Goal: Task Accomplishment & Management: Complete application form

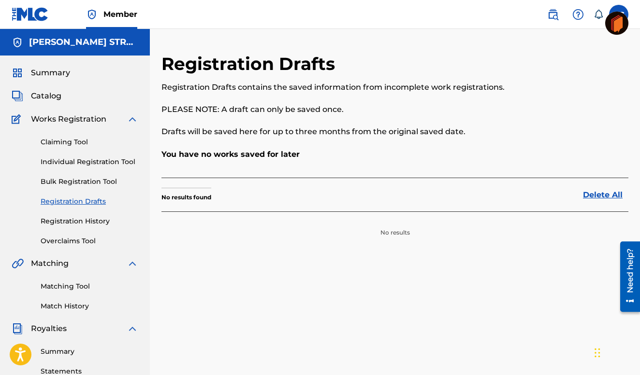
click at [81, 198] on link "Registration Drafts" at bounding box center [90, 202] width 98 height 10
click at [78, 202] on link "Registration Drafts" at bounding box center [90, 202] width 98 height 10
click at [70, 201] on link "Registration Drafts" at bounding box center [90, 202] width 98 height 10
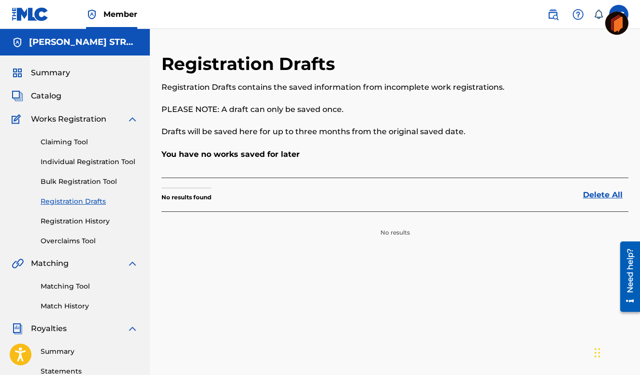
click at [603, 193] on link "Delete All" at bounding box center [605, 195] width 45 height 12
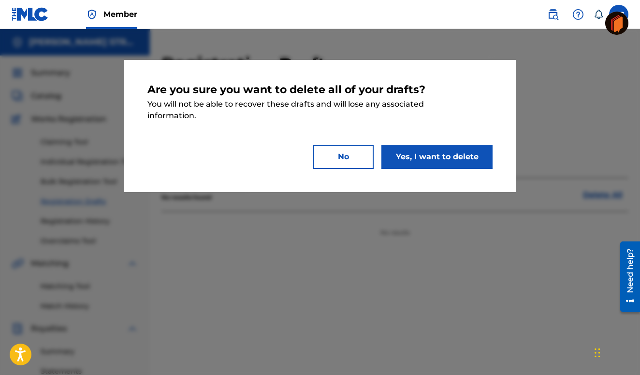
click at [420, 156] on button "Yes, I want to delete" at bounding box center [436, 157] width 111 height 24
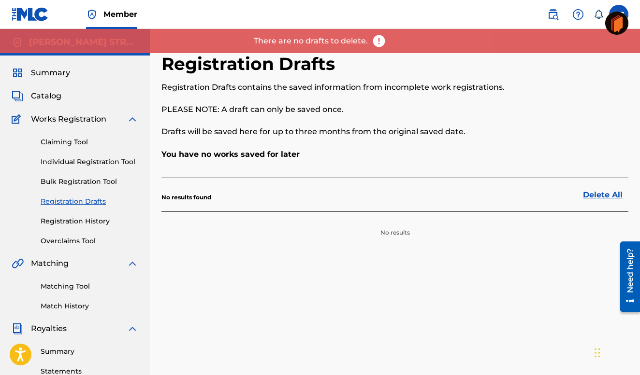
click at [604, 192] on link "Delete All" at bounding box center [605, 195] width 45 height 12
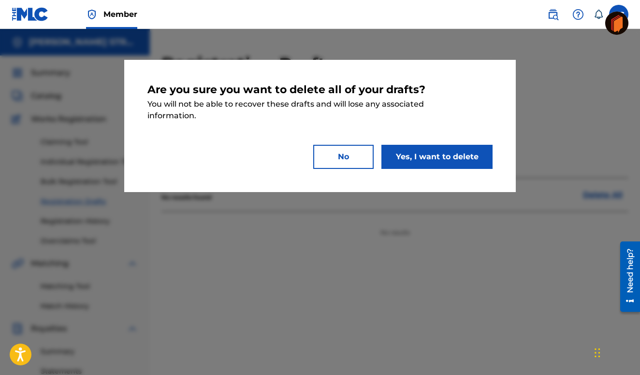
click at [436, 158] on button "Yes, I want to delete" at bounding box center [436, 157] width 111 height 24
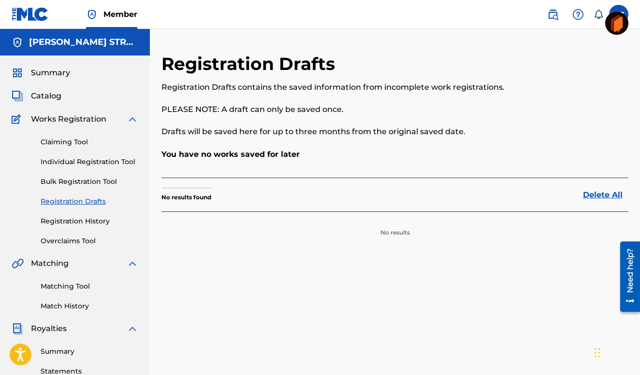
click at [61, 138] on link "Claiming Tool" at bounding box center [90, 142] width 98 height 10
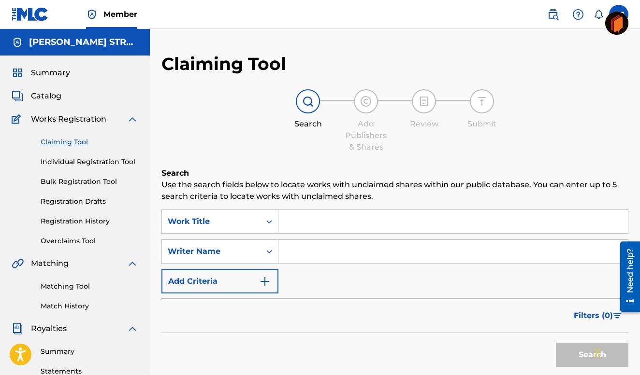
click at [82, 159] on link "Individual Registration Tool" at bounding box center [90, 162] width 98 height 10
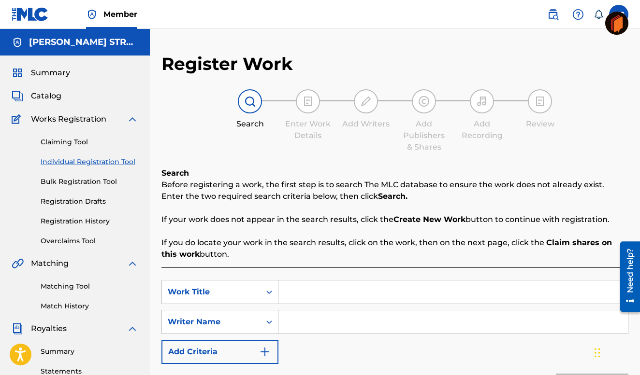
click at [82, 162] on link "Individual Registration Tool" at bounding box center [90, 162] width 98 height 10
click at [252, 103] on img at bounding box center [250, 102] width 12 height 12
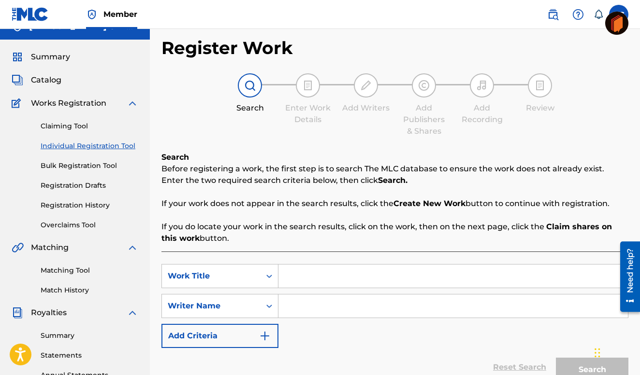
scroll to position [17, 0]
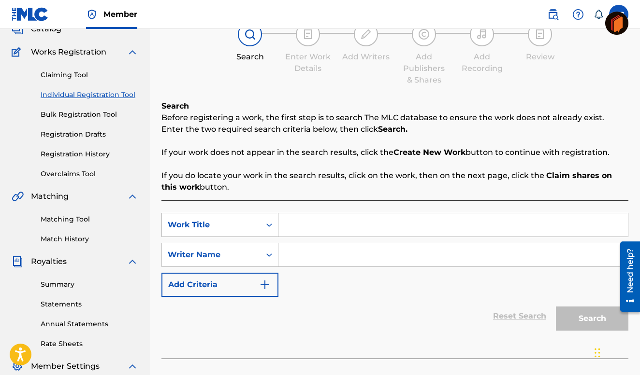
click at [268, 237] on div "Work Title" at bounding box center [219, 225] width 117 height 24
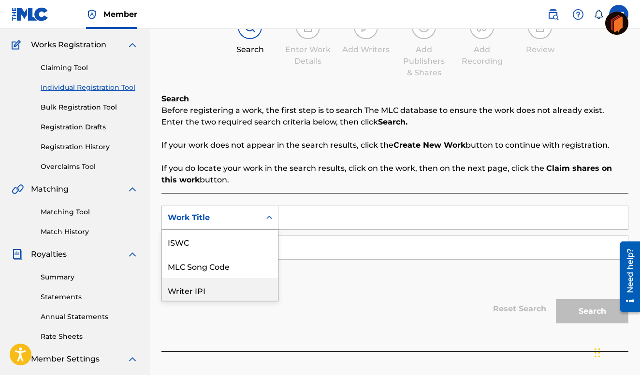
scroll to position [24, 0]
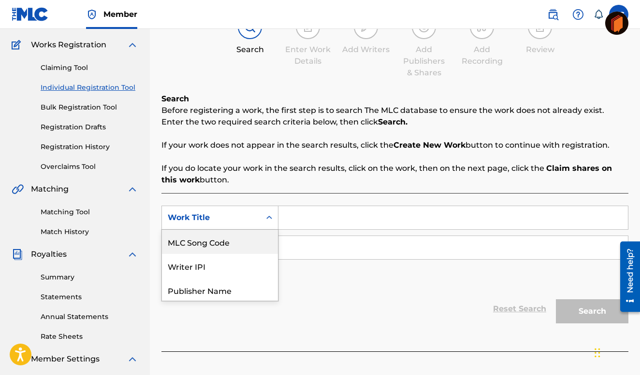
click at [287, 217] on input "Search Form" at bounding box center [452, 217] width 349 height 23
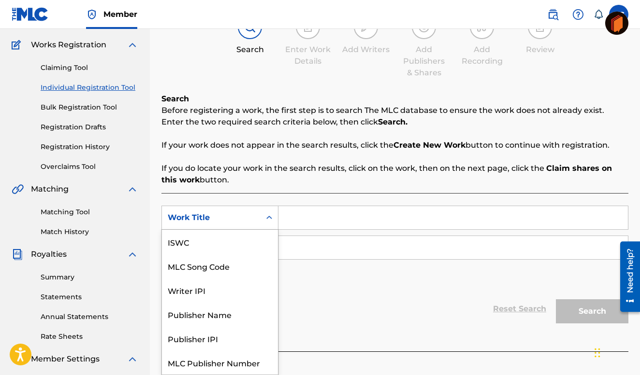
click at [185, 216] on div "Work Title" at bounding box center [211, 218] width 87 height 12
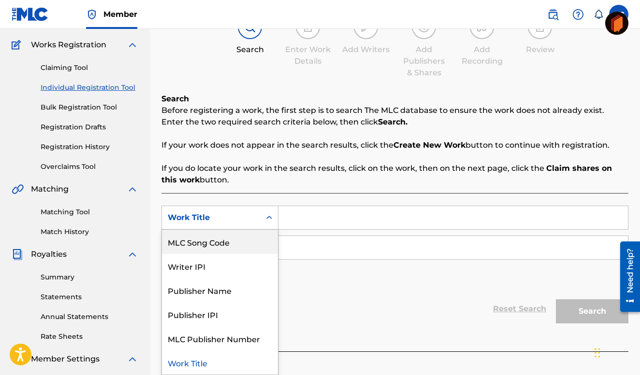
click at [288, 250] on input "Search Form" at bounding box center [452, 247] width 349 height 23
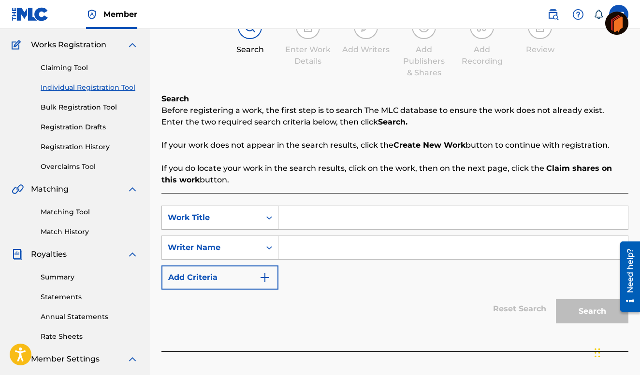
click at [270, 217] on icon "Search Form" at bounding box center [269, 217] width 6 height 3
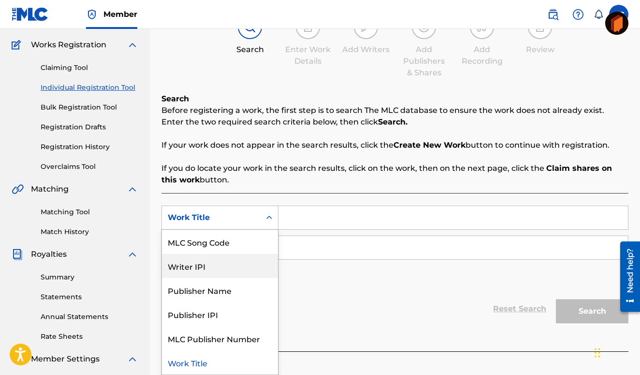
click at [193, 267] on div "Writer IPI" at bounding box center [220, 266] width 116 height 24
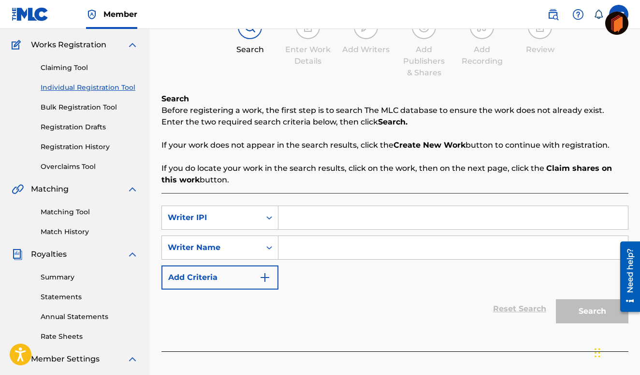
click at [288, 245] on input "Search Form" at bounding box center [452, 247] width 349 height 23
type input "00337240873"
click at [286, 217] on input "Search Form" at bounding box center [452, 217] width 349 height 23
type input "00337240873"
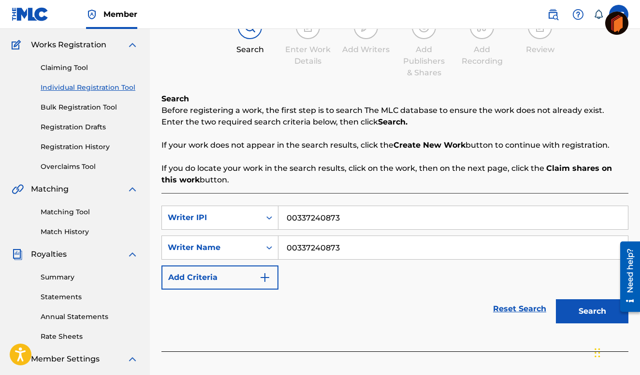
click at [342, 248] on input "00337240873" at bounding box center [452, 247] width 349 height 23
type input "0"
type input "[PERSON_NAME]"
click at [346, 273] on div "SearchWithCriteria199ae9e8-1edf-4620-967f-77156ffbf3fe Writer IPI 00337240873 S…" at bounding box center [394, 248] width 467 height 84
click at [237, 276] on button "Add Criteria" at bounding box center [219, 278] width 117 height 24
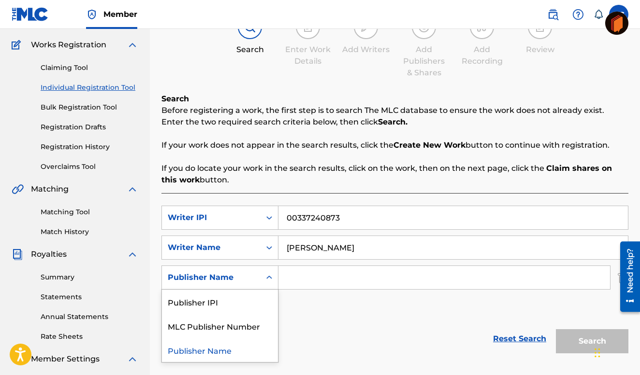
click at [230, 277] on div "Publisher Name" at bounding box center [211, 278] width 87 height 12
click at [290, 275] on input "Search Form" at bounding box center [443, 277] width 331 height 23
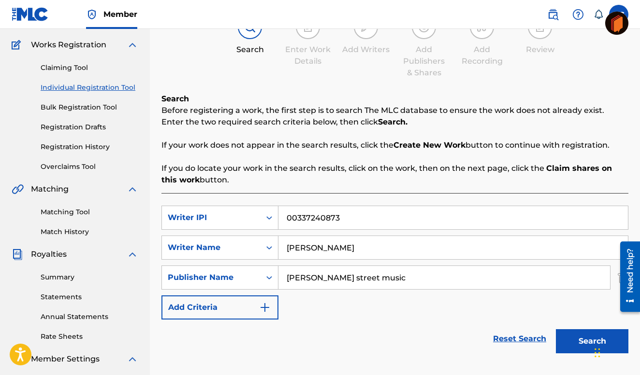
type input "[PERSON_NAME] street music"
click at [556, 330] on button "Search" at bounding box center [592, 342] width 72 height 24
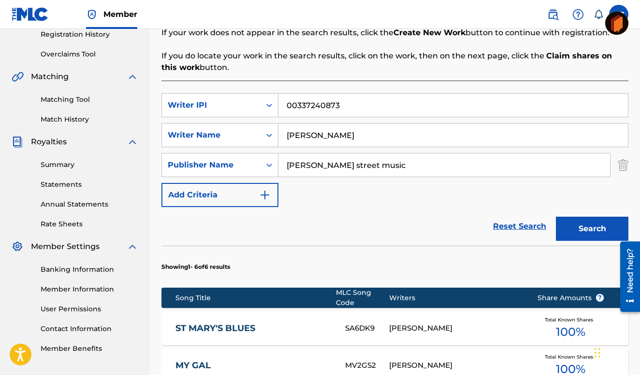
scroll to position [181, 0]
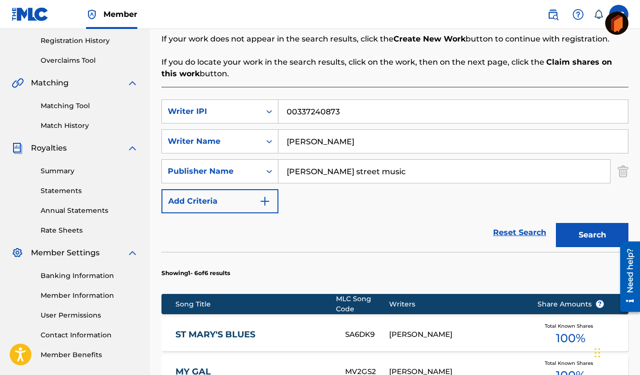
click at [265, 202] on img "Search Form" at bounding box center [265, 202] width 12 height 12
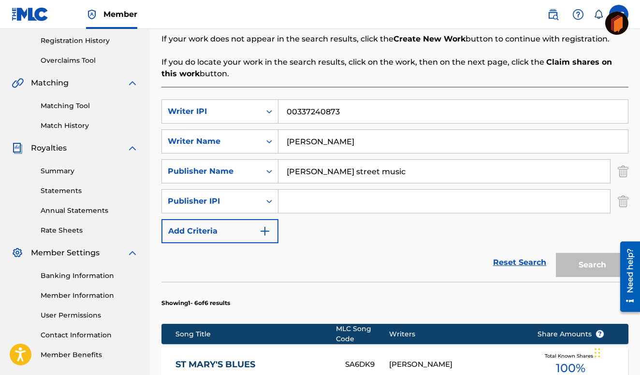
click at [291, 199] on input "Search Form" at bounding box center [443, 201] width 331 height 23
type input "P19lT6"
click at [584, 263] on button "Search" at bounding box center [592, 265] width 72 height 24
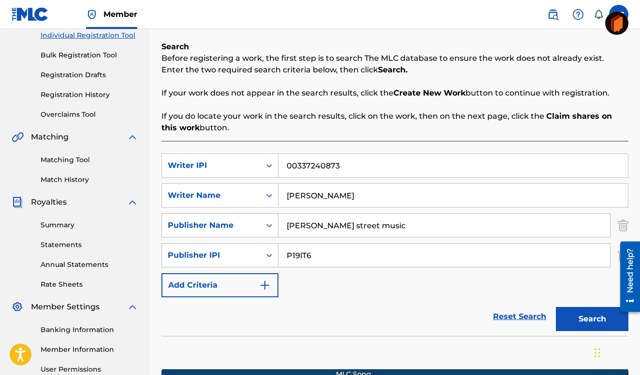
scroll to position [130, 0]
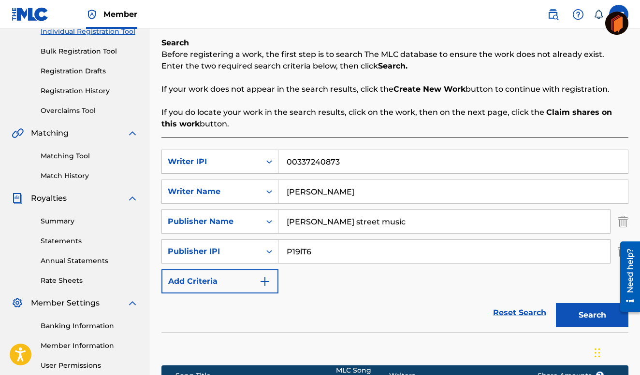
click at [190, 281] on button "Add Criteria" at bounding box center [219, 282] width 117 height 24
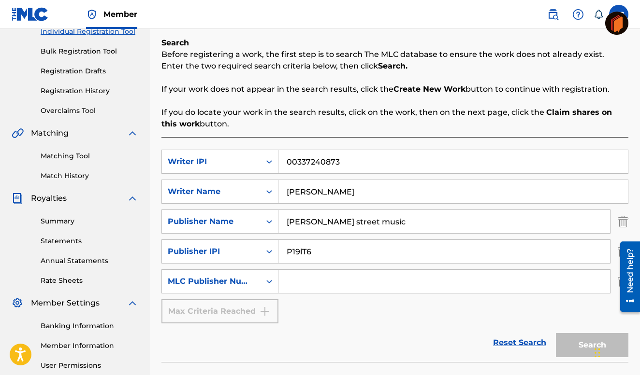
click at [293, 280] on input "Search Form" at bounding box center [443, 281] width 331 height 23
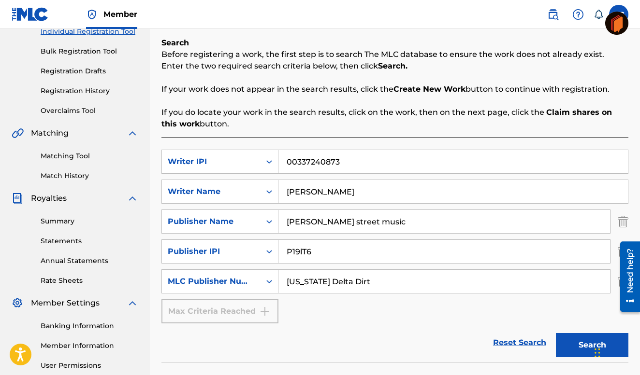
type input "[US_STATE] Delta Dirt"
click at [556, 333] on button "Search" at bounding box center [592, 345] width 72 height 24
click at [271, 191] on icon "Search Form" at bounding box center [269, 191] width 6 height 3
click at [271, 220] on icon "Search Form" at bounding box center [269, 222] width 10 height 10
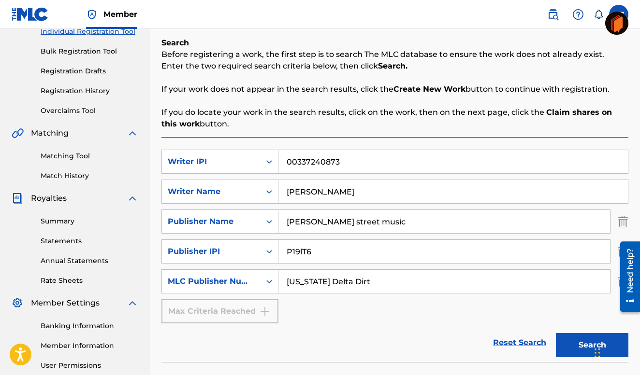
click at [271, 220] on icon "Search Form" at bounding box center [269, 222] width 10 height 10
click at [270, 251] on icon "Search Form" at bounding box center [269, 251] width 6 height 3
click at [238, 273] on div "Publisher IPI" at bounding box center [220, 276] width 116 height 24
click at [237, 303] on div "Max Criteria Reached" at bounding box center [219, 312] width 117 height 24
click at [263, 310] on div "Max Criteria Reached" at bounding box center [219, 312] width 117 height 24
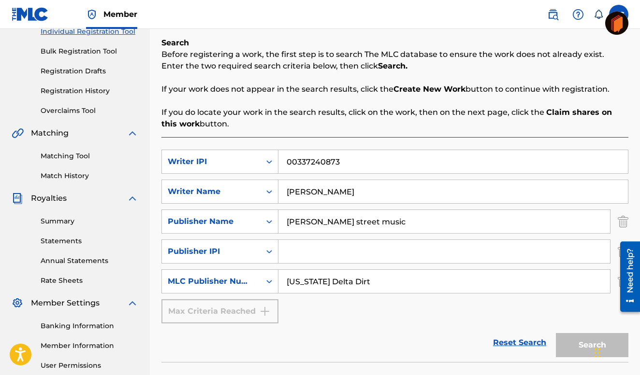
click at [461, 314] on div "SearchWithCriteria199ae9e8-1edf-4620-967f-77156ffbf3fe Writer IPI 00337240873 S…" at bounding box center [394, 237] width 467 height 174
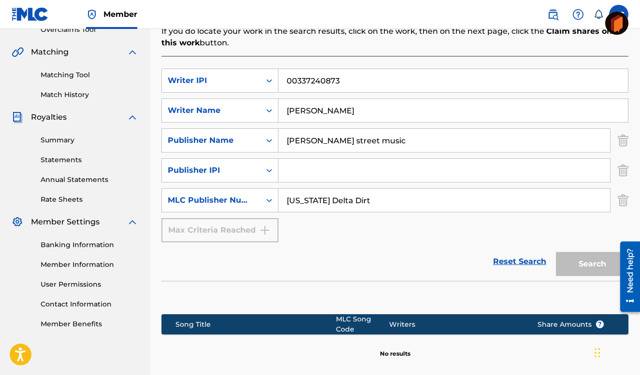
scroll to position [314, 0]
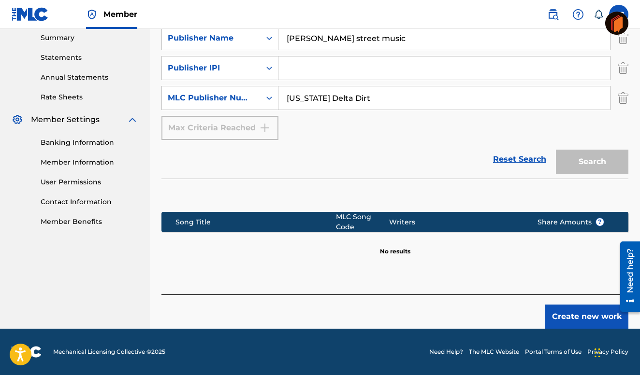
click at [582, 315] on button "Create new work" at bounding box center [586, 317] width 83 height 24
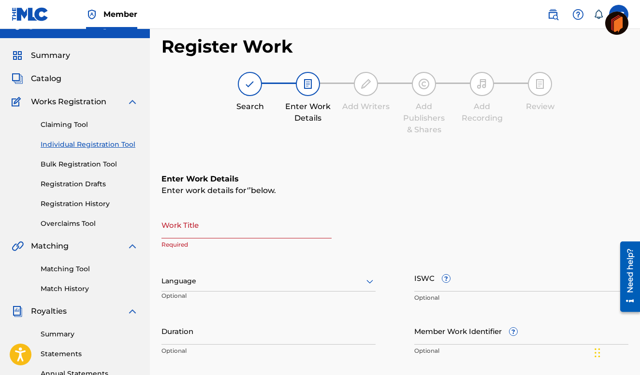
scroll to position [6, 0]
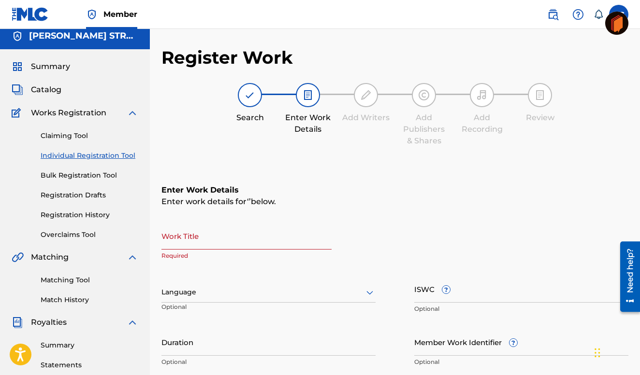
click at [182, 240] on input "Work Title" at bounding box center [246, 236] width 170 height 28
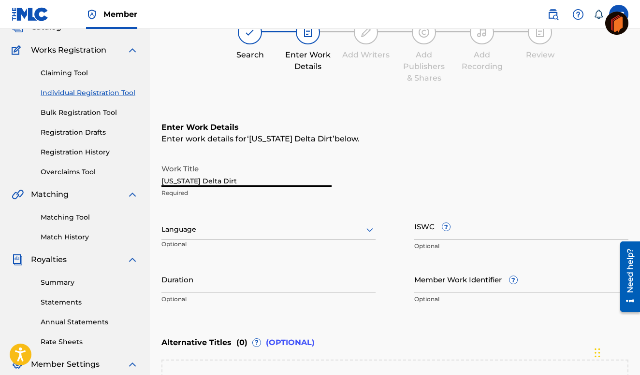
scroll to position [70, 0]
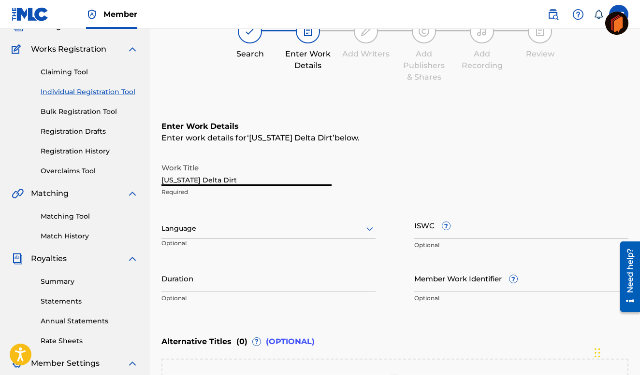
type input "[US_STATE] Delta Dirt"
click at [186, 227] on div at bounding box center [268, 229] width 214 height 12
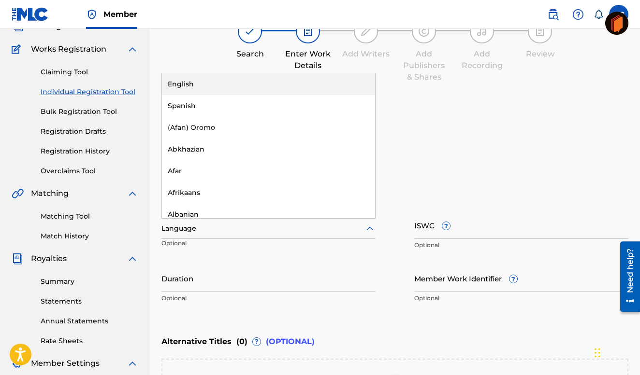
click at [193, 77] on div "English" at bounding box center [268, 84] width 213 height 22
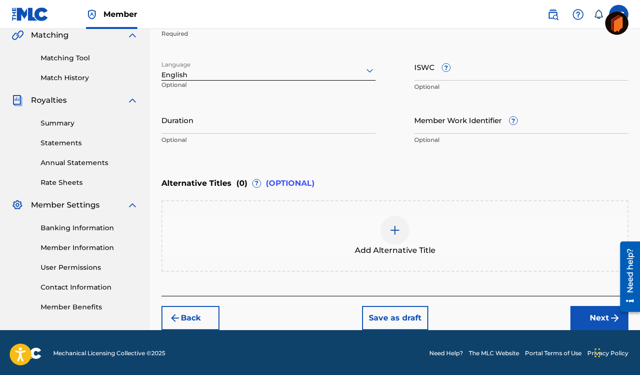
scroll to position [230, 0]
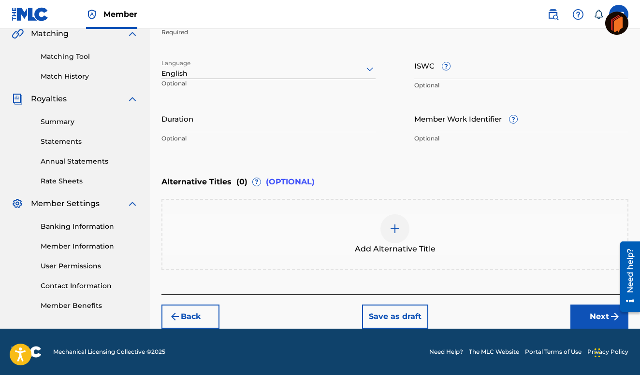
click at [599, 312] on button "Next" at bounding box center [599, 317] width 58 height 24
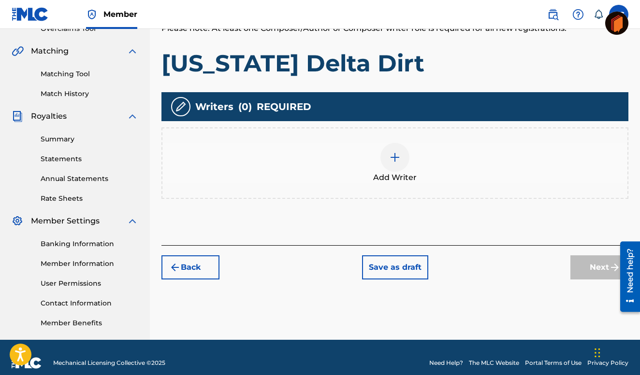
scroll to position [215, 0]
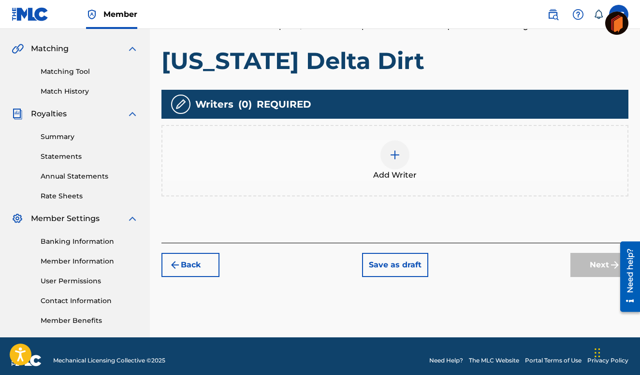
click at [393, 155] on img at bounding box center [395, 155] width 12 height 12
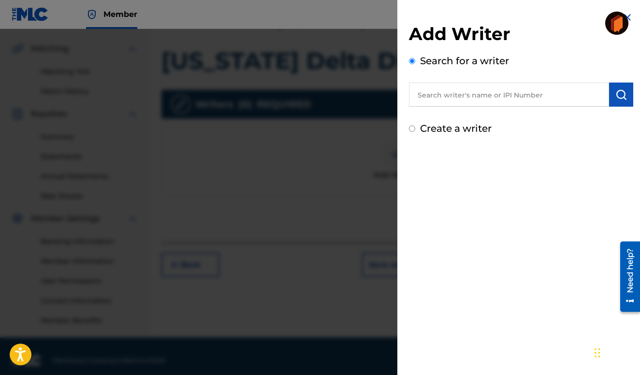
click at [425, 96] on input "text" at bounding box center [509, 95] width 200 height 24
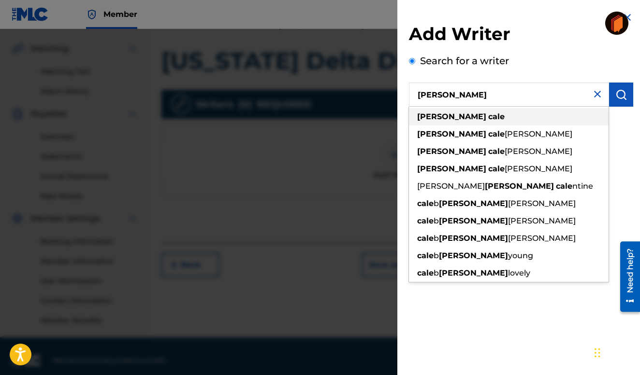
click at [437, 114] on strong "[PERSON_NAME]" at bounding box center [451, 116] width 69 height 9
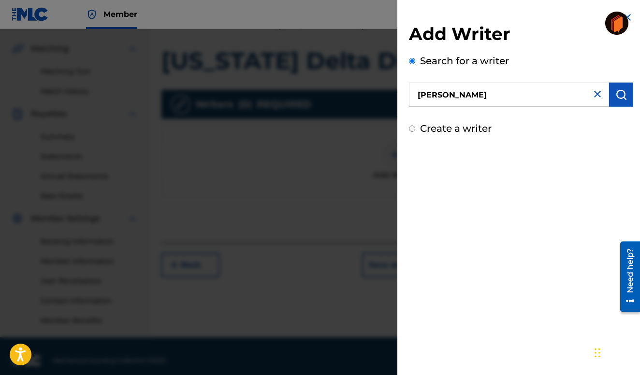
click at [473, 94] on input "[PERSON_NAME]" at bounding box center [509, 95] width 200 height 24
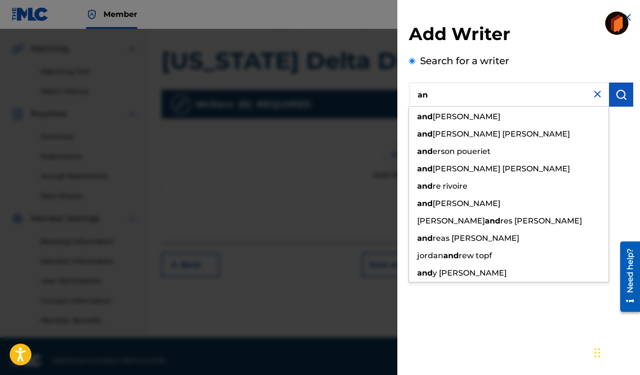
type input "a"
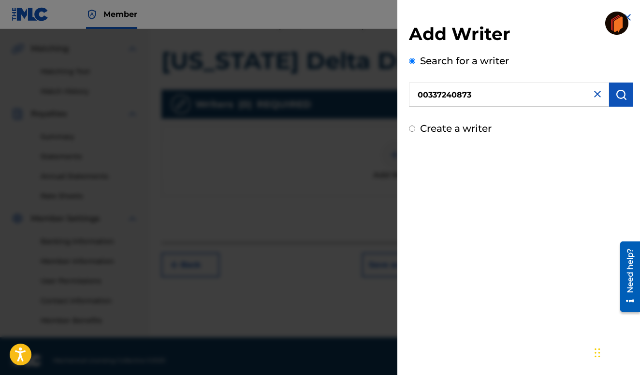
type input "00337240873"
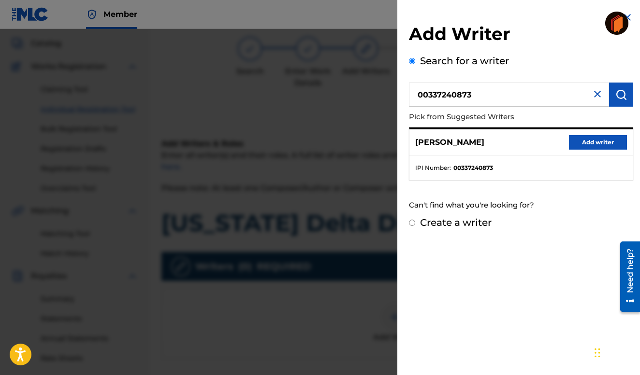
scroll to position [0, 0]
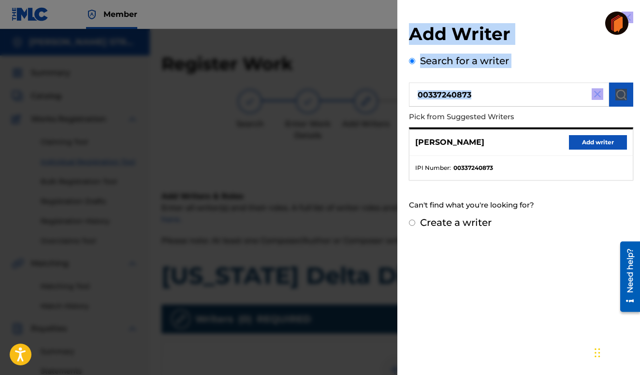
drag, startPoint x: 399, startPoint y: 107, endPoint x: 365, endPoint y: 100, distance: 34.0
click at [365, 101] on div "Add Writer Search for a writer 00337240873 Pick from Suggested Writers [PERSON_…" at bounding box center [320, 202] width 640 height 346
click at [491, 77] on div "Search for a writer 00337240873 Pick from Suggested Writers [PERSON_NAME] Add w…" at bounding box center [521, 135] width 224 height 162
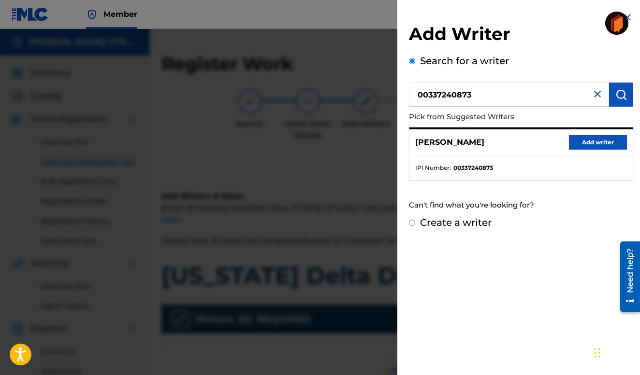
click at [594, 140] on button "Add writer" at bounding box center [598, 142] width 58 height 14
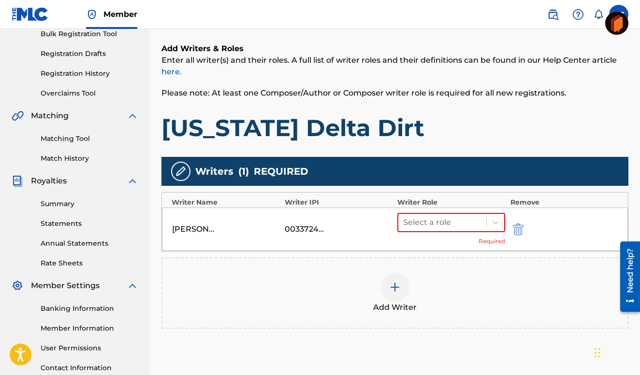
scroll to position [149, 0]
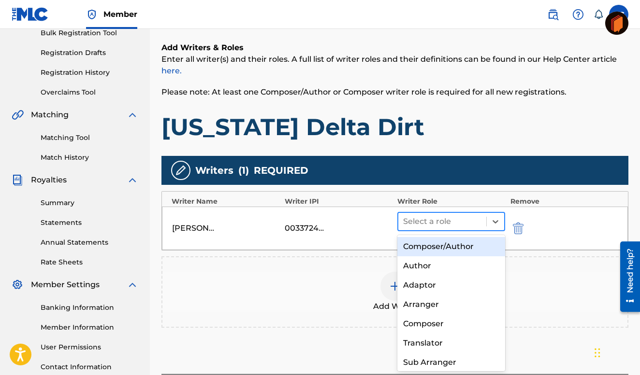
click at [403, 220] on input "text" at bounding box center [404, 222] width 2 height 12
click at [429, 245] on div "Composer/Author" at bounding box center [451, 246] width 108 height 19
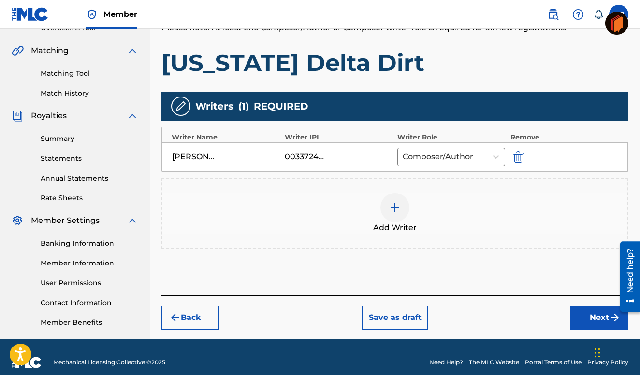
scroll to position [224, 0]
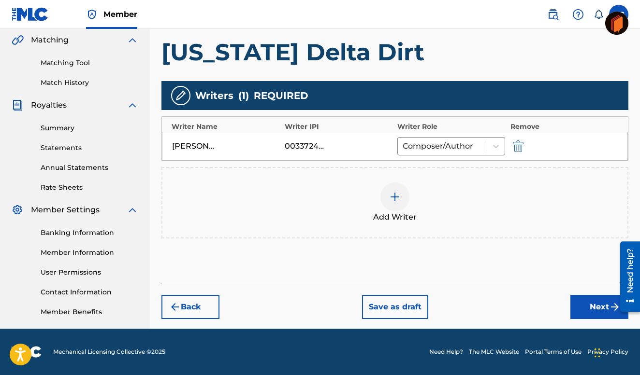
click at [600, 304] on button "Next" at bounding box center [599, 307] width 58 height 24
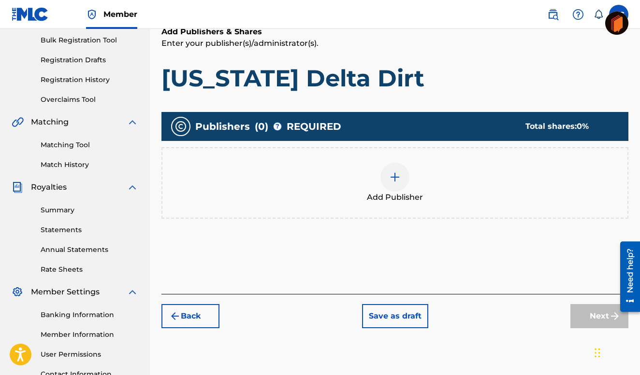
scroll to position [144, 0]
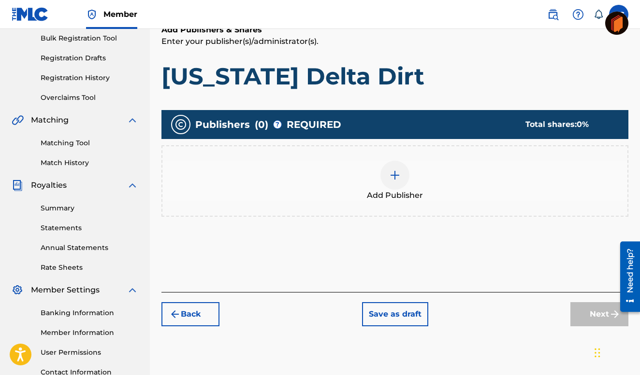
click at [395, 169] on div at bounding box center [394, 175] width 29 height 29
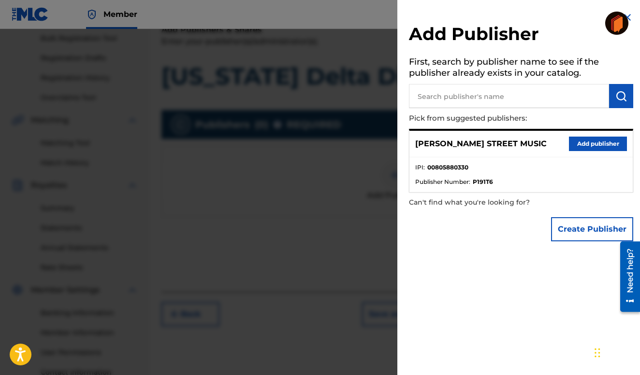
click at [587, 142] on button "Add publisher" at bounding box center [598, 144] width 58 height 14
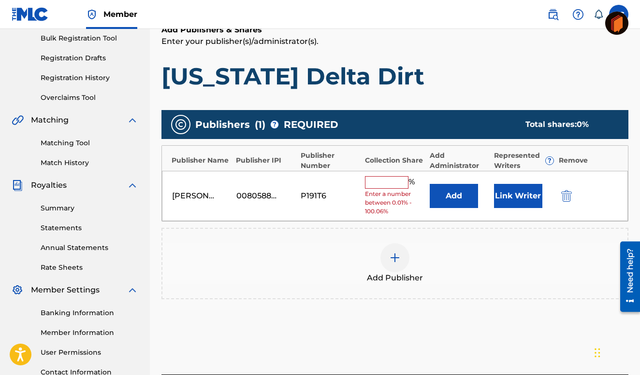
click at [371, 185] on input "text" at bounding box center [386, 182] width 43 height 13
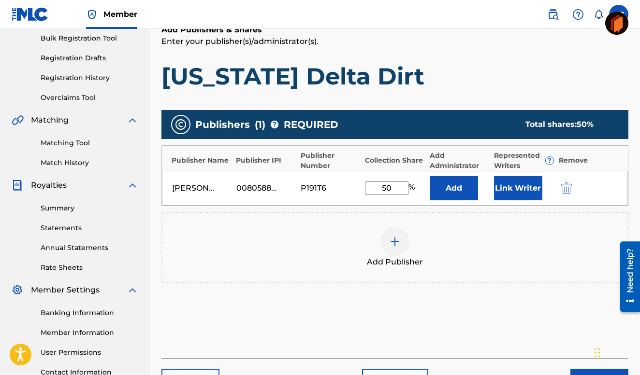
type input "50"
click at [430, 176] on button "Add" at bounding box center [454, 188] width 48 height 24
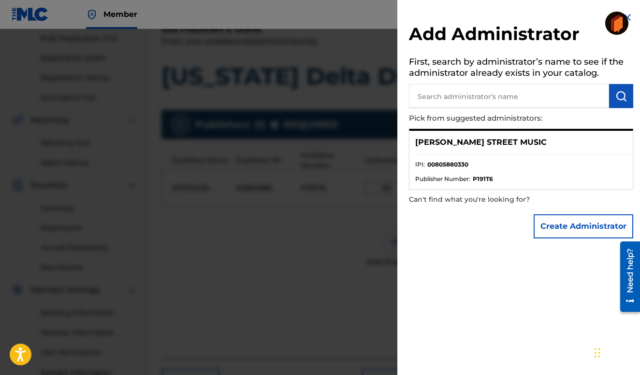
scroll to position [143, 0]
click at [578, 224] on button "Create Administrator" at bounding box center [583, 227] width 100 height 24
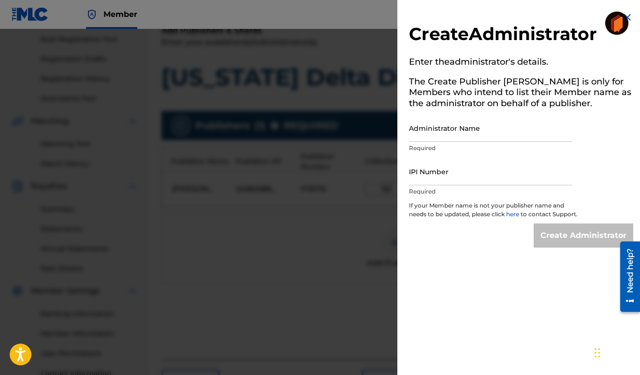
click at [458, 169] on input "IPI Number" at bounding box center [490, 172] width 163 height 28
type input "00337240873"
click at [576, 241] on div "Create Administrator" at bounding box center [583, 236] width 100 height 24
click at [460, 177] on input "00337240873" at bounding box center [490, 172] width 163 height 28
click at [436, 147] on p "Required" at bounding box center [490, 148] width 163 height 9
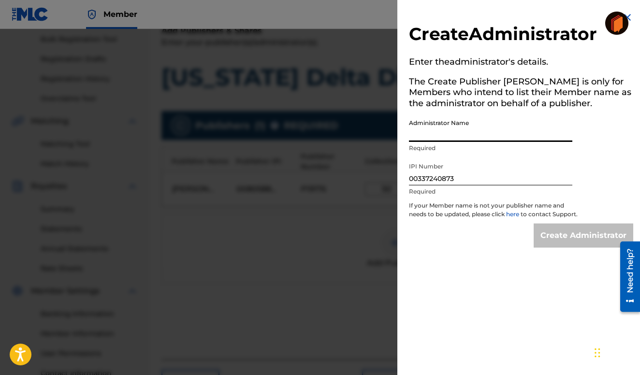
click at [433, 133] on input "Administrator Name" at bounding box center [490, 129] width 163 height 28
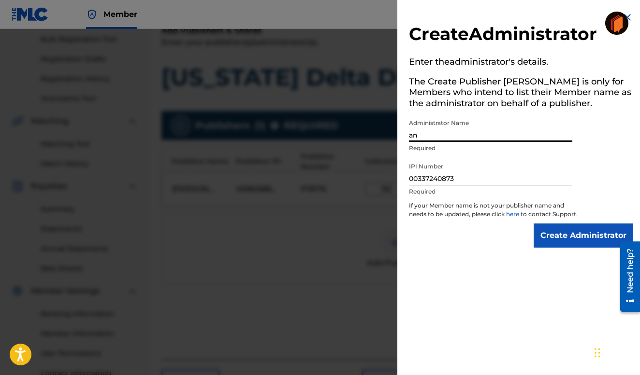
type input "a"
type input "[PERSON_NAME]"
click at [569, 243] on input "Create Administrator" at bounding box center [583, 236] width 100 height 24
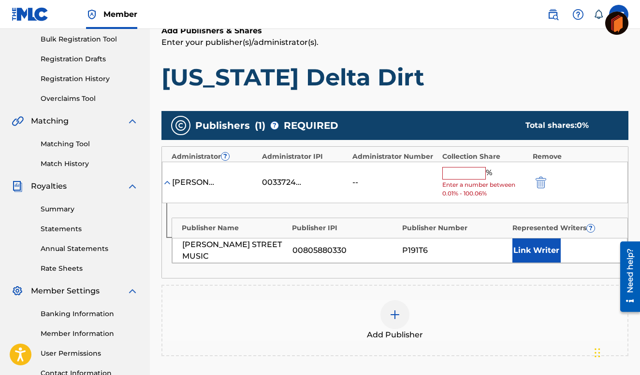
click at [538, 179] on img "submit" at bounding box center [540, 183] width 11 height 12
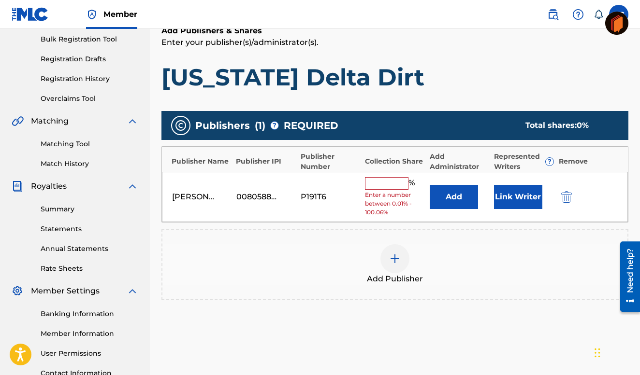
click at [377, 185] on input "text" at bounding box center [386, 183] width 43 height 13
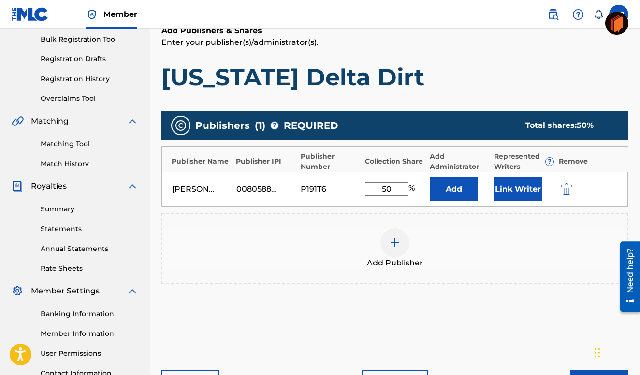
type input "50"
click at [430, 177] on button "Add" at bounding box center [454, 189] width 48 height 24
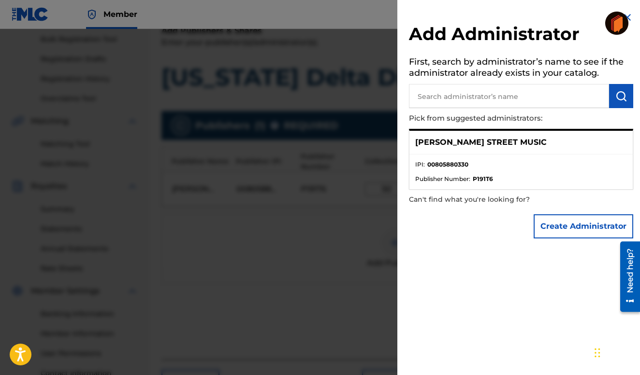
click at [418, 96] on input "text" at bounding box center [509, 96] width 200 height 24
type input "[PERSON_NAME]"
click at [620, 90] on img "submit" at bounding box center [621, 96] width 12 height 12
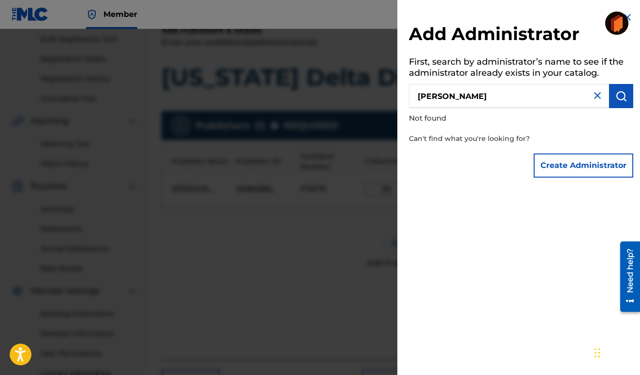
click at [574, 164] on button "Create Administrator" at bounding box center [583, 166] width 100 height 24
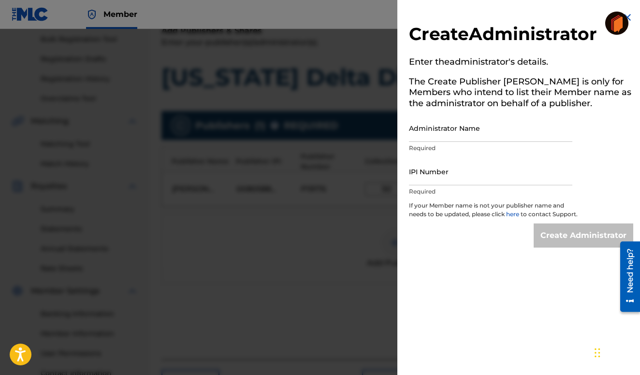
click at [421, 149] on p "Required" at bounding box center [490, 148] width 163 height 9
click at [445, 131] on input "Administrator Name" at bounding box center [490, 129] width 163 height 28
type input "[PERSON_NAME]"
click at [421, 178] on input "IPI Number" at bounding box center [490, 172] width 163 height 28
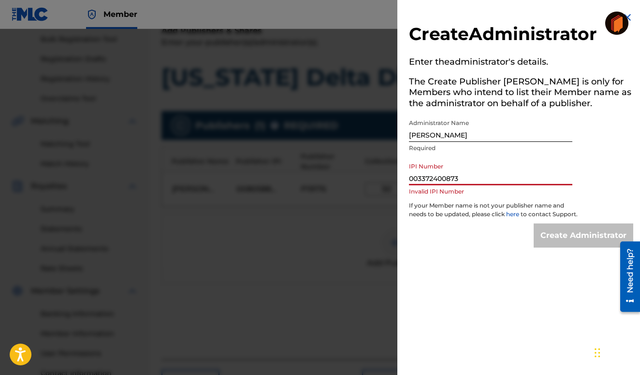
click at [443, 178] on input "003372400873" at bounding box center [490, 172] width 163 height 28
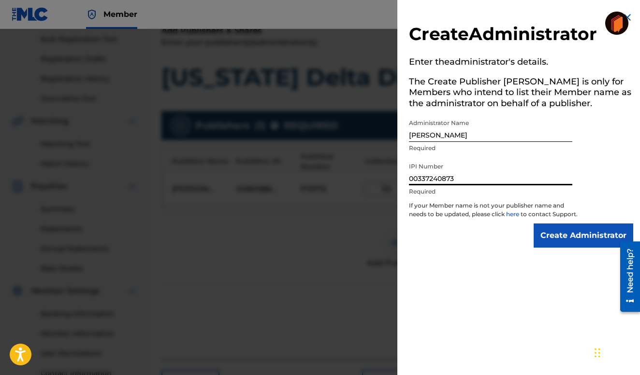
type input "00337240873"
click at [574, 237] on input "Create Administrator" at bounding box center [583, 236] width 100 height 24
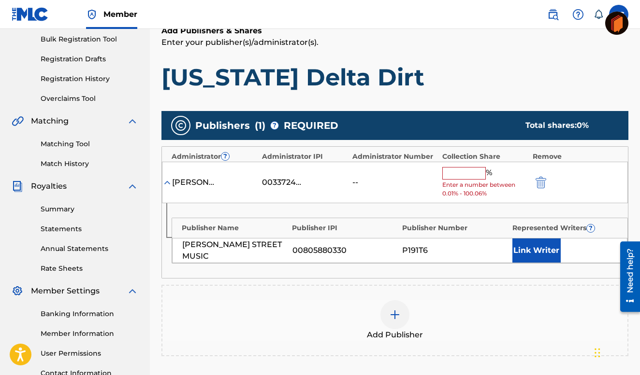
click at [455, 173] on input "text" at bounding box center [463, 173] width 43 height 13
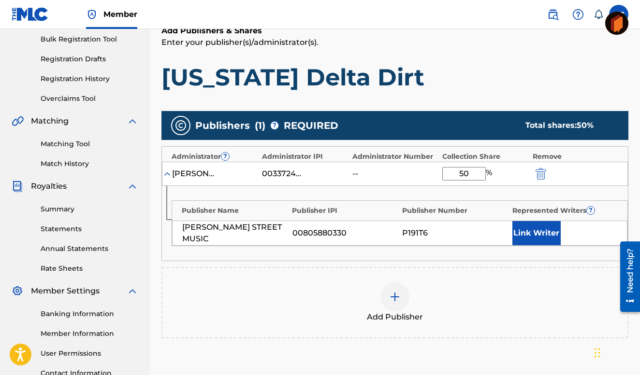
type input "50"
click at [397, 294] on img at bounding box center [395, 297] width 12 height 12
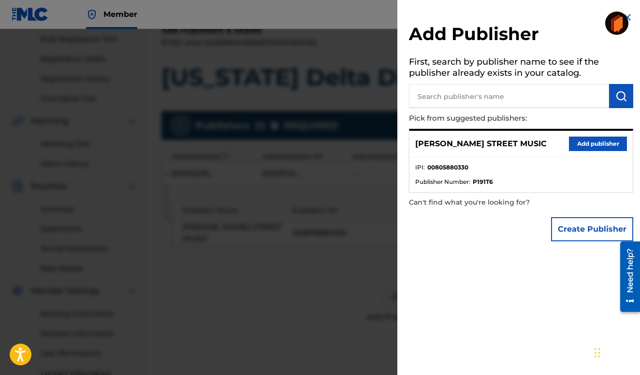
click at [586, 226] on button "Create Publisher" at bounding box center [592, 229] width 82 height 24
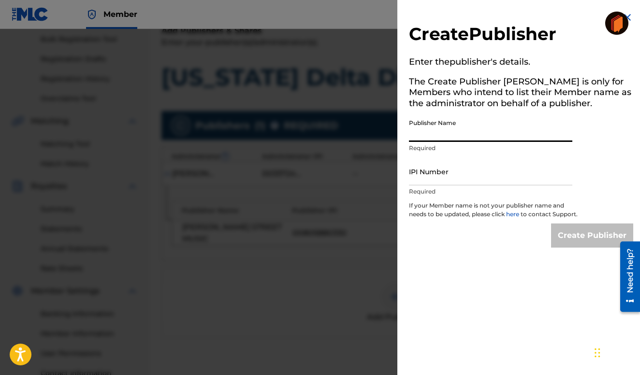
click at [412, 129] on input "Publisher Name" at bounding box center [490, 129] width 163 height 28
type input "[PERSON_NAME] Street Music"
click at [411, 172] on input "IPI Number" at bounding box center [490, 172] width 163 height 28
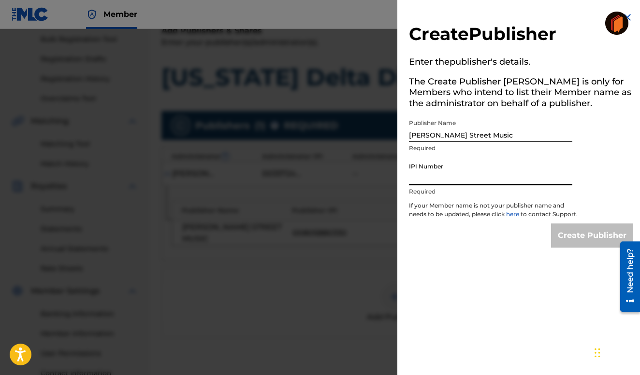
click at [411, 175] on input "IPI Number" at bounding box center [490, 172] width 163 height 28
click at [475, 181] on input "4642209" at bounding box center [490, 172] width 163 height 28
type input "4"
type input "f"
type input "c"
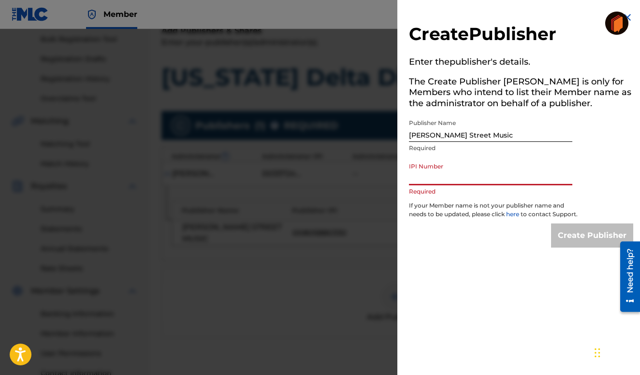
click at [495, 136] on input "[PERSON_NAME] Street Music" at bounding box center [490, 129] width 163 height 28
click at [428, 171] on input "IPI Number" at bounding box center [490, 172] width 163 height 28
type input "00337240873"
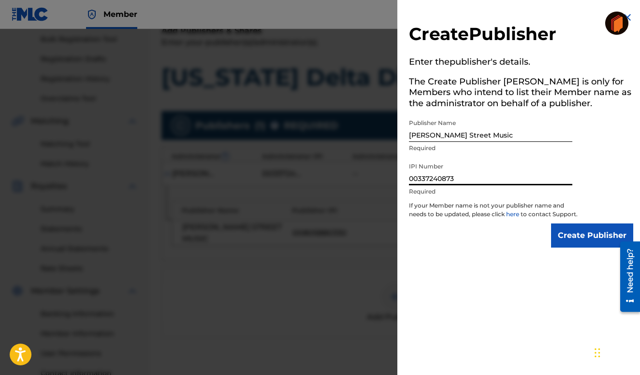
click at [581, 241] on input "Create Publisher" at bounding box center [592, 236] width 82 height 24
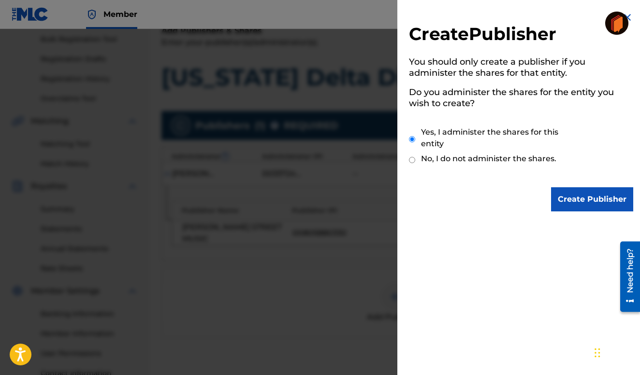
click at [586, 199] on input "Create Publisher" at bounding box center [592, 199] width 82 height 24
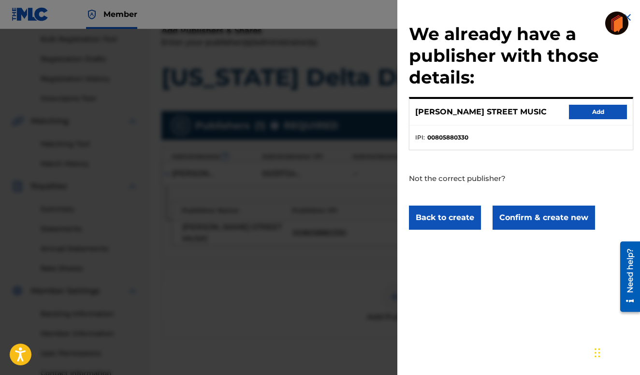
click at [457, 215] on button "Back to create" at bounding box center [445, 218] width 72 height 24
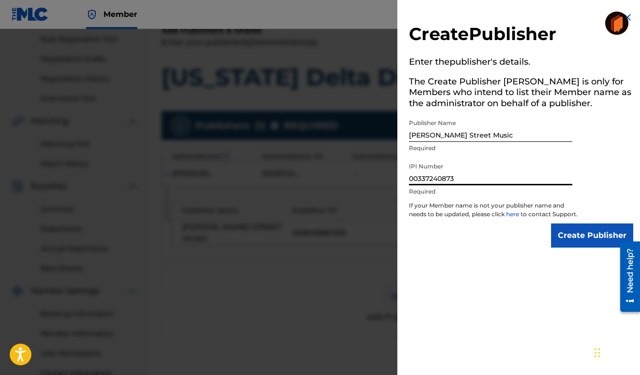
click at [456, 177] on input "00337240873" at bounding box center [490, 172] width 163 height 28
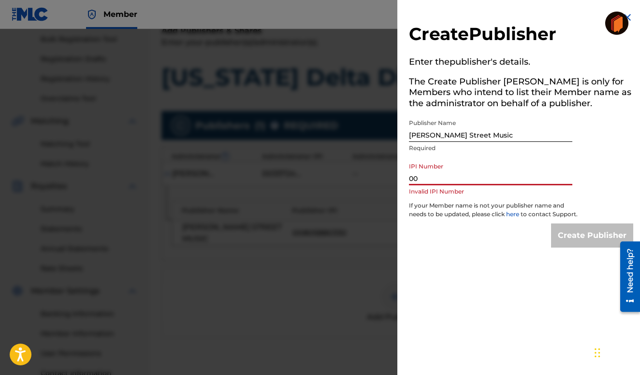
type input "0"
type input "P"
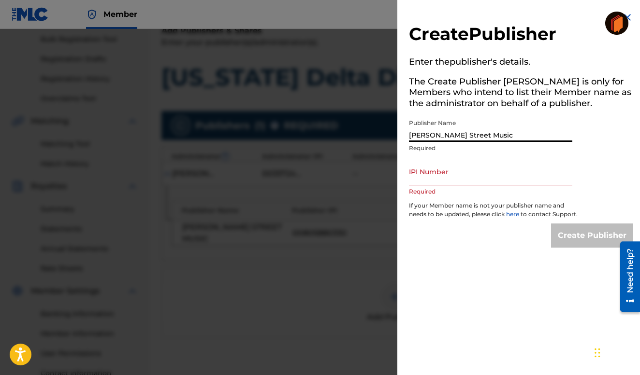
click at [491, 135] on input "[PERSON_NAME] Street Music" at bounding box center [490, 129] width 163 height 28
click at [446, 171] on input "IPI Number" at bounding box center [490, 172] width 163 height 28
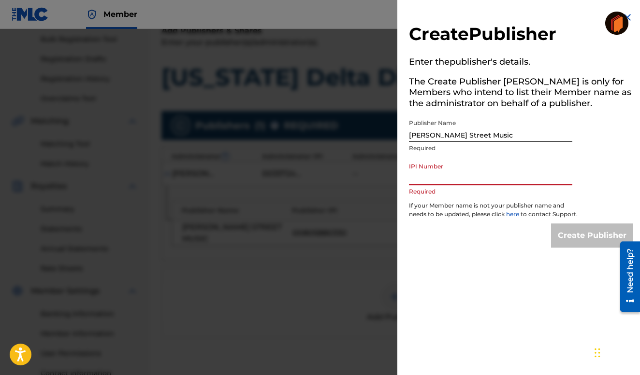
type input "00337240873"
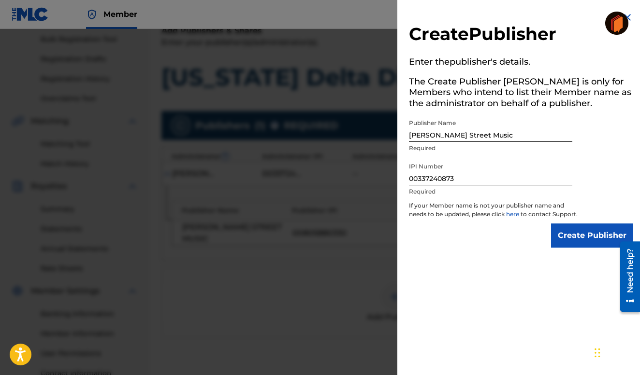
click at [576, 240] on input "Create Publisher" at bounding box center [592, 236] width 82 height 24
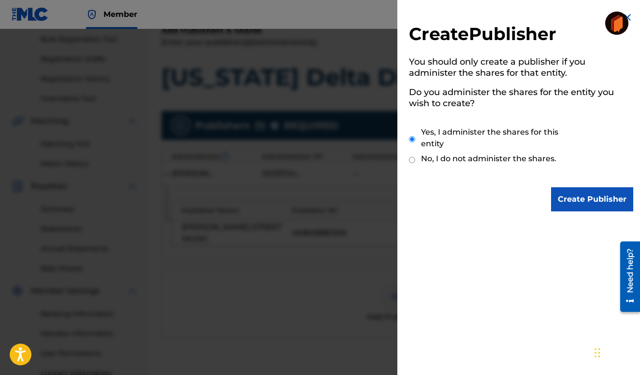
click at [576, 195] on input "Create Publisher" at bounding box center [592, 199] width 82 height 24
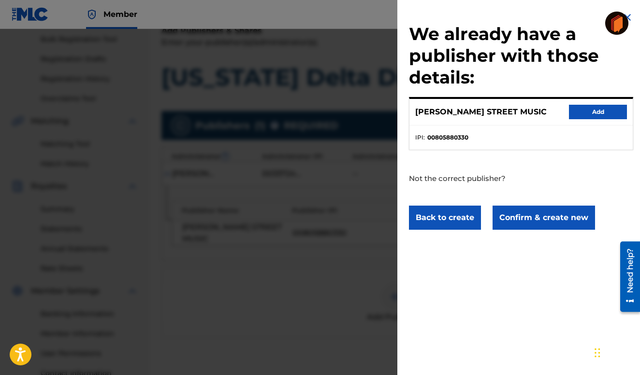
click at [446, 209] on button "Back to create" at bounding box center [445, 218] width 72 height 24
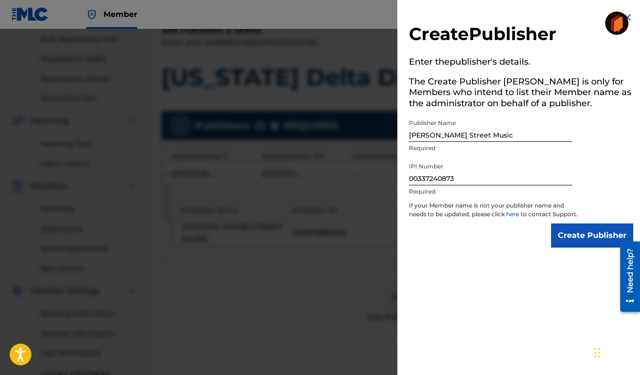
click at [582, 240] on input "Create Publisher" at bounding box center [592, 236] width 82 height 24
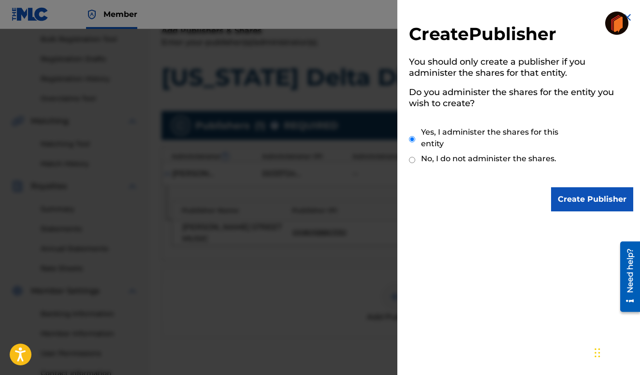
click at [587, 196] on input "Create Publisher" at bounding box center [592, 199] width 82 height 24
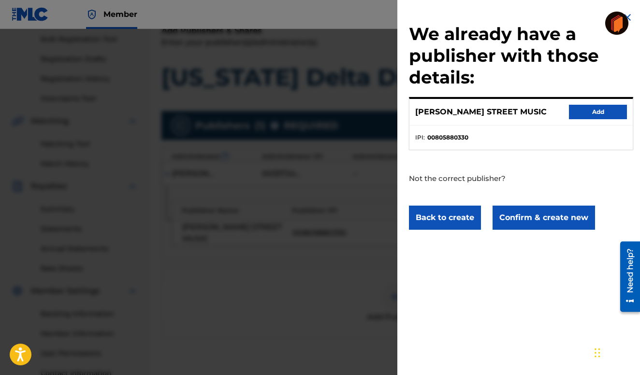
click at [445, 216] on button "Back to create" at bounding box center [445, 218] width 72 height 24
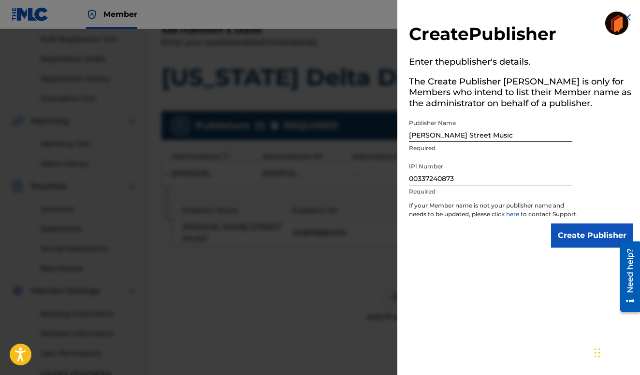
click at [454, 178] on input "00337240873" at bounding box center [490, 172] width 163 height 28
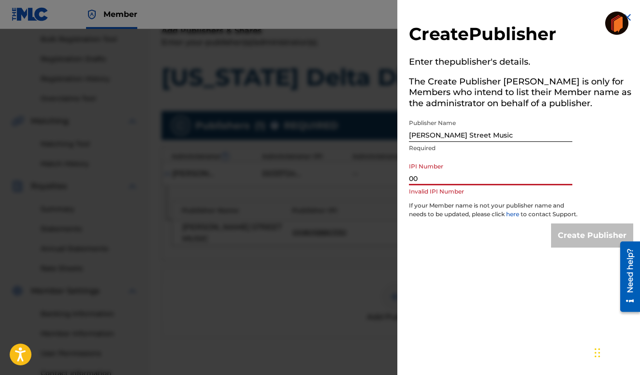
type input "0"
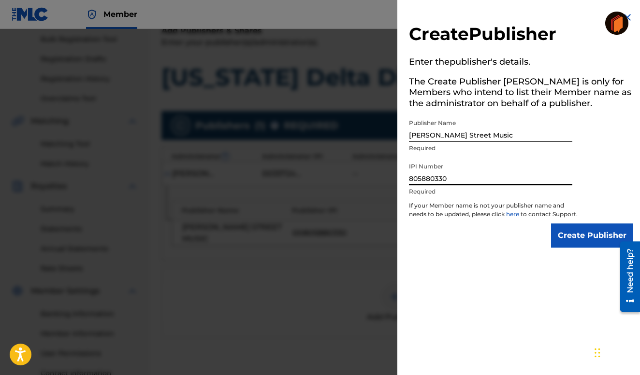
type input "805880330"
click at [585, 240] on input "Create Publisher" at bounding box center [592, 236] width 82 height 24
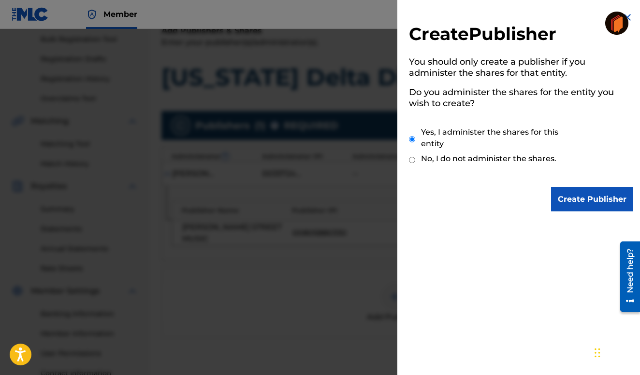
click at [577, 195] on input "Create Publisher" at bounding box center [592, 199] width 82 height 24
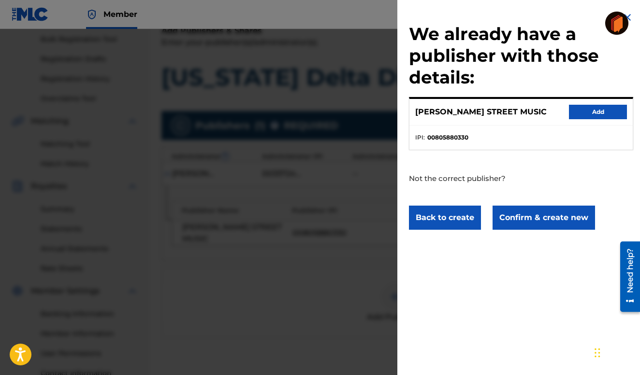
click at [439, 211] on button "Back to create" at bounding box center [445, 218] width 72 height 24
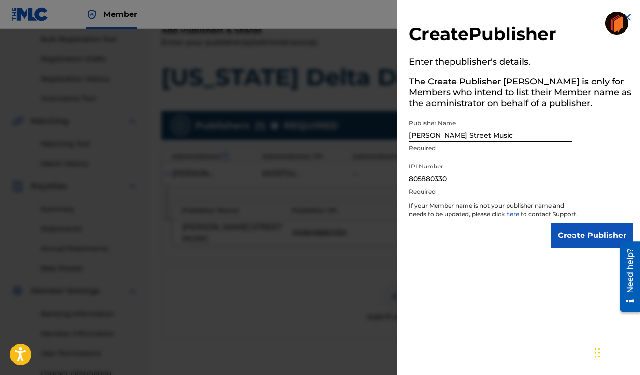
click at [409, 179] on input "805880330" at bounding box center [490, 172] width 163 height 28
type input "00805880330"
click at [584, 240] on input "Create Publisher" at bounding box center [592, 236] width 82 height 24
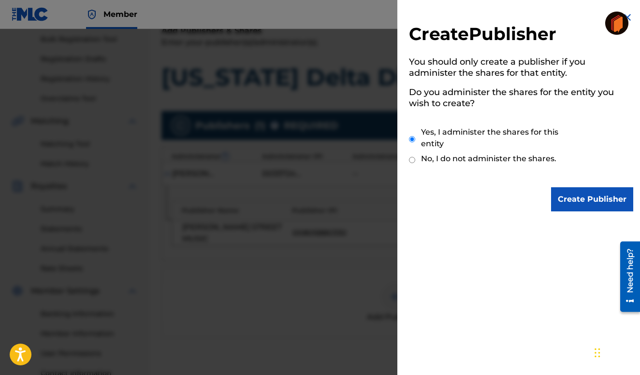
click at [583, 196] on input "Create Publisher" at bounding box center [592, 199] width 82 height 24
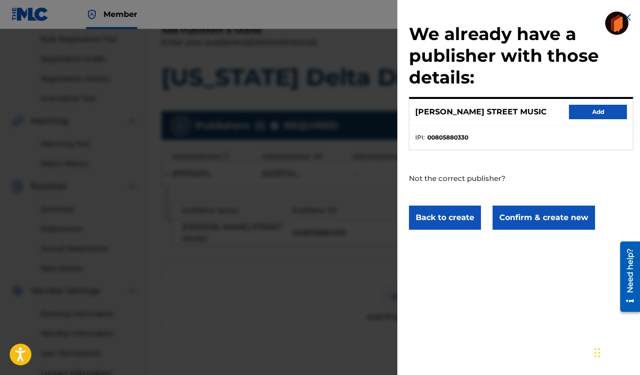
click at [540, 215] on button "Confirm & create new" at bounding box center [543, 218] width 102 height 24
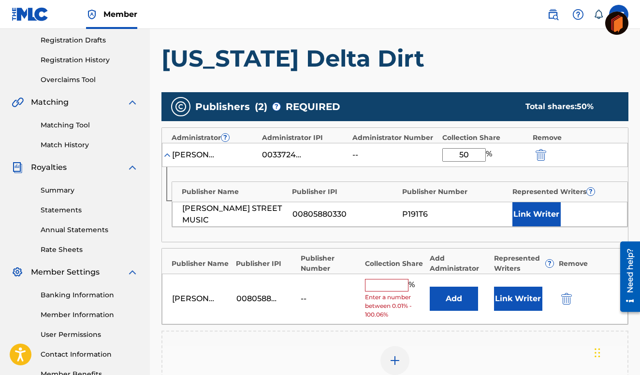
scroll to position [162, 0]
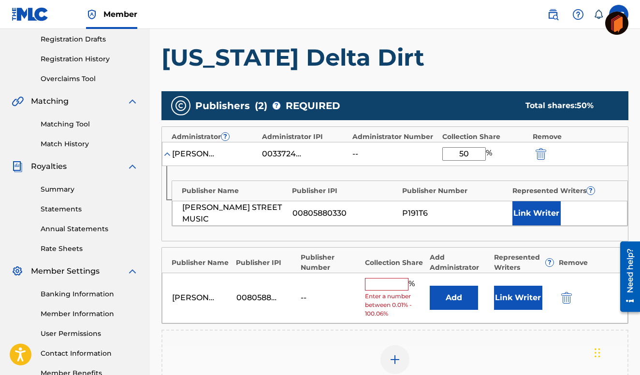
click at [376, 286] on input "text" at bounding box center [386, 284] width 43 height 13
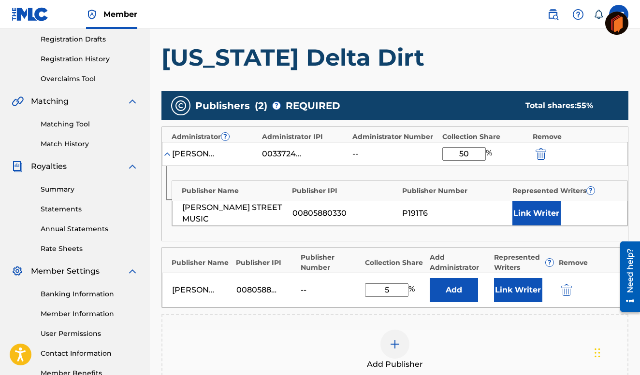
type input "50"
click button "submit" at bounding box center [539, 153] width 14 height 11
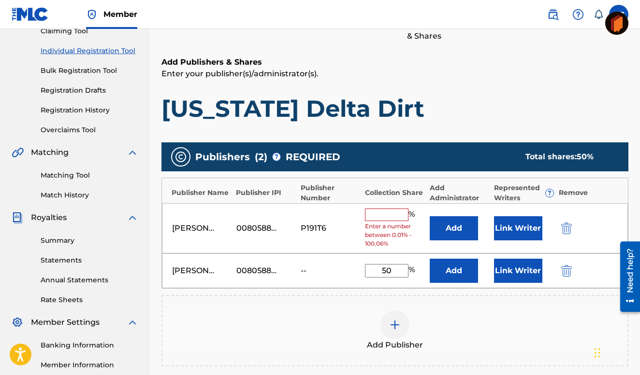
scroll to position [112, 0]
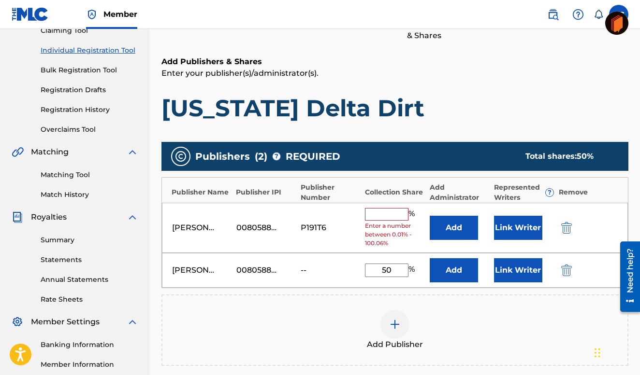
click at [567, 225] on img "submit" at bounding box center [566, 228] width 11 height 12
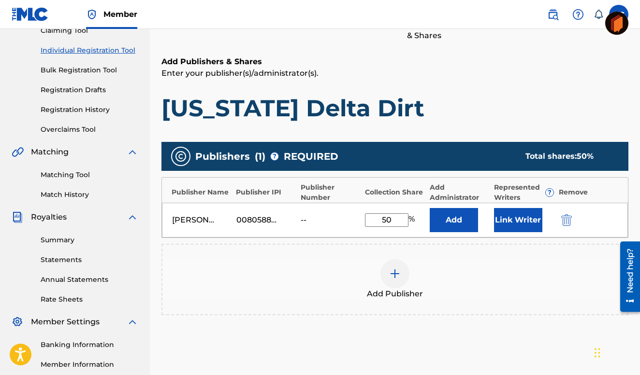
click at [396, 273] on img at bounding box center [395, 274] width 12 height 12
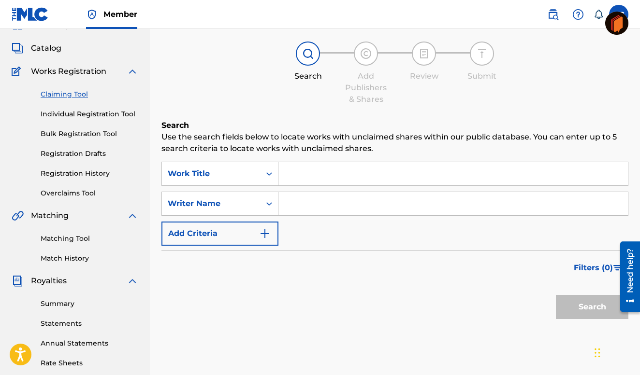
scroll to position [52, 0]
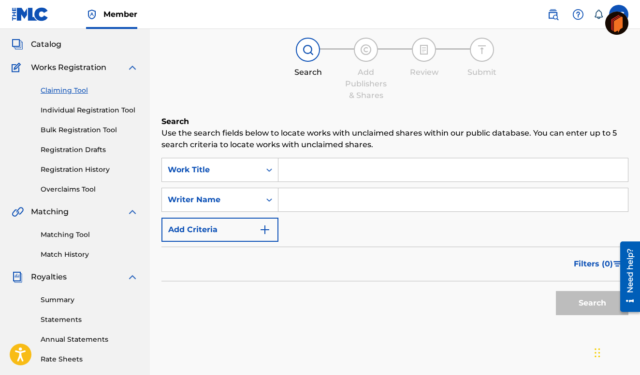
click at [94, 109] on link "Individual Registration Tool" at bounding box center [90, 110] width 98 height 10
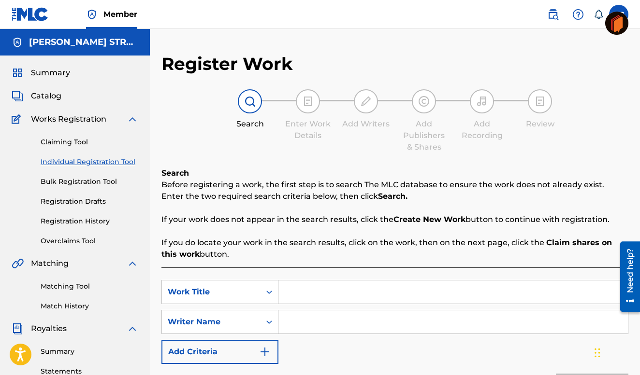
click at [288, 291] on input "Search Form" at bounding box center [452, 292] width 349 height 23
type input "[US_STATE] delta dirt"
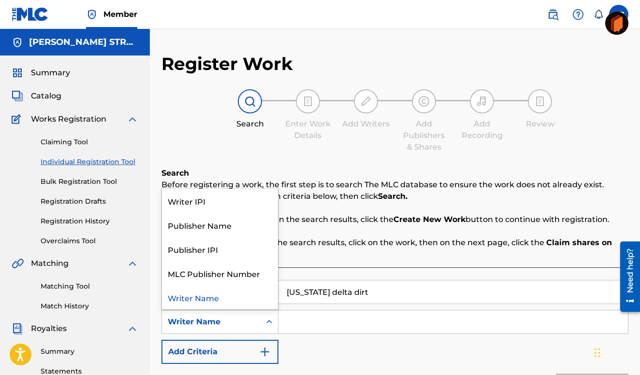
click at [182, 314] on div "Writer Name" at bounding box center [211, 322] width 99 height 18
click at [322, 311] on input "Search Form" at bounding box center [452, 322] width 349 height 23
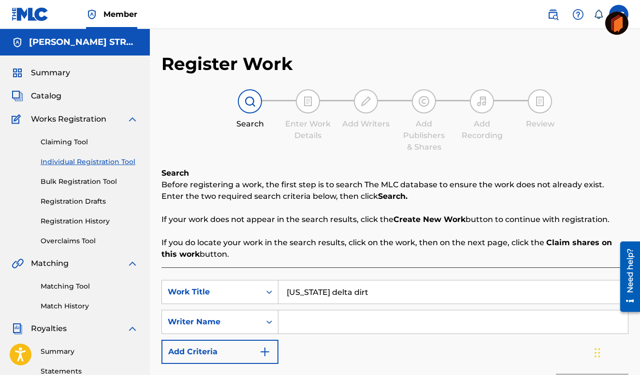
click at [288, 324] on input "Search Form" at bounding box center [452, 322] width 349 height 23
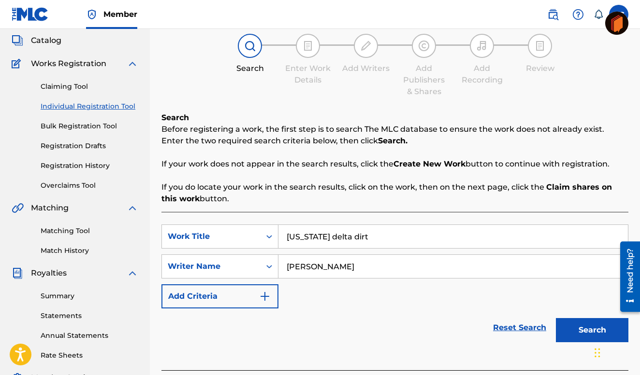
scroll to position [58, 0]
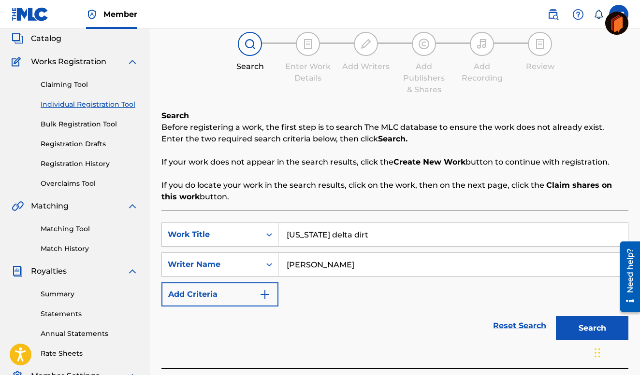
type input "[PERSON_NAME]"
click at [266, 293] on img "Search Form" at bounding box center [265, 295] width 12 height 12
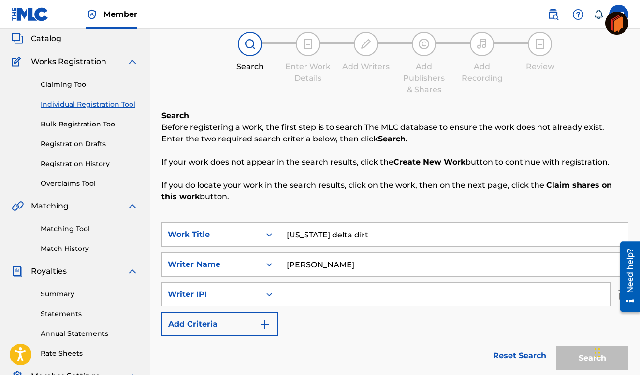
click at [291, 294] on input "Search Form" at bounding box center [443, 294] width 331 height 23
click at [295, 286] on input "Search Form" at bounding box center [443, 294] width 331 height 23
type input "00337240873"
click at [262, 321] on img "Search Form" at bounding box center [265, 325] width 12 height 12
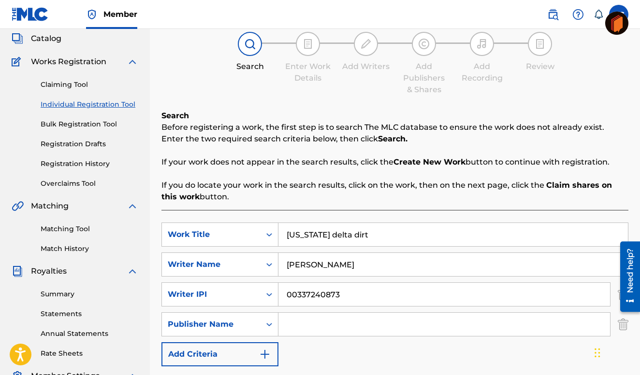
click at [293, 323] on input "Search Form" at bounding box center [443, 324] width 331 height 23
type input "[PERSON_NAME] street music"
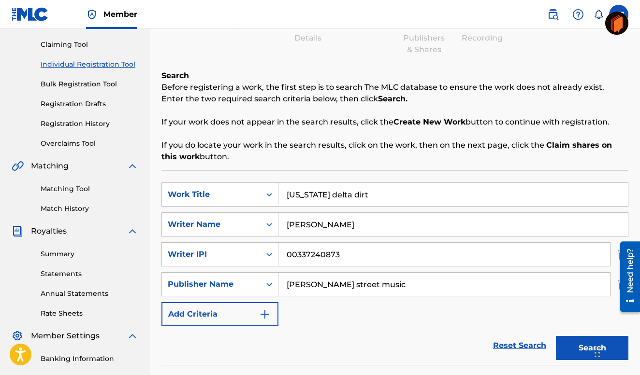
scroll to position [101, 0]
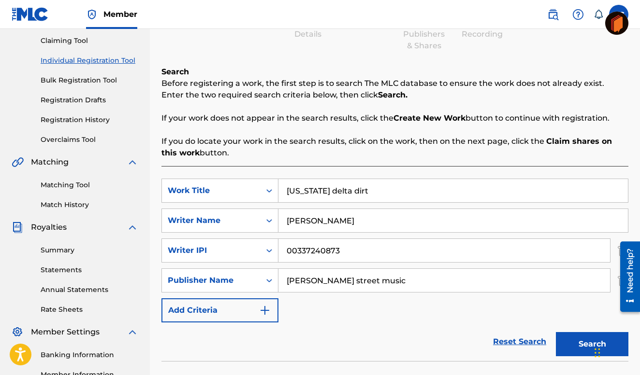
click at [264, 307] on img "Search Form" at bounding box center [265, 311] width 12 height 12
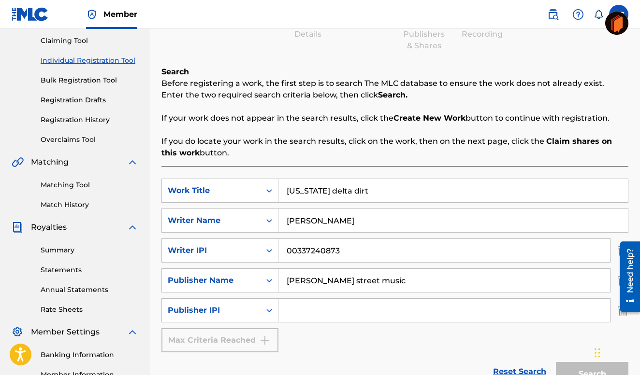
click at [298, 306] on input "Search Form" at bounding box center [443, 310] width 331 height 23
type input "00805880330"
click at [556, 362] on button "Search" at bounding box center [592, 374] width 72 height 24
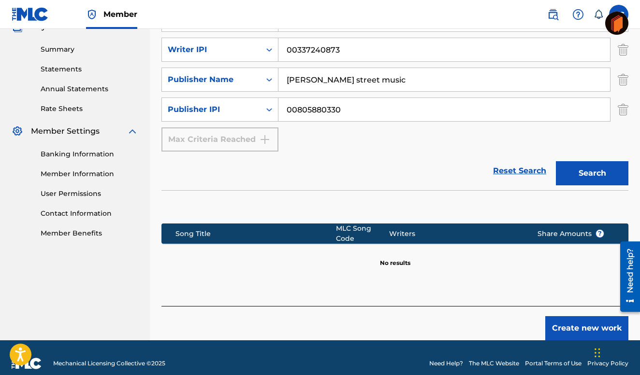
scroll to position [314, 0]
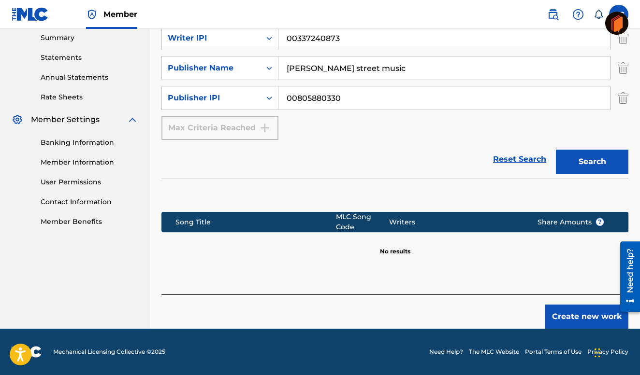
click at [581, 314] on button "Create new work" at bounding box center [586, 317] width 83 height 24
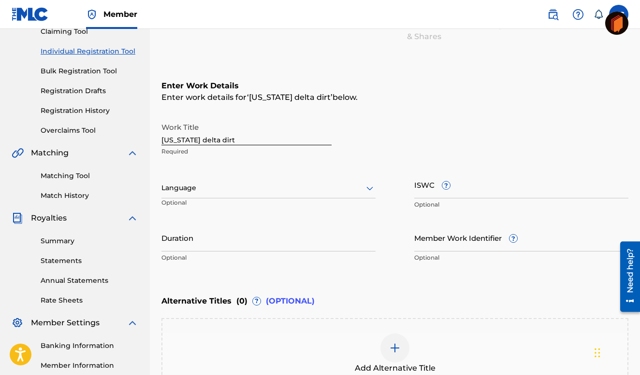
scroll to position [109, 0]
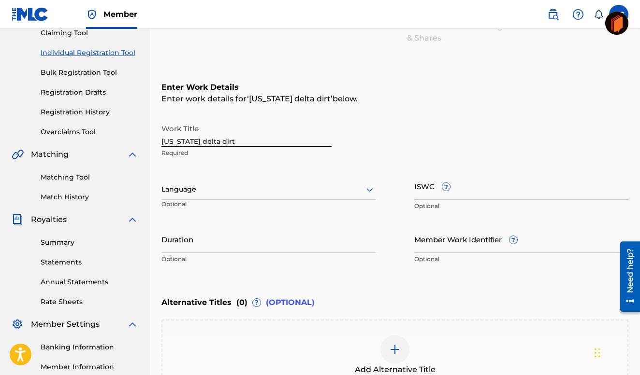
click at [167, 142] on input "[US_STATE] delta dirt" at bounding box center [246, 133] width 170 height 28
click at [205, 140] on input "[US_STATE] delta dirt" at bounding box center [246, 133] width 170 height 28
click at [226, 139] on input "[US_STATE] Delta dirt" at bounding box center [246, 133] width 170 height 28
click at [240, 140] on input "[US_STATE] Delta Dirtrt" at bounding box center [246, 133] width 170 height 28
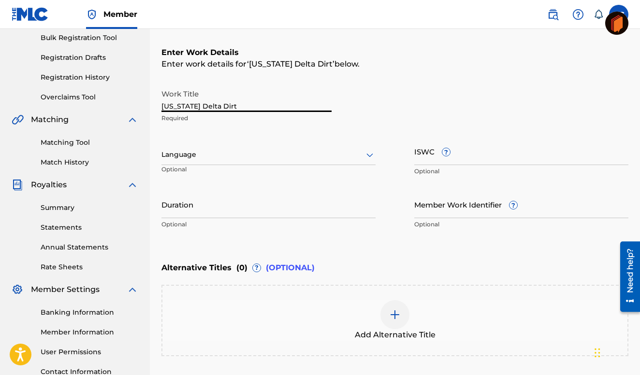
scroll to position [147, 0]
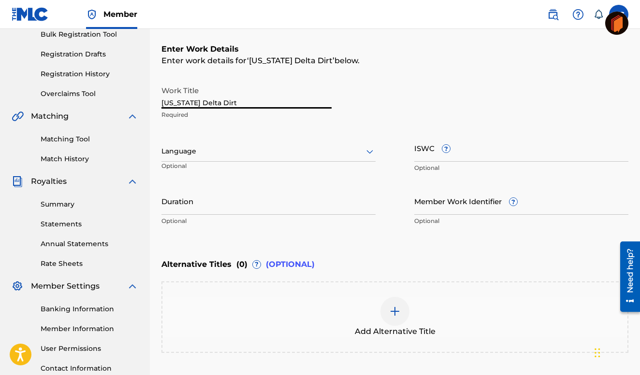
type input "[US_STATE] Delta Dirt"
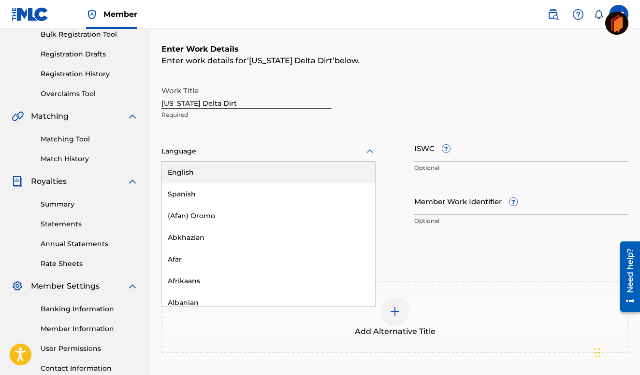
click at [369, 150] on icon at bounding box center [370, 152] width 12 height 12
click at [194, 170] on div "English" at bounding box center [268, 173] width 213 height 22
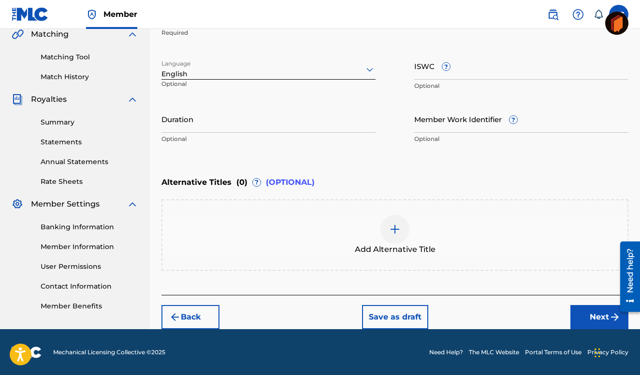
scroll to position [230, 0]
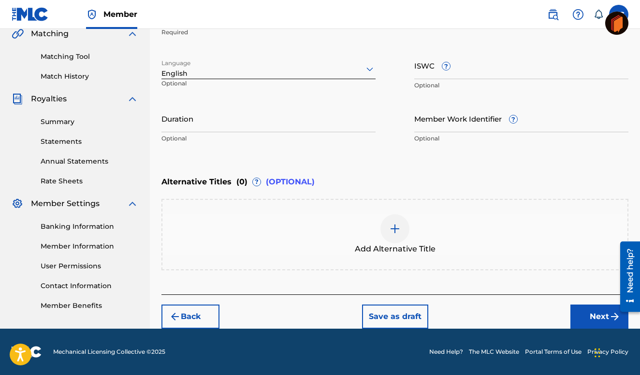
click at [599, 312] on button "Next" at bounding box center [599, 317] width 58 height 24
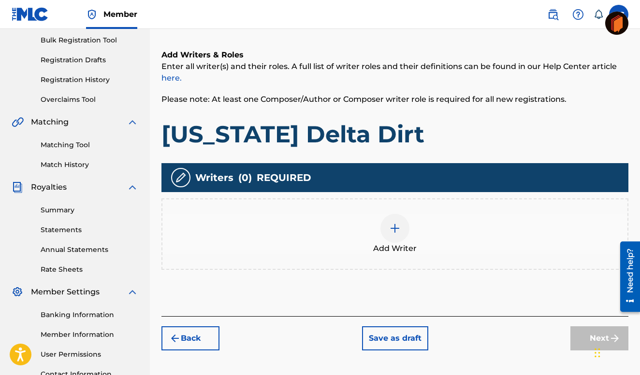
scroll to position [149, 0]
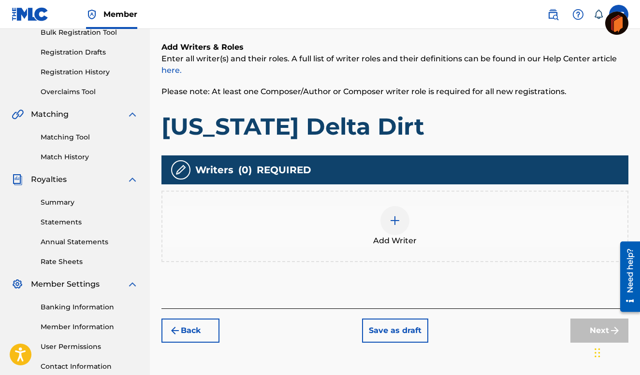
click at [392, 218] on img at bounding box center [395, 221] width 12 height 12
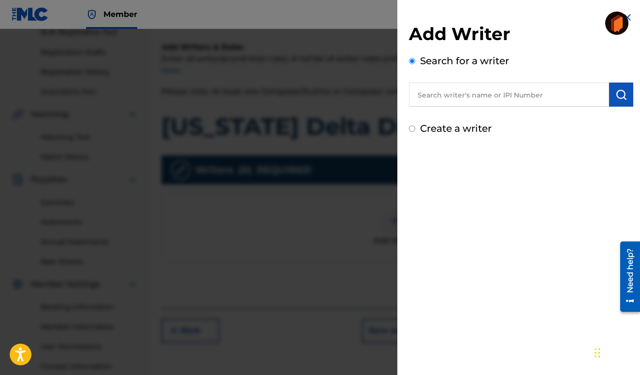
click at [423, 95] on input "text" at bounding box center [509, 95] width 200 height 24
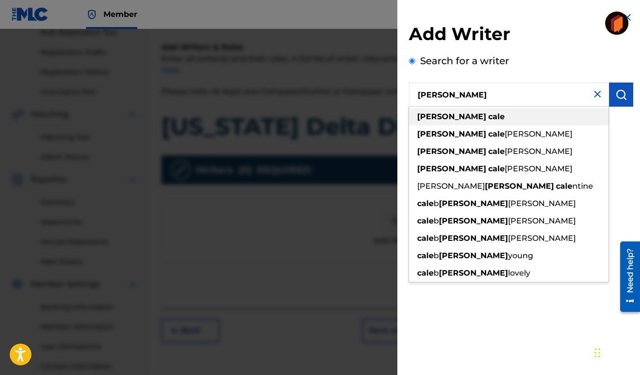
click at [488, 113] on strong "cale" at bounding box center [496, 116] width 16 height 9
type input "[PERSON_NAME]"
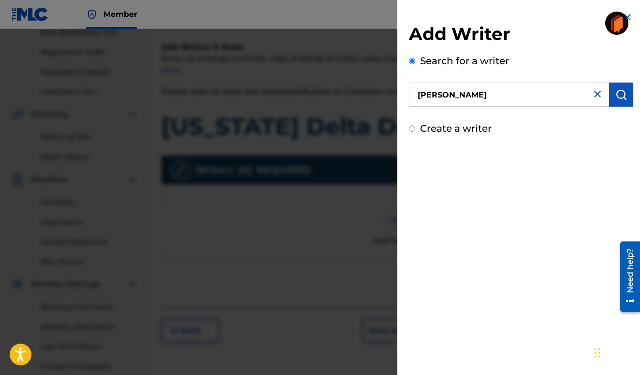
click at [438, 127] on label "Create a writer" at bounding box center [456, 129] width 72 height 12
radio input "true"
click at [415, 127] on input "Create a writer" at bounding box center [412, 129] width 6 height 6
radio input "false"
radio input "true"
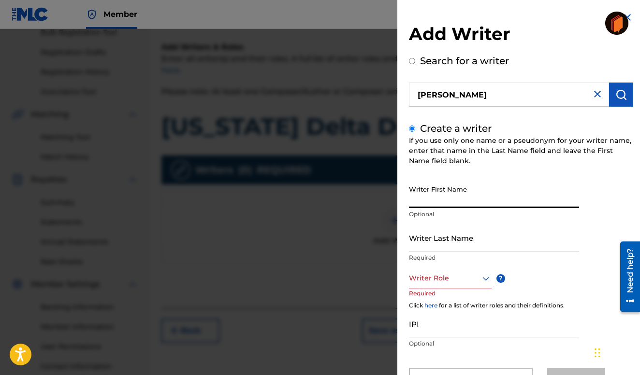
click at [476, 195] on input "Writer First Name" at bounding box center [494, 195] width 170 height 28
type input "[PERSON_NAME]"
click at [412, 239] on input "Writer Last Name" at bounding box center [494, 238] width 170 height 28
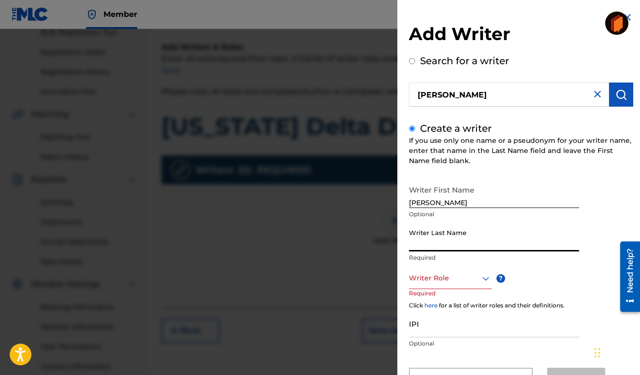
type input "Cale"
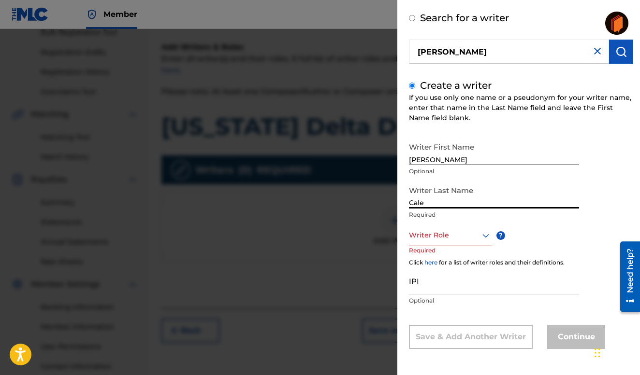
click at [487, 246] on div "Writer Role" at bounding box center [450, 236] width 83 height 22
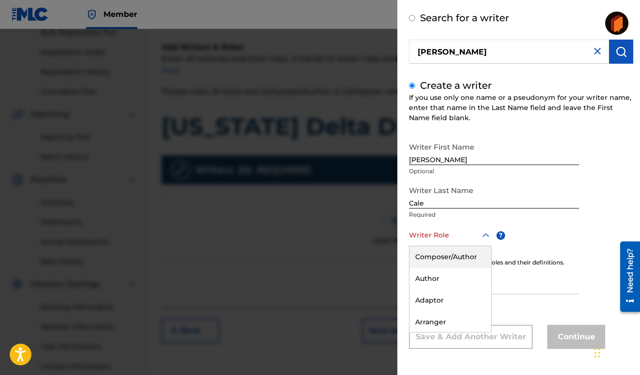
click at [454, 257] on div "Composer/Author" at bounding box center [450, 257] width 82 height 22
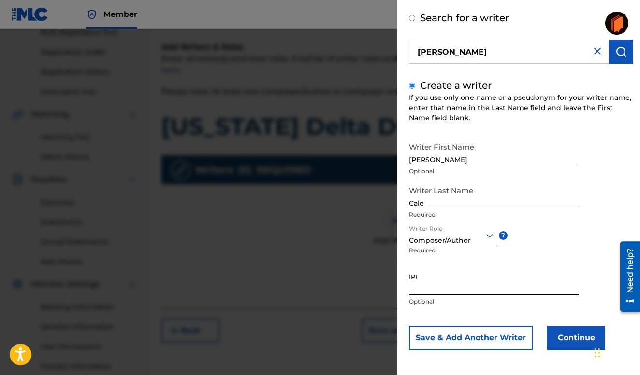
click at [422, 289] on input "IPI" at bounding box center [494, 282] width 170 height 28
type input "00337240873"
click at [576, 338] on button "Continue" at bounding box center [576, 338] width 58 height 24
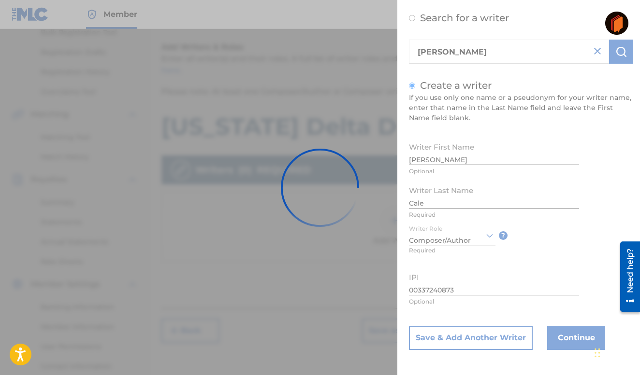
scroll to position [0, 0]
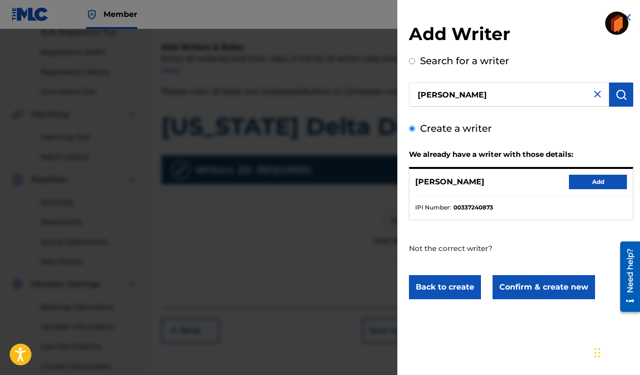
click at [592, 183] on button "Add" at bounding box center [598, 182] width 58 height 14
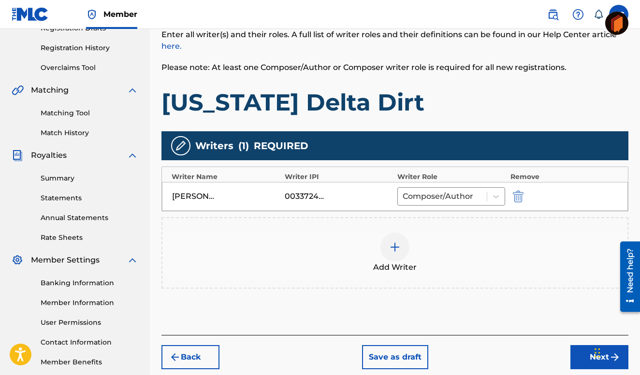
scroll to position [167, 0]
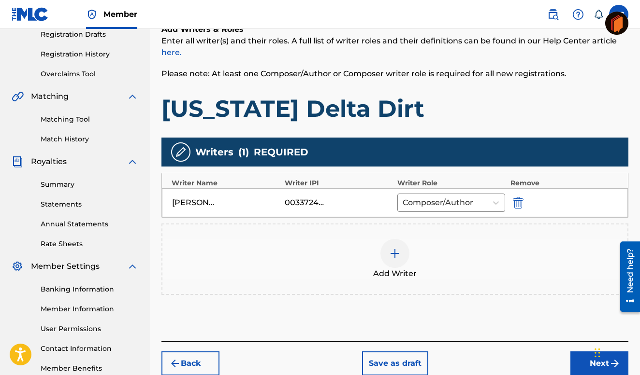
click at [396, 253] on img at bounding box center [395, 254] width 12 height 12
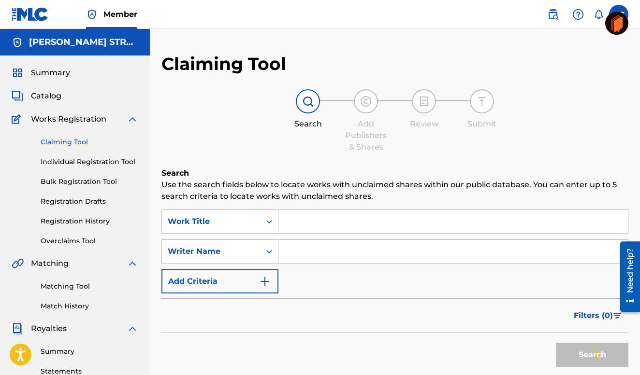
click at [305, 101] on img at bounding box center [308, 102] width 12 height 12
click at [291, 218] on input "Search Form" at bounding box center [452, 221] width 349 height 23
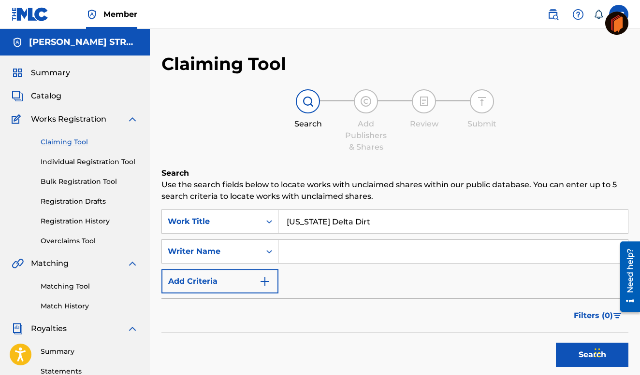
type input "[US_STATE] Delta Dirt"
click at [296, 249] on input "Search Form" at bounding box center [452, 251] width 349 height 23
type input "[PERSON_NAME]"
click at [297, 276] on div "SearchWithCriteriaced66d5d-b052-401e-b508-6b14ed788c96 Work Title [US_STATE] De…" at bounding box center [394, 252] width 467 height 84
click at [263, 279] on img "Search Form" at bounding box center [265, 282] width 12 height 12
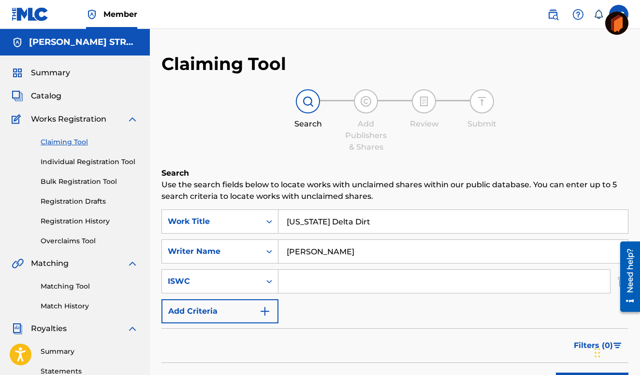
click at [264, 310] on img "Search Form" at bounding box center [265, 312] width 12 height 12
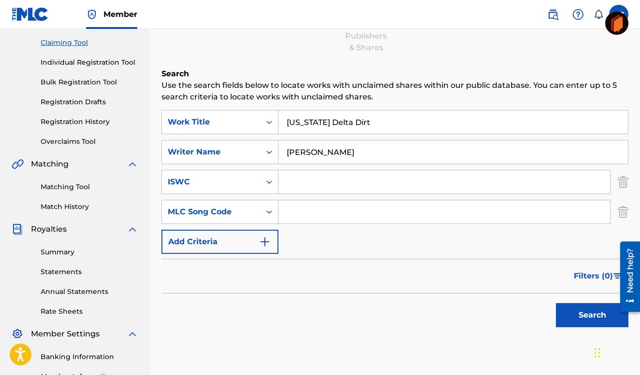
scroll to position [101, 0]
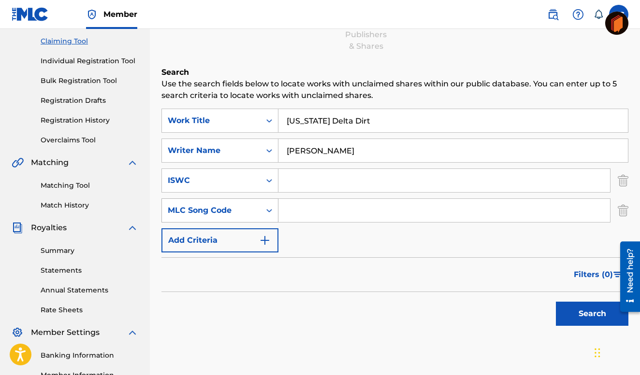
click at [231, 207] on div "MLC Song Code" at bounding box center [211, 211] width 87 height 12
click at [590, 309] on button "Search" at bounding box center [592, 314] width 72 height 24
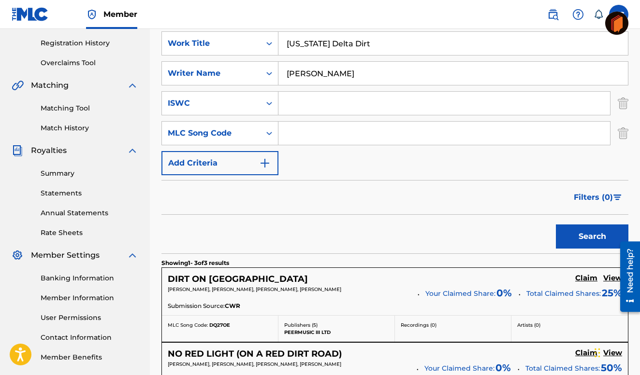
scroll to position [0, 0]
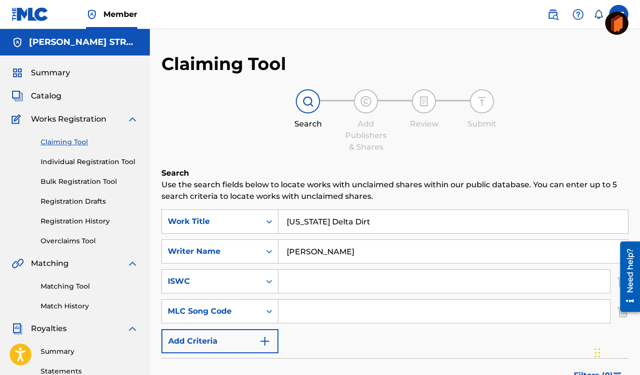
click at [307, 101] on img at bounding box center [308, 102] width 12 height 12
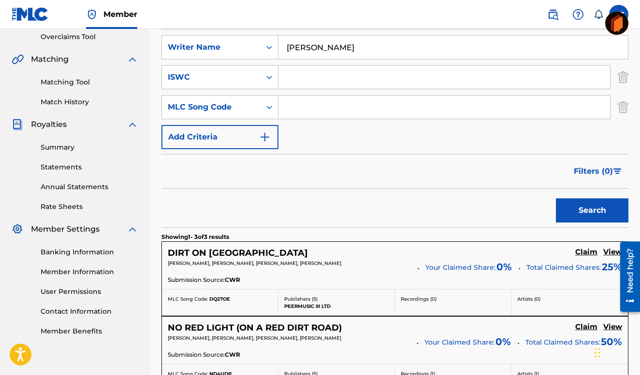
scroll to position [100, 0]
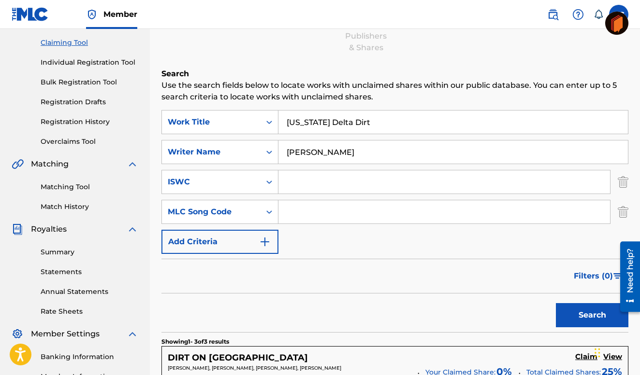
click at [591, 312] on button "Search" at bounding box center [592, 315] width 72 height 24
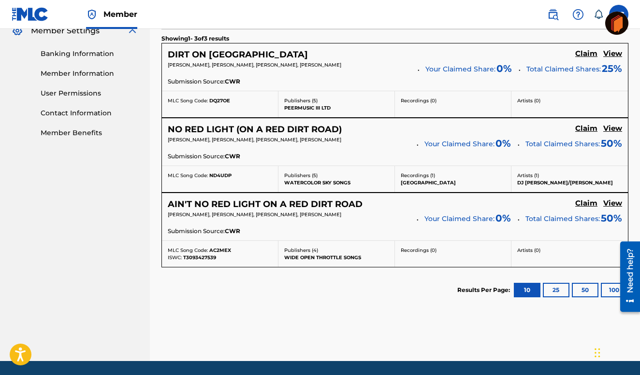
scroll to position [435, 0]
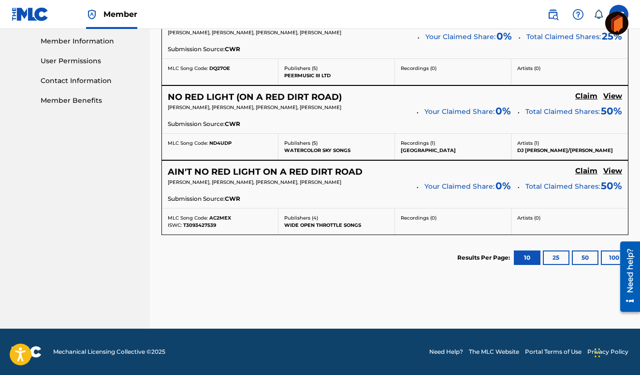
click at [555, 255] on button "25" at bounding box center [556, 258] width 27 height 14
click at [585, 256] on button "50" at bounding box center [585, 258] width 27 height 14
click at [611, 256] on button "100" at bounding box center [614, 258] width 27 height 14
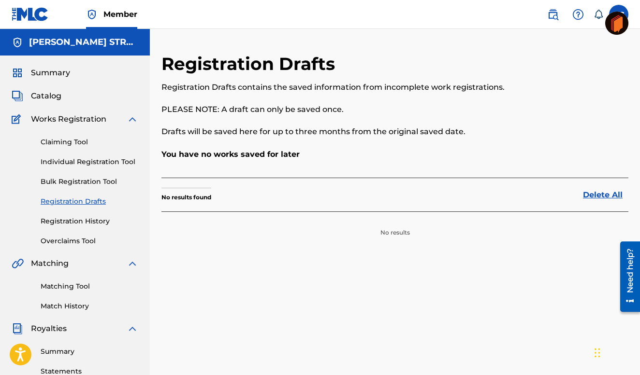
click at [80, 198] on link "Registration Drafts" at bounding box center [90, 202] width 98 height 10
click at [84, 159] on link "Individual Registration Tool" at bounding box center [90, 162] width 98 height 10
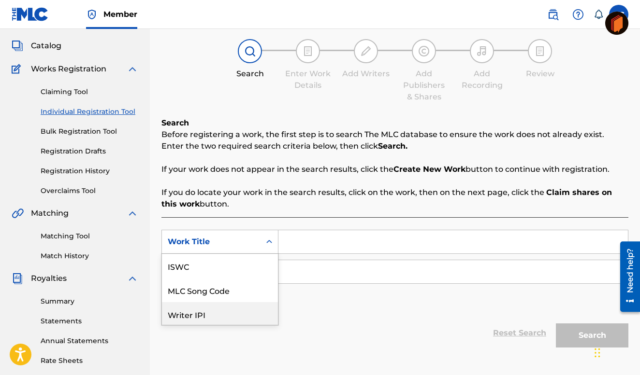
scroll to position [73, 0]
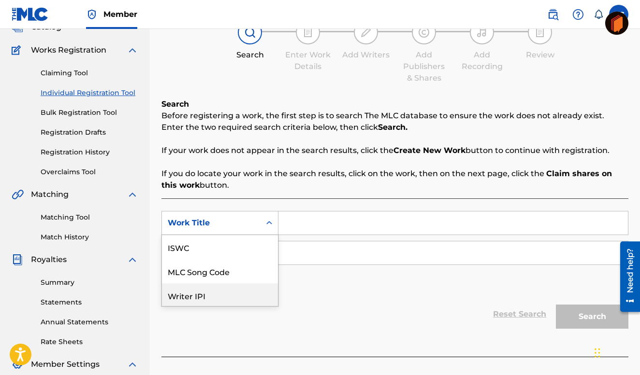
click at [269, 235] on div "Writer IPI, 3 of 7. 7 results available. Use Up and Down to choose options, pre…" at bounding box center [219, 223] width 117 height 24
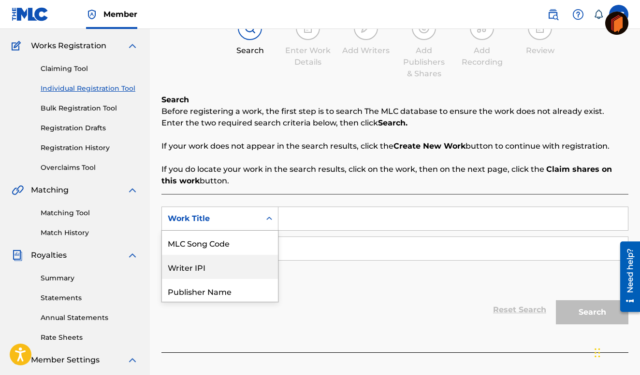
scroll to position [74, 0]
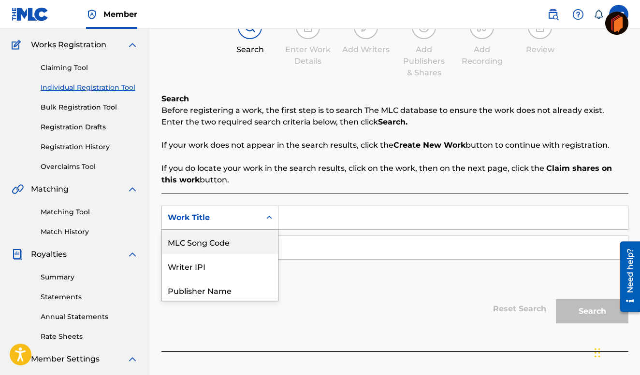
click at [217, 243] on div "MLC Song Code" at bounding box center [220, 242] width 116 height 24
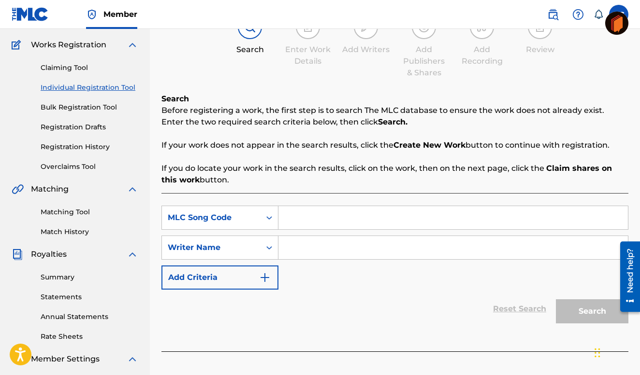
scroll to position [0, 0]
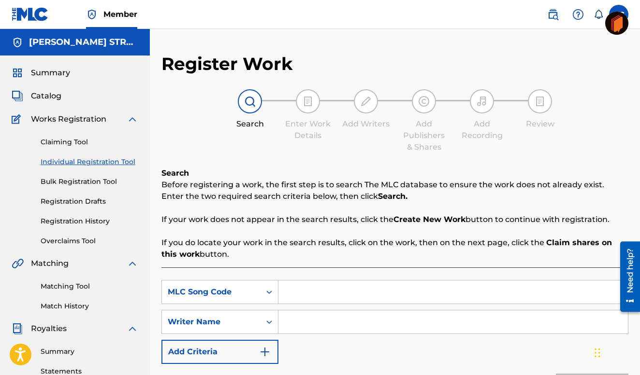
click at [581, 13] on img at bounding box center [578, 15] width 12 height 12
click at [568, 38] on link "Contact us" at bounding box center [578, 40] width 82 height 23
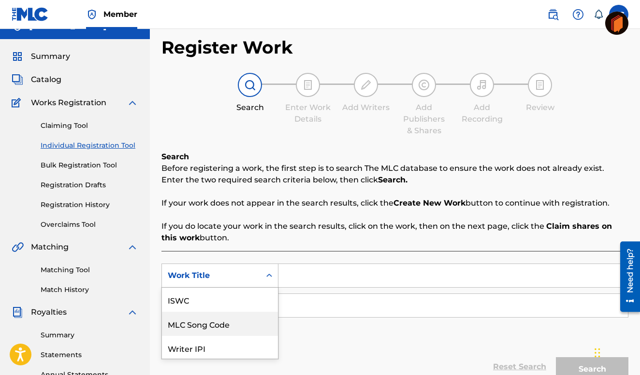
scroll to position [72, 0]
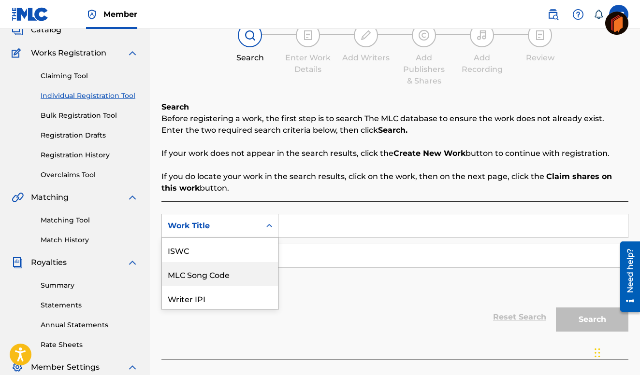
click at [220, 238] on div "MLC Song Code, 2 of 7. 7 results available. Use Up and Down to choose options, …" at bounding box center [219, 226] width 117 height 24
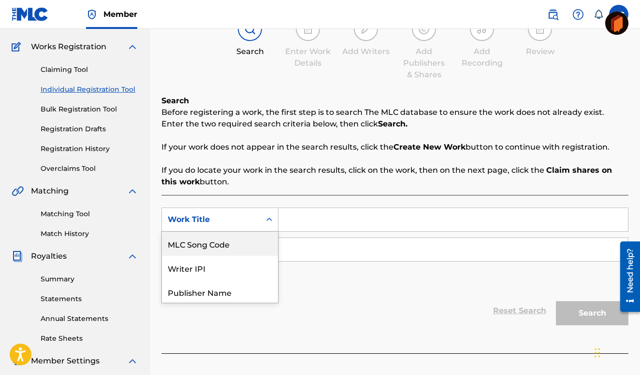
scroll to position [74, 0]
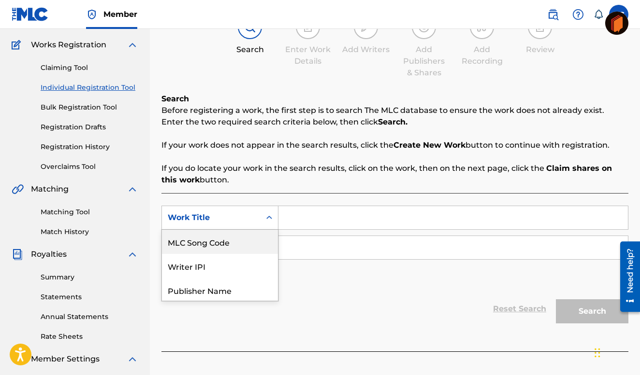
click at [215, 241] on div "MLC Song Code" at bounding box center [220, 242] width 116 height 24
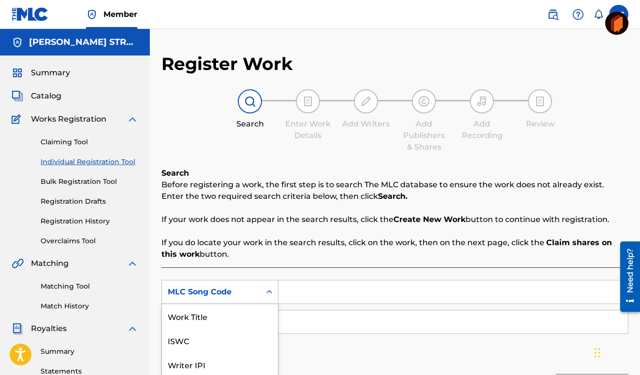
scroll to position [65, 0]
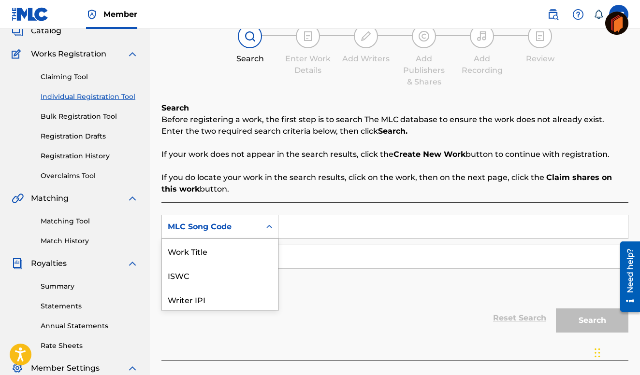
click at [272, 239] on div "MLC Song Code selected, 7 of 7. 7 results available. Use Up and Down to choose …" at bounding box center [219, 227] width 117 height 24
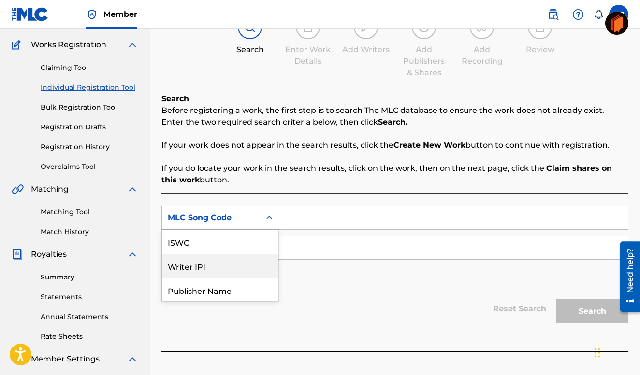
click at [189, 265] on div "Writer IPI" at bounding box center [220, 266] width 116 height 24
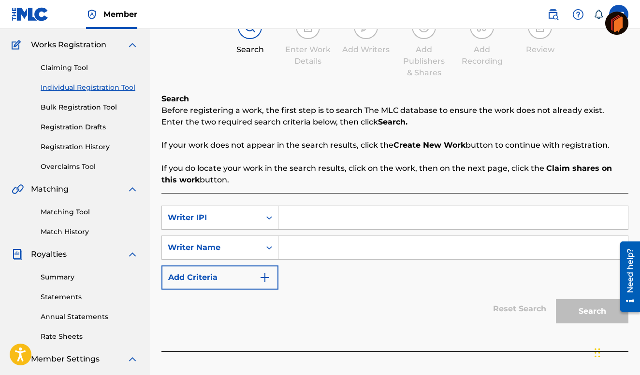
click at [289, 216] on input "Search Form" at bounding box center [452, 217] width 349 height 23
type input "00337240873"
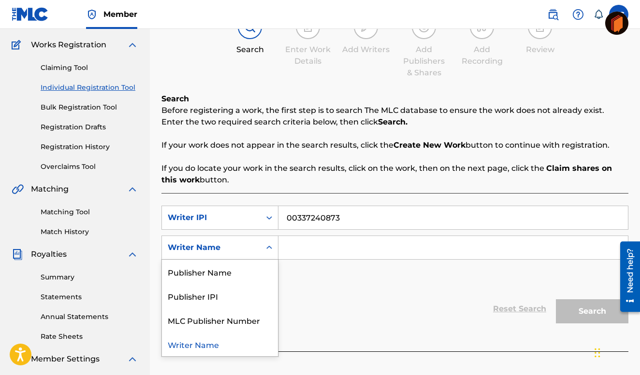
click at [266, 246] on icon "Search Form" at bounding box center [269, 248] width 10 height 10
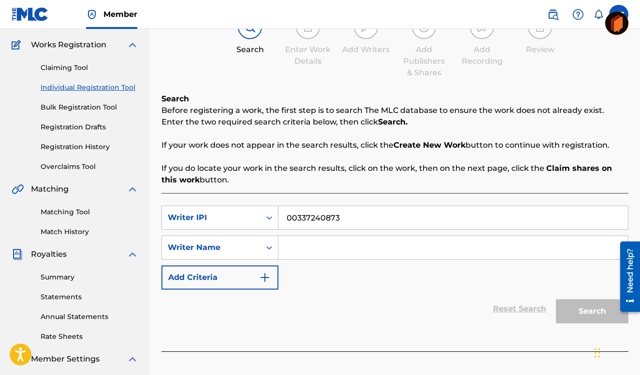
click at [300, 241] on input "Search Form" at bounding box center [452, 247] width 349 height 23
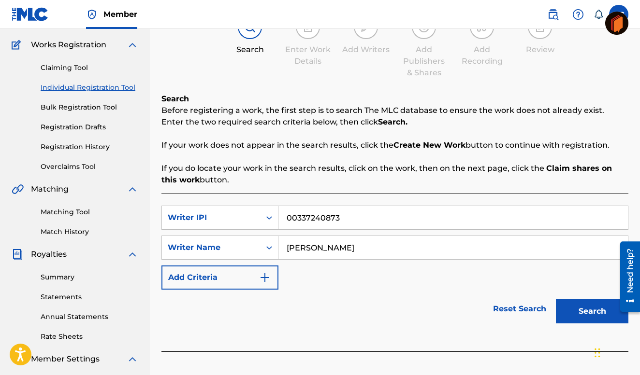
click at [583, 309] on button "Search" at bounding box center [592, 312] width 72 height 24
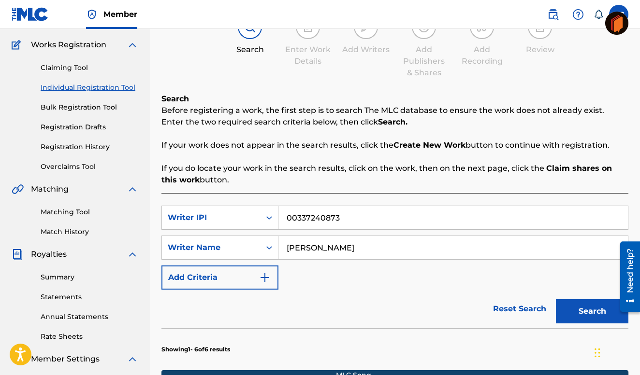
click at [578, 309] on button "Search" at bounding box center [592, 312] width 72 height 24
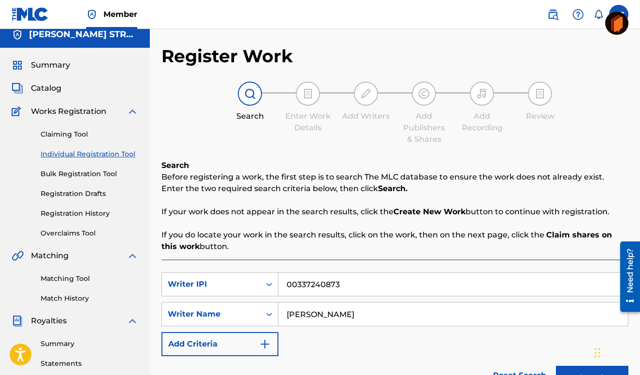
scroll to position [0, 0]
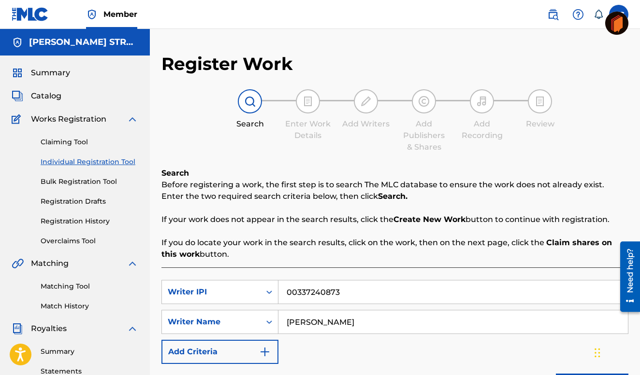
click at [251, 102] on img at bounding box center [250, 102] width 12 height 12
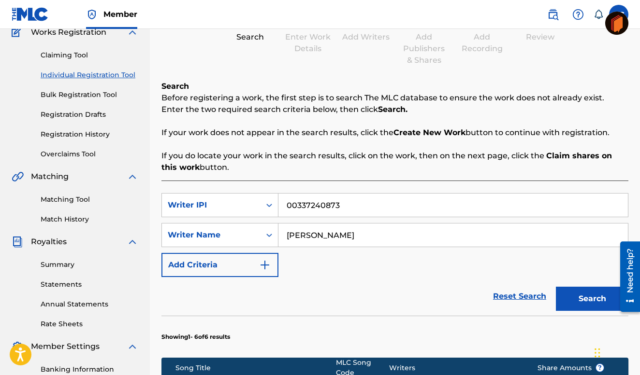
scroll to position [81, 0]
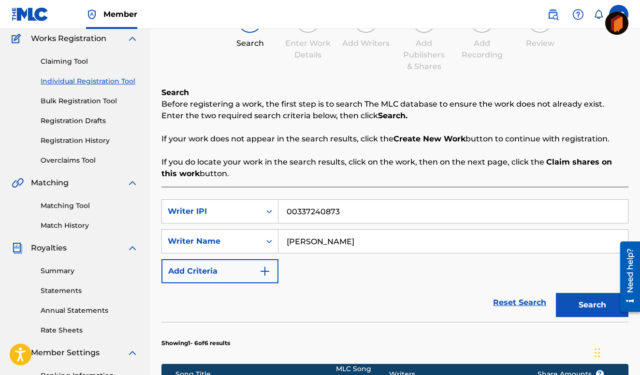
click at [322, 243] on input "[PERSON_NAME]" at bounding box center [452, 241] width 349 height 23
type input "[PERSON_NAME]"
click at [556, 293] on button "Search" at bounding box center [592, 305] width 72 height 24
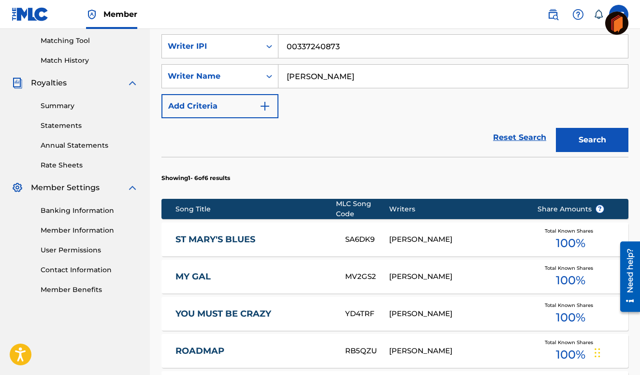
scroll to position [223, 0]
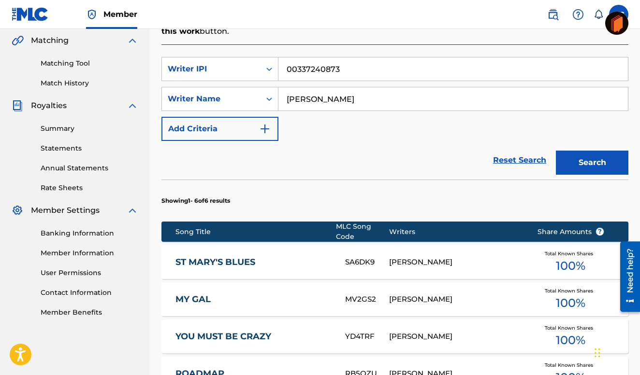
click at [265, 125] on img "Search Form" at bounding box center [265, 129] width 12 height 12
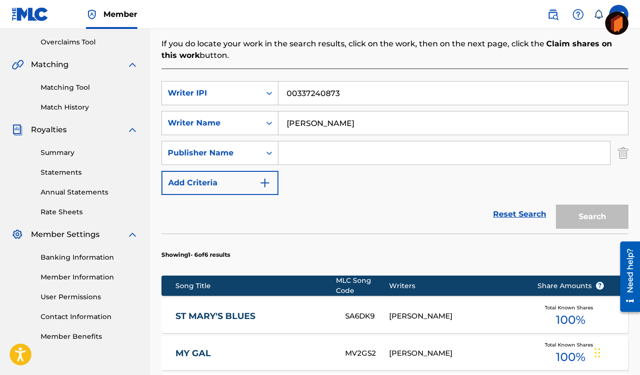
scroll to position [202, 0]
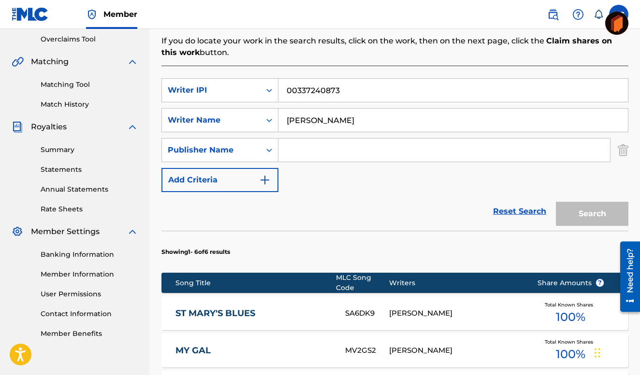
click at [216, 178] on button "Add Criteria" at bounding box center [219, 180] width 117 height 24
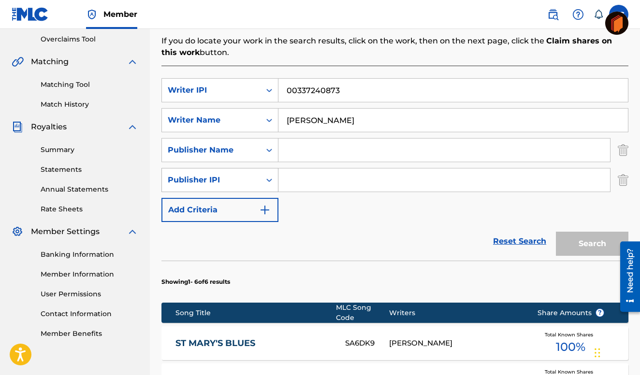
click at [222, 178] on div "Publisher IPI" at bounding box center [211, 180] width 87 height 12
click at [223, 175] on div "Publisher IPI" at bounding box center [211, 180] width 87 height 12
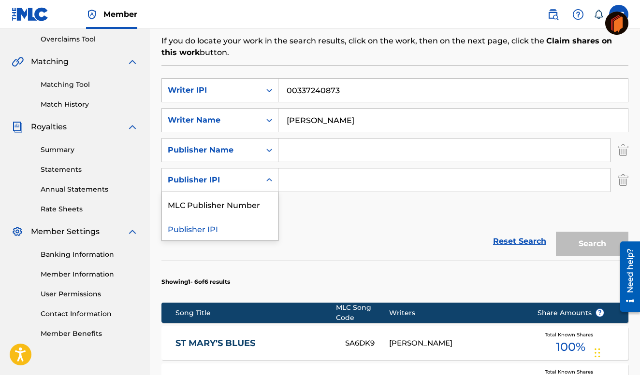
click at [189, 177] on div "Publisher IPI" at bounding box center [211, 180] width 87 height 12
click at [200, 203] on div "MLC Publisher Number" at bounding box center [220, 204] width 116 height 24
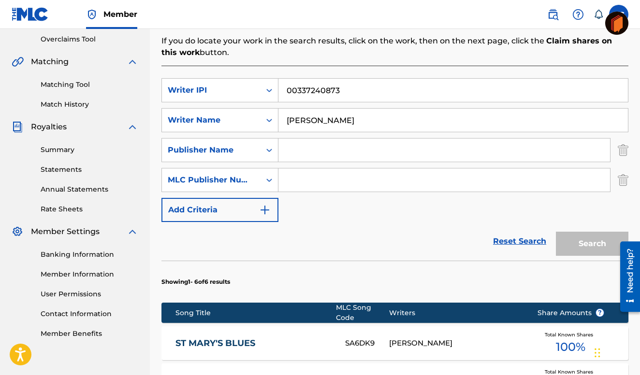
click at [259, 209] on img "Search Form" at bounding box center [265, 210] width 12 height 12
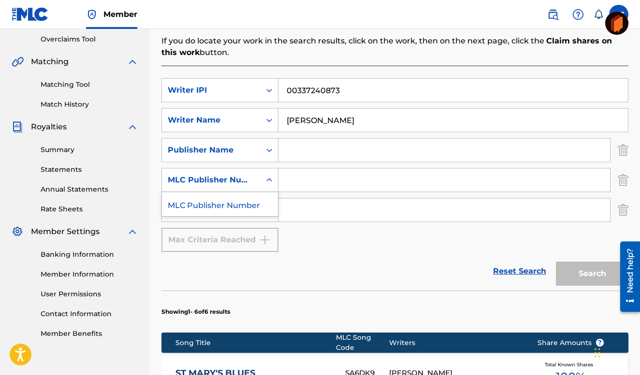
click at [270, 176] on icon "Search Form" at bounding box center [269, 180] width 10 height 10
click at [231, 203] on div "MLC Publisher Number" at bounding box center [220, 204] width 116 height 24
click at [245, 147] on div "Publisher Name" at bounding box center [211, 150] width 87 height 12
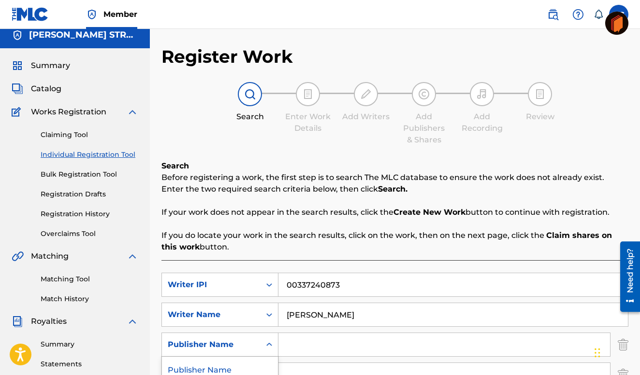
scroll to position [0, 0]
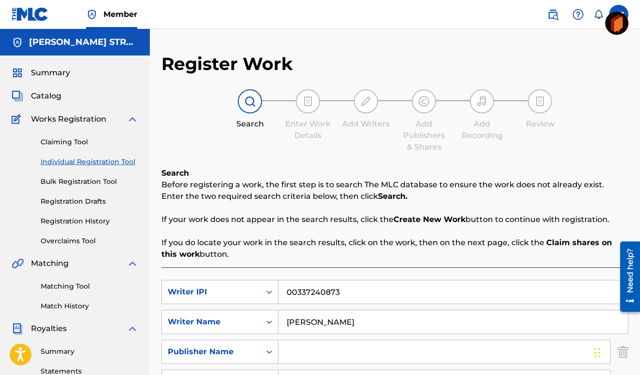
click at [39, 94] on span "Catalog" at bounding box center [46, 96] width 30 height 12
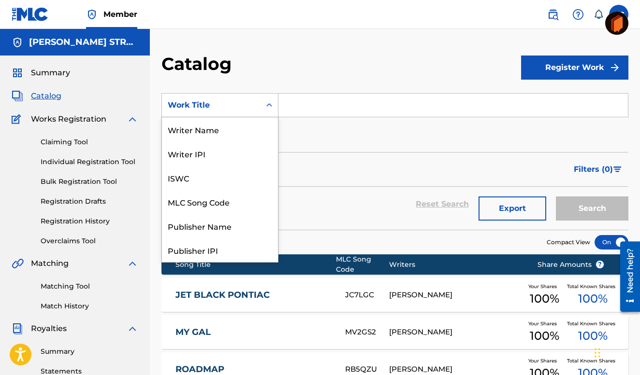
click at [271, 102] on icon "Search Form" at bounding box center [269, 106] width 10 height 10
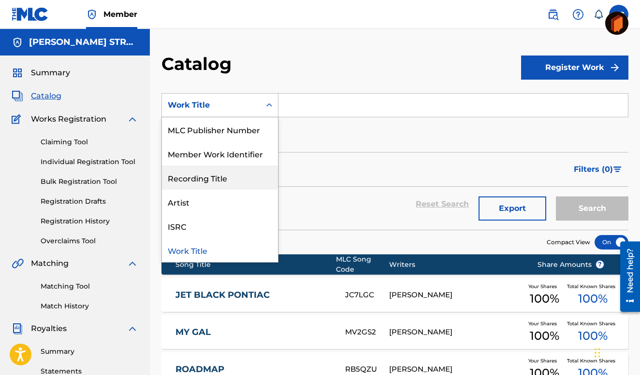
click at [200, 177] on div "Recording Title" at bounding box center [220, 178] width 116 height 24
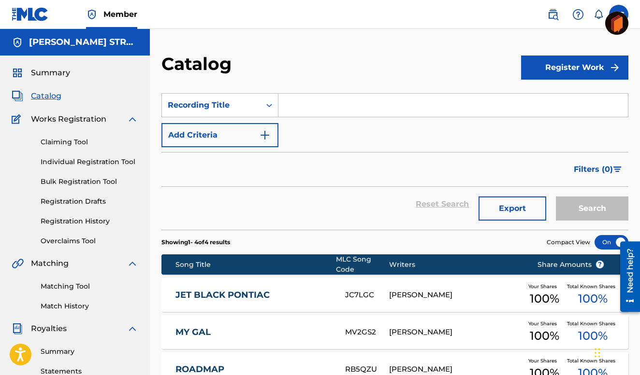
click at [287, 105] on input "Search Form" at bounding box center [452, 105] width 349 height 23
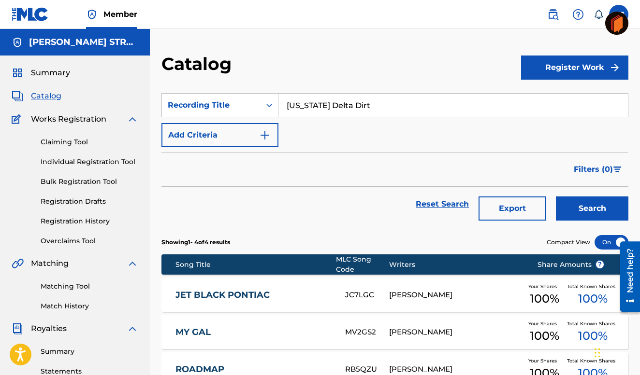
type input "[US_STATE] Delta Dirt"
click at [556, 197] on button "Search" at bounding box center [592, 209] width 72 height 24
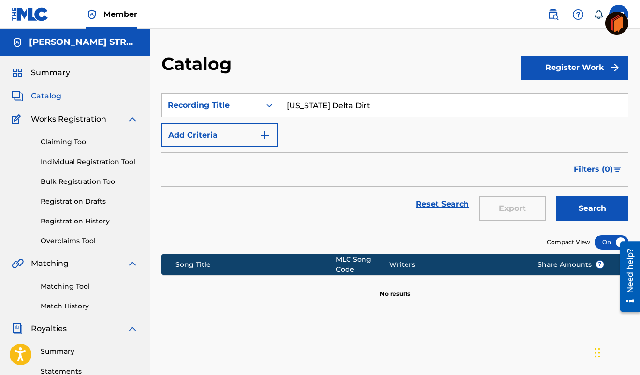
click at [263, 135] on img "Search Form" at bounding box center [265, 136] width 12 height 12
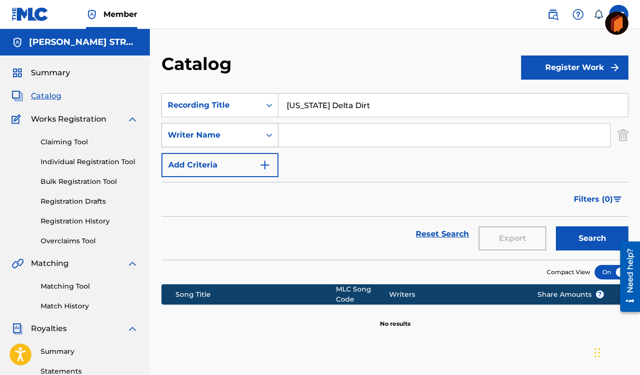
click at [206, 132] on div "Writer Name" at bounding box center [211, 136] width 87 height 12
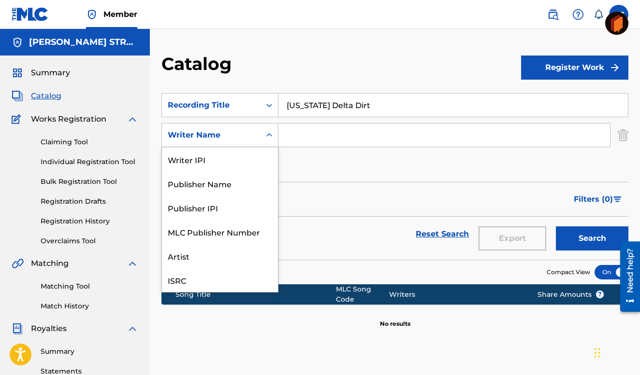
scroll to position [24, 0]
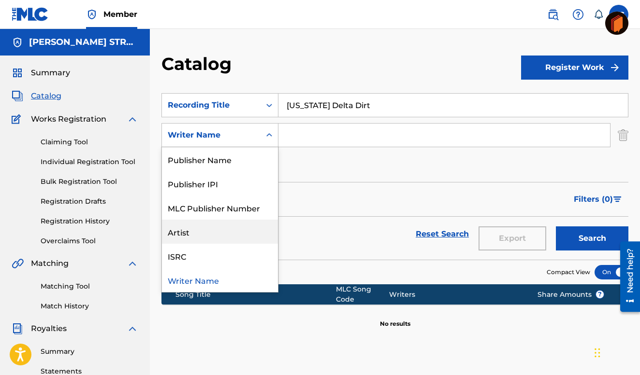
click at [184, 232] on div "Artist" at bounding box center [220, 232] width 116 height 24
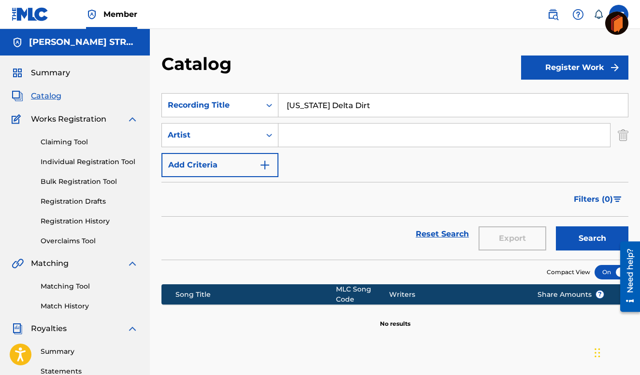
click at [285, 133] on input "Search Form" at bounding box center [443, 135] width 331 height 23
type input "[PERSON_NAME]"
click at [289, 164] on div "SearchWithCriteria79d2336e-c935-44b1-8a29-792b9f9da8b9 Recording Title [US_STAT…" at bounding box center [394, 135] width 467 height 84
click at [264, 162] on img "Search Form" at bounding box center [265, 165] width 12 height 12
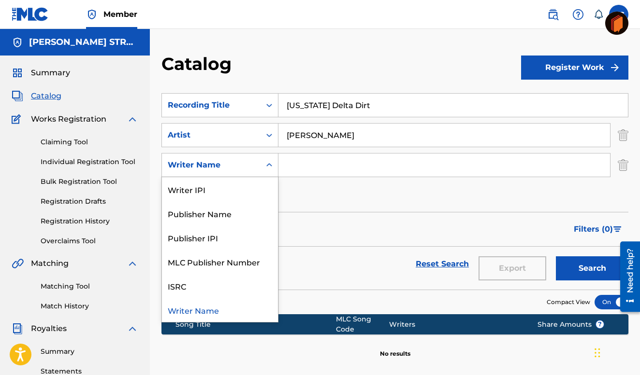
click at [269, 165] on icon "Search Form" at bounding box center [269, 164] width 6 height 3
click at [205, 187] on div "Writer IPI" at bounding box center [220, 189] width 116 height 24
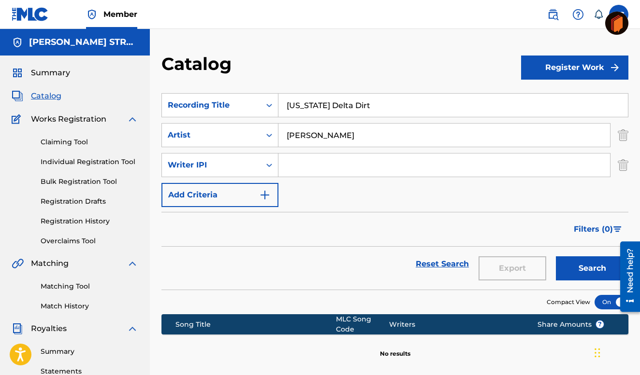
click at [296, 193] on div "SearchWithCriteria79d2336e-c935-44b1-8a29-792b9f9da8b9 Recording Title [US_STAT…" at bounding box center [394, 150] width 467 height 114
click at [289, 191] on div "SearchWithCriteria79d2336e-c935-44b1-8a29-792b9f9da8b9 Recording Title [US_STAT…" at bounding box center [394, 150] width 467 height 114
click at [310, 193] on div "SearchWithCriteria79d2336e-c935-44b1-8a29-792b9f9da8b9 Recording Title [US_STAT…" at bounding box center [394, 150] width 467 height 114
click at [248, 187] on button "Add Criteria" at bounding box center [219, 195] width 117 height 24
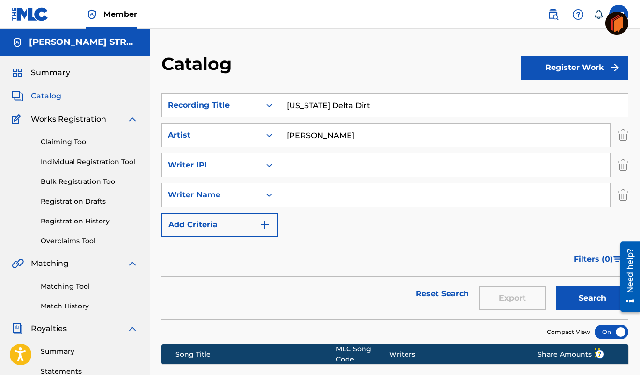
click at [286, 191] on input "Search Form" at bounding box center [443, 195] width 331 height 23
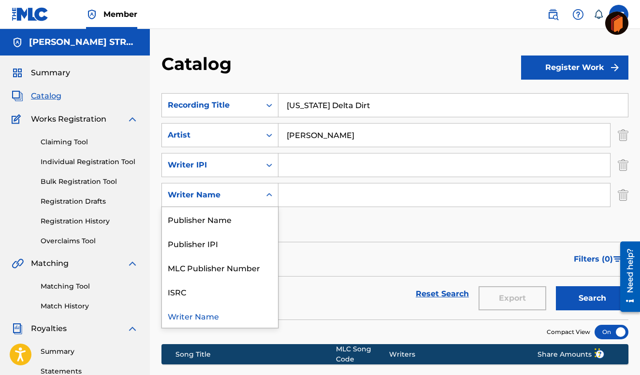
click at [224, 193] on div "Writer Name" at bounding box center [211, 195] width 87 height 12
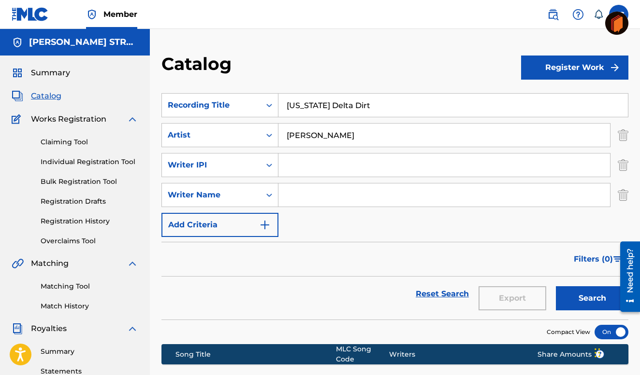
click at [224, 193] on div "Writer Name" at bounding box center [211, 195] width 87 height 12
click at [297, 191] on input "Search Form" at bounding box center [443, 195] width 331 height 23
click at [302, 195] on input "[PERSON_NAME]" at bounding box center [443, 195] width 331 height 23
click at [345, 189] on input "[PERSON_NAME]" at bounding box center [443, 195] width 331 height 23
type input "[PERSON_NAME]"
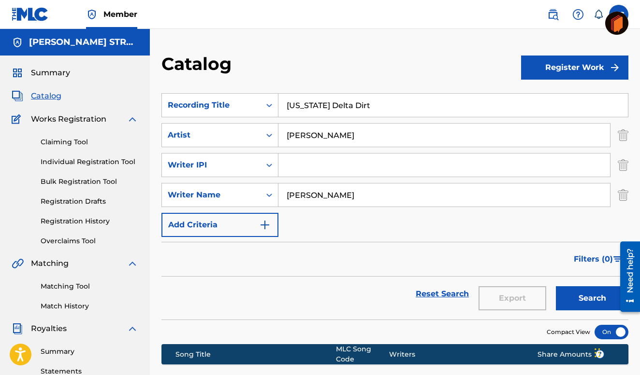
click at [224, 228] on button "Add Criteria" at bounding box center [219, 225] width 117 height 24
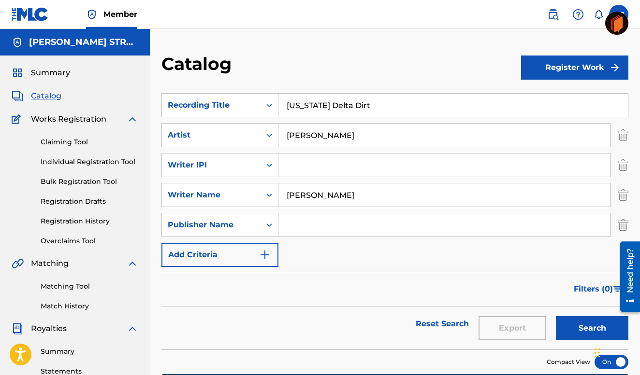
click at [290, 225] on input "Search Form" at bounding box center [443, 225] width 331 height 23
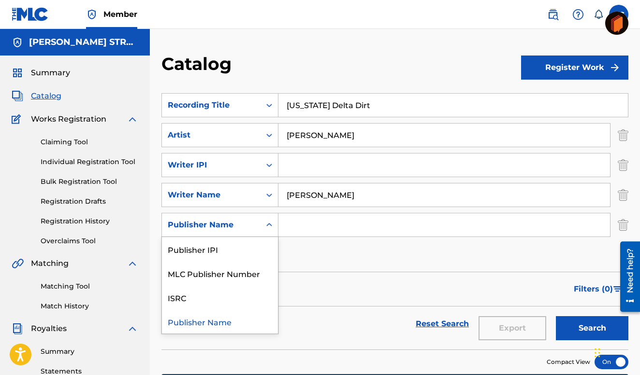
click at [269, 222] on icon "Search Form" at bounding box center [269, 225] width 10 height 10
click at [203, 321] on div "Publisher Name" at bounding box center [220, 322] width 116 height 24
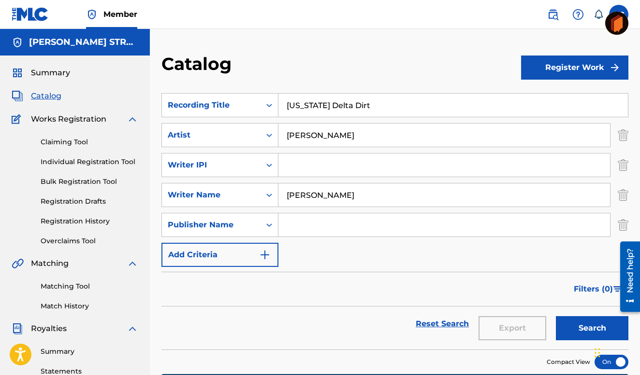
click at [288, 223] on input "Search Form" at bounding box center [443, 225] width 331 height 23
type input "Constant Street Music"
click at [556, 317] on button "Search" at bounding box center [592, 329] width 72 height 24
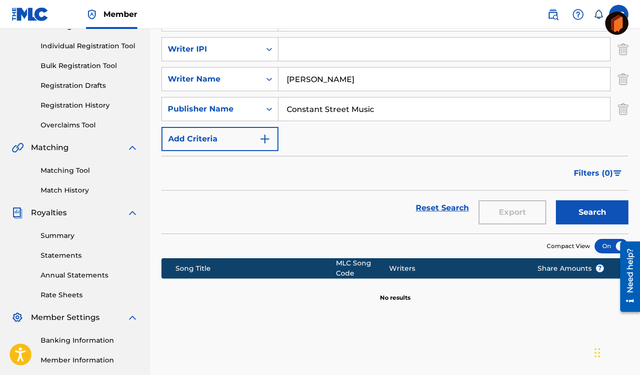
scroll to position [138, 0]
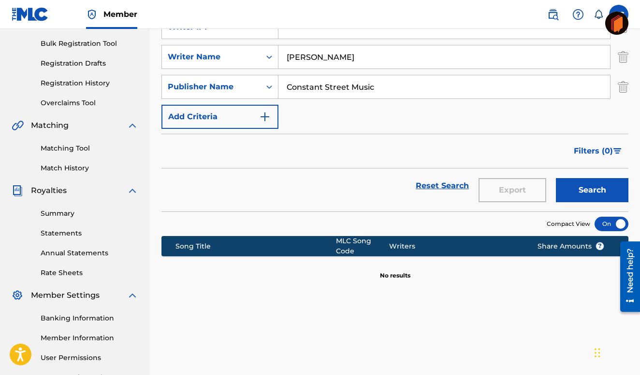
click at [225, 114] on button "Add Criteria" at bounding box center [219, 117] width 117 height 24
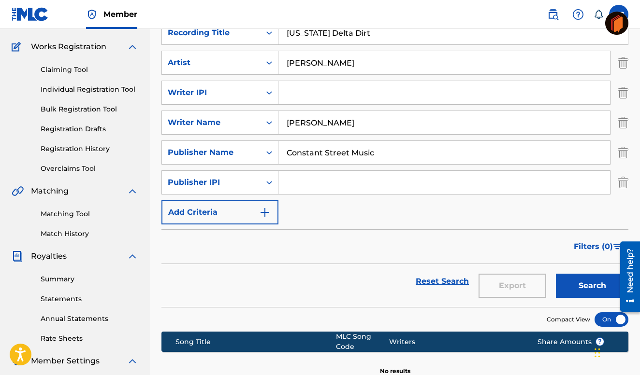
scroll to position [0, 0]
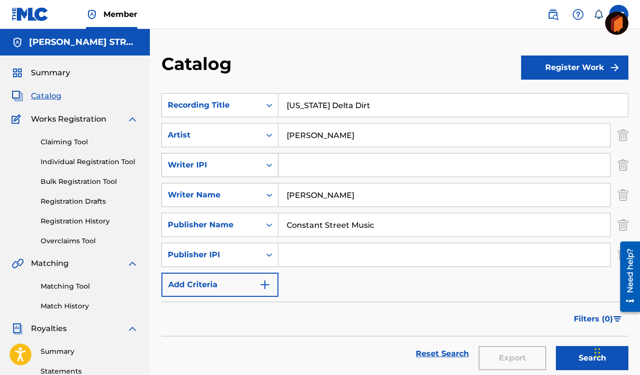
click at [215, 156] on div "Writer IPI" at bounding box center [211, 165] width 99 height 18
click at [297, 163] on input "Search Form" at bounding box center [443, 165] width 331 height 23
click at [341, 163] on input "00805880330" at bounding box center [443, 165] width 331 height 23
type input "00337240873"
click at [556, 346] on button "Search" at bounding box center [592, 358] width 72 height 24
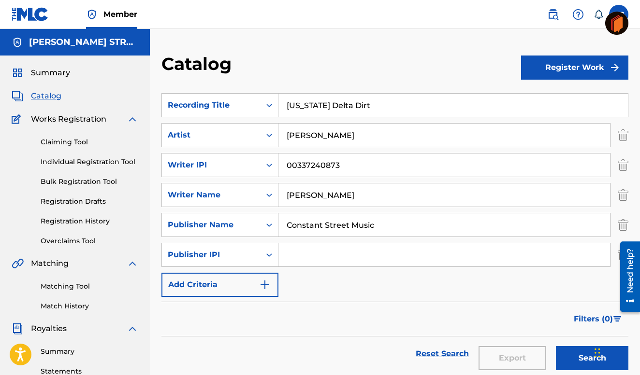
click at [294, 255] on input "Search Form" at bounding box center [443, 255] width 331 height 23
type input "00805880330"
click at [556, 346] on button "Search" at bounding box center [592, 358] width 72 height 24
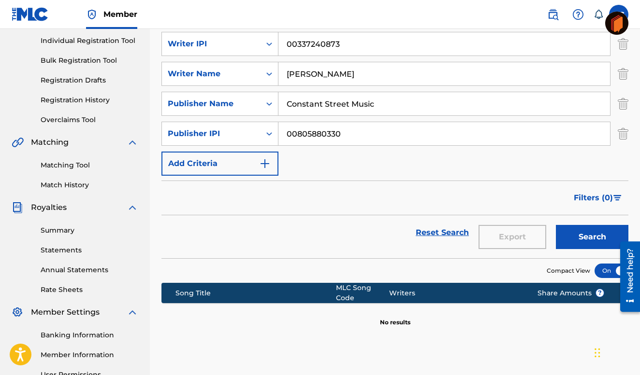
scroll to position [119, 0]
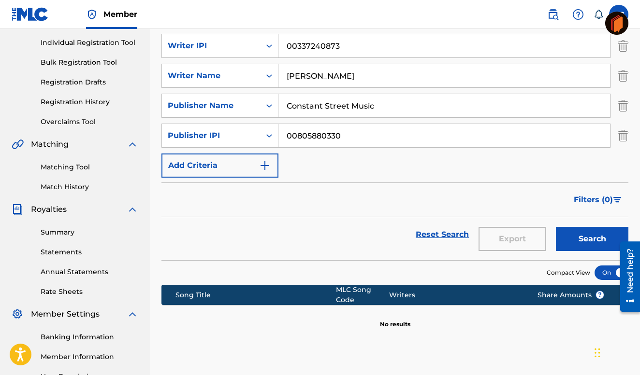
click at [243, 164] on button "Add Criteria" at bounding box center [219, 166] width 117 height 24
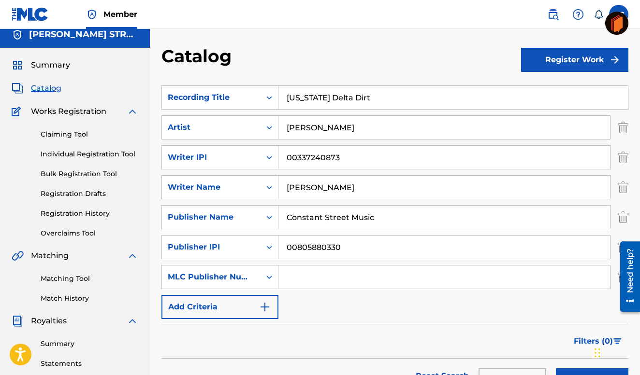
scroll to position [11, 0]
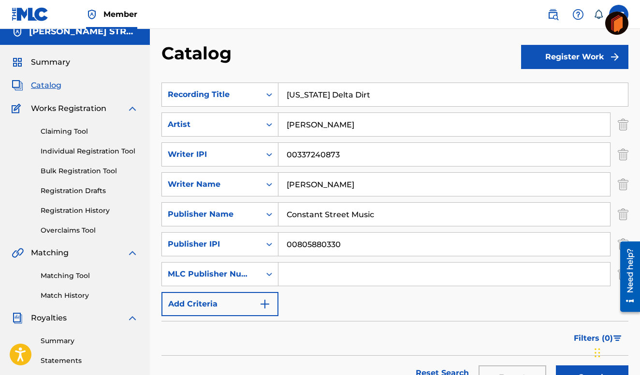
click at [578, 54] on button "Register Work" at bounding box center [574, 57] width 107 height 24
click at [557, 86] on link "Individual" at bounding box center [574, 88] width 107 height 23
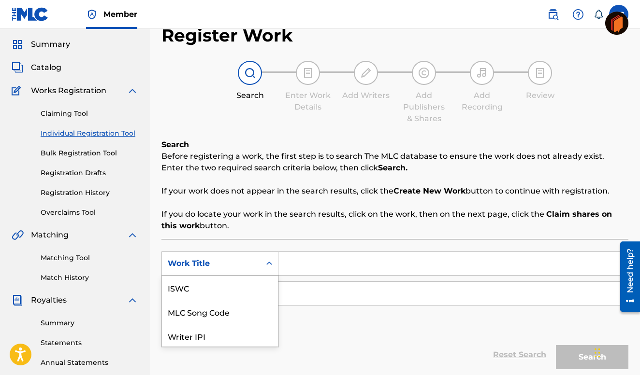
scroll to position [69, 0]
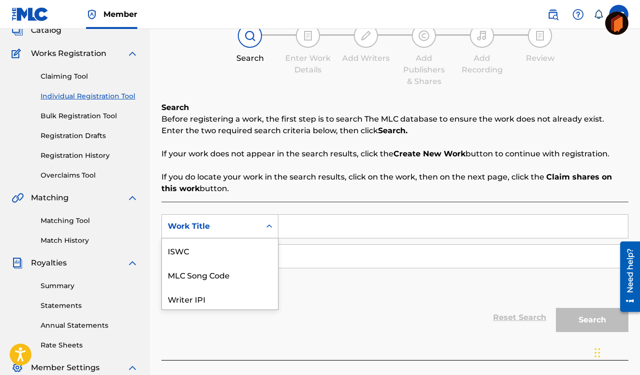
click at [218, 239] on div "Work Title selected, 7 of 7. 7 results available. Use Up and Down to choose opt…" at bounding box center [219, 227] width 117 height 24
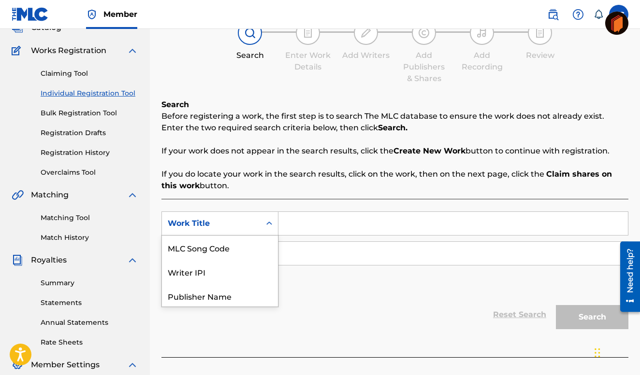
scroll to position [74, 0]
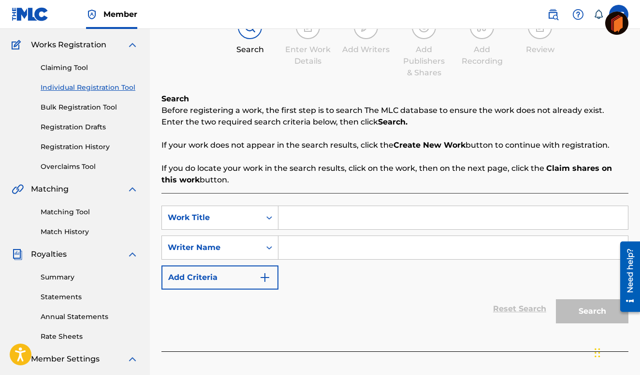
click at [290, 215] on input "Search Form" at bounding box center [452, 217] width 349 height 23
type input "[US_STATE] Delta Dirt"
click at [288, 247] on input "Search Form" at bounding box center [452, 247] width 349 height 23
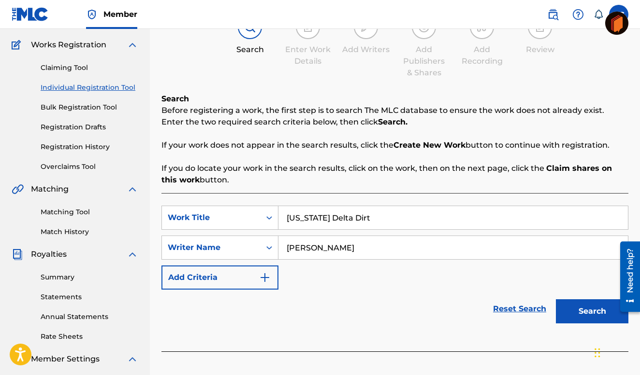
type input "[PERSON_NAME]"
click at [556, 300] on button "Search" at bounding box center [592, 312] width 72 height 24
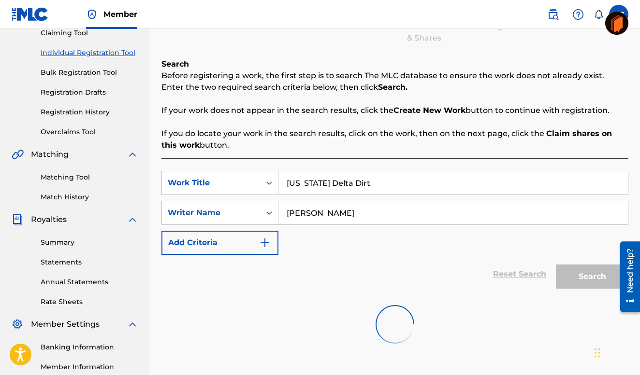
scroll to position [110, 0]
click at [261, 238] on img "Search Form" at bounding box center [265, 243] width 12 height 12
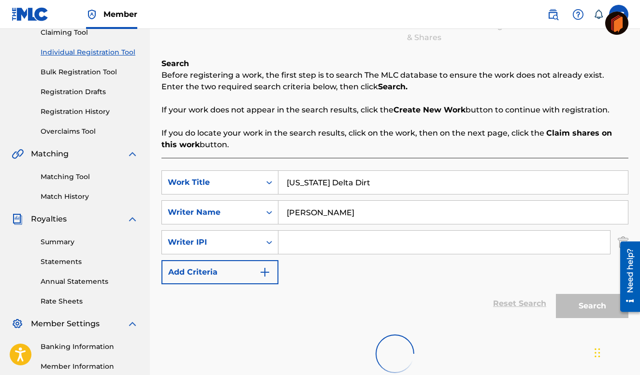
click at [288, 240] on input "Search Form" at bounding box center [443, 242] width 331 height 23
type input "00337240873"
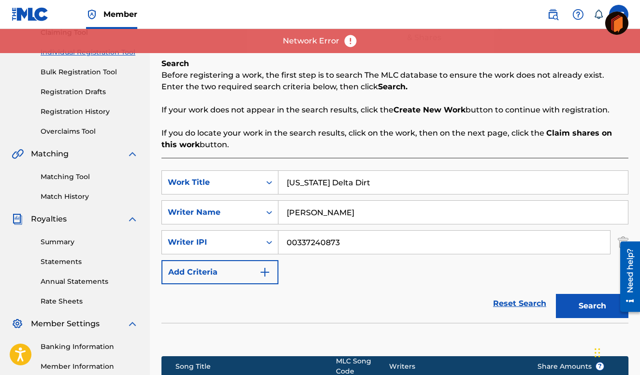
click at [350, 40] on img at bounding box center [350, 41] width 14 height 14
click at [584, 299] on button "Search" at bounding box center [592, 306] width 72 height 24
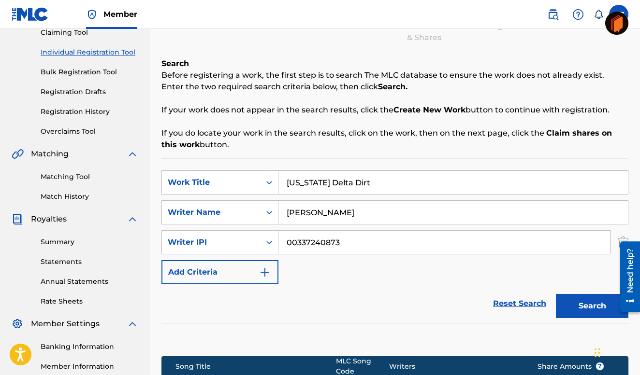
click at [588, 303] on button "Search" at bounding box center [592, 306] width 72 height 24
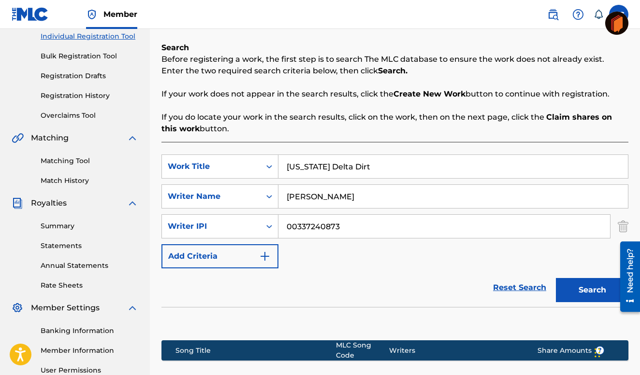
scroll to position [128, 0]
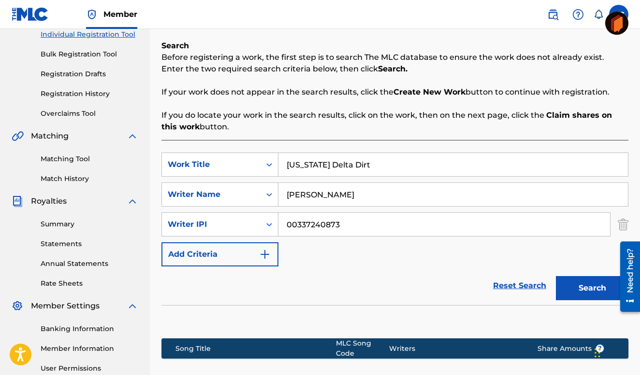
click at [582, 284] on button "Search" at bounding box center [592, 288] width 72 height 24
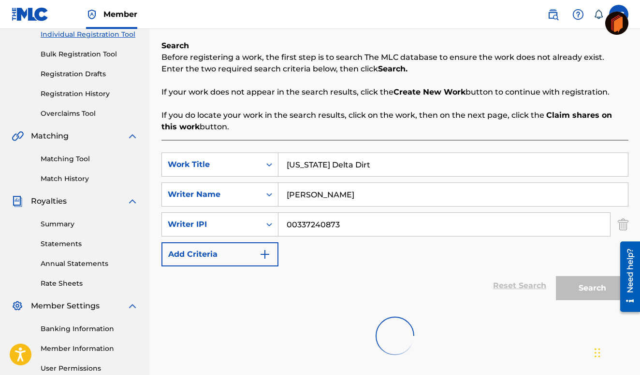
click at [263, 253] on img "Search Form" at bounding box center [265, 255] width 12 height 12
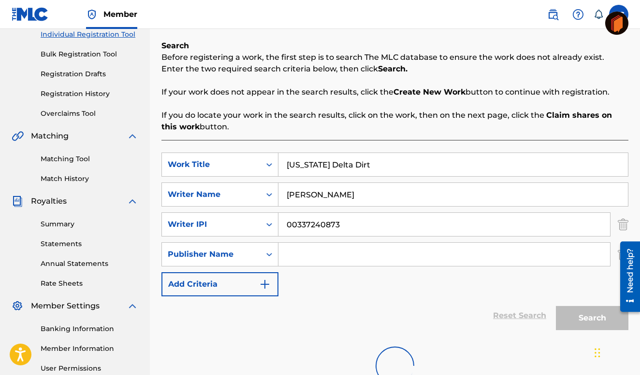
click at [286, 252] on input "Search Form" at bounding box center [443, 254] width 331 height 23
click at [289, 253] on input "Search Form" at bounding box center [443, 254] width 331 height 23
type input "[PERSON_NAME] Street Music"
click at [589, 316] on div "Search" at bounding box center [589, 316] width 77 height 39
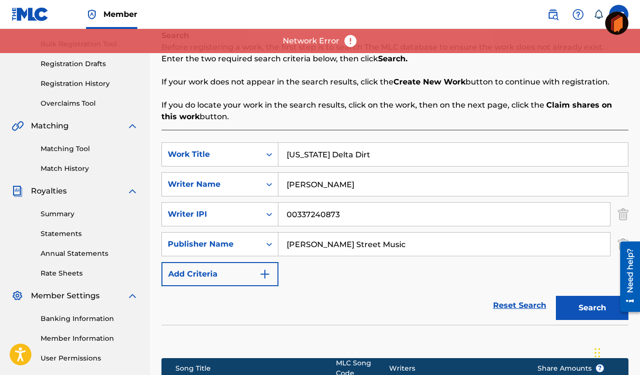
scroll to position [146, 0]
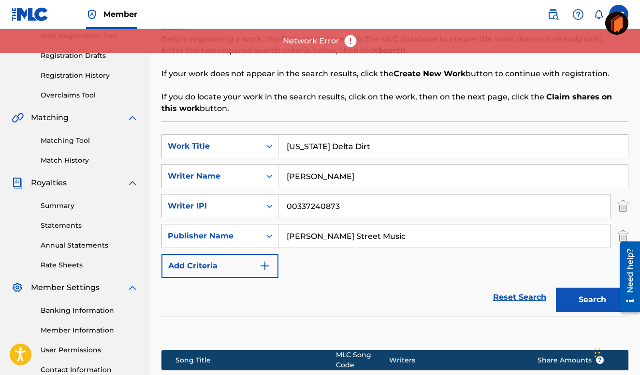
click at [586, 298] on button "Search" at bounding box center [592, 300] width 72 height 24
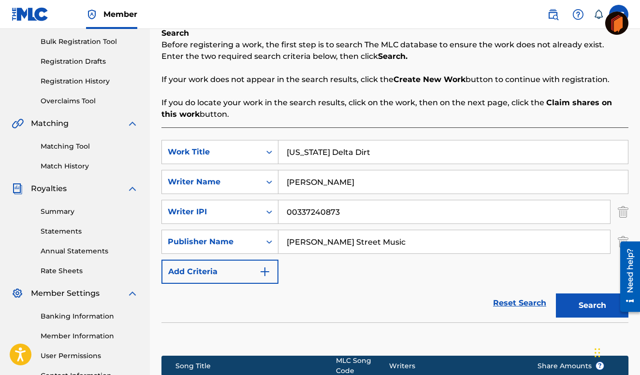
scroll to position [143, 0]
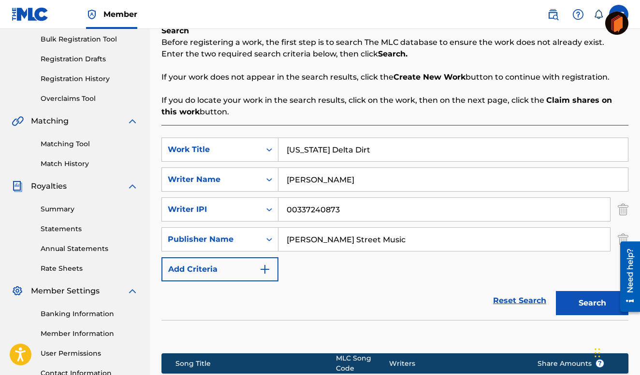
click at [586, 301] on button "Search" at bounding box center [592, 303] width 72 height 24
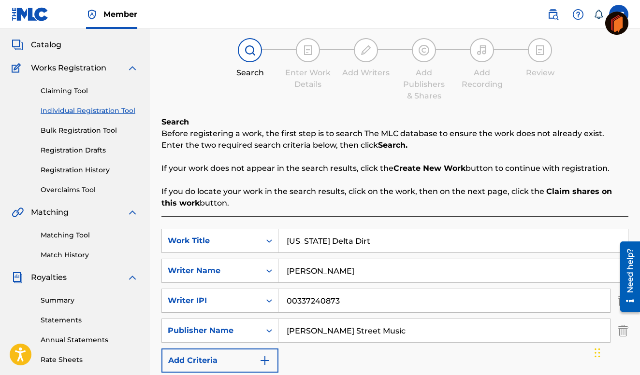
scroll to position [0, 0]
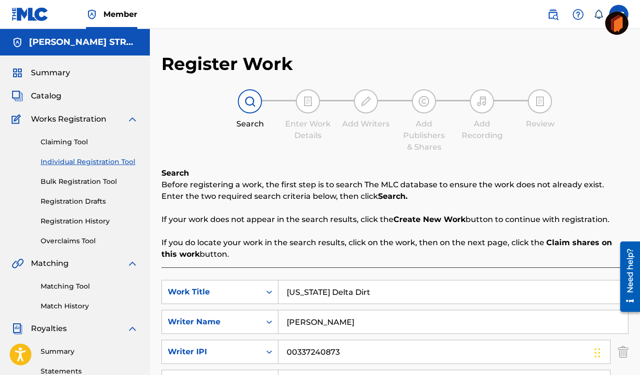
click at [248, 100] on img at bounding box center [250, 102] width 12 height 12
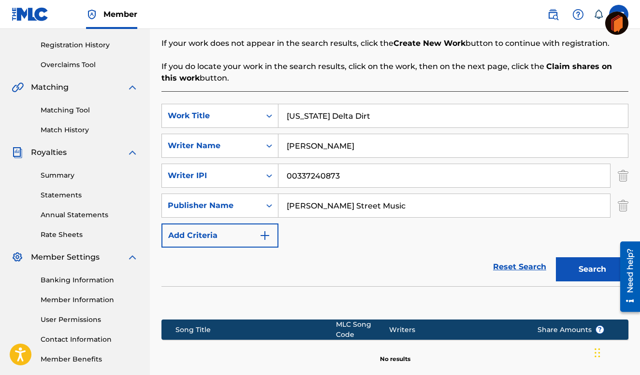
scroll to position [178, 0]
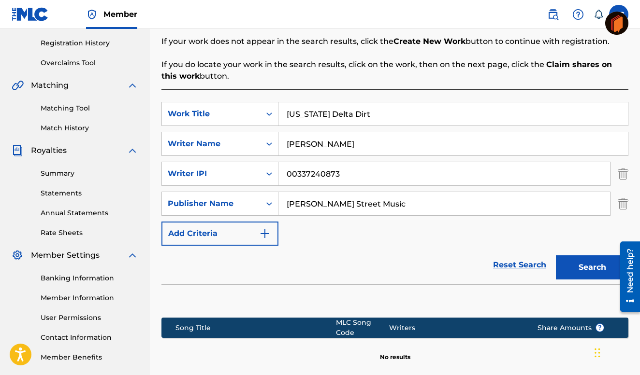
click at [587, 266] on button "Search" at bounding box center [592, 268] width 72 height 24
click at [523, 264] on link "Reset Search" at bounding box center [519, 265] width 63 height 21
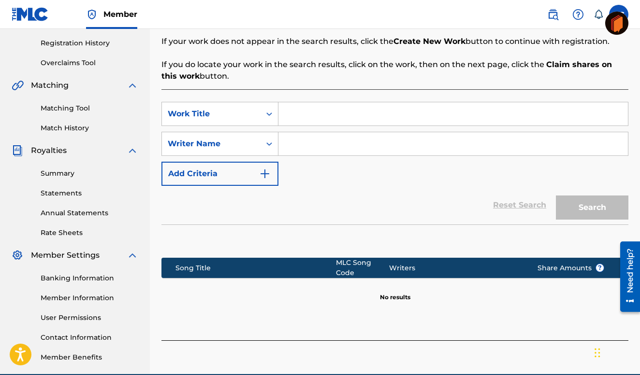
click at [559, 270] on span "Share Amounts ?" at bounding box center [570, 268] width 67 height 10
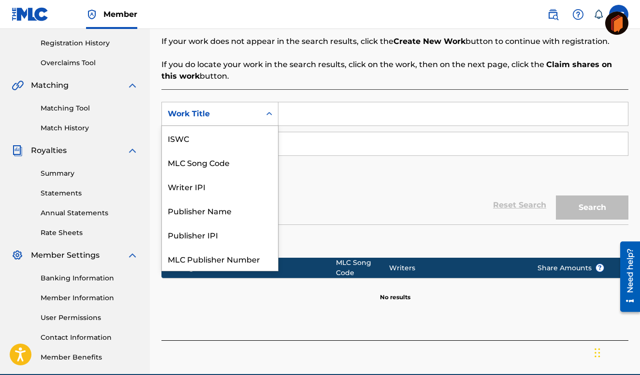
click at [238, 114] on div "Work Title" at bounding box center [211, 114] width 87 height 12
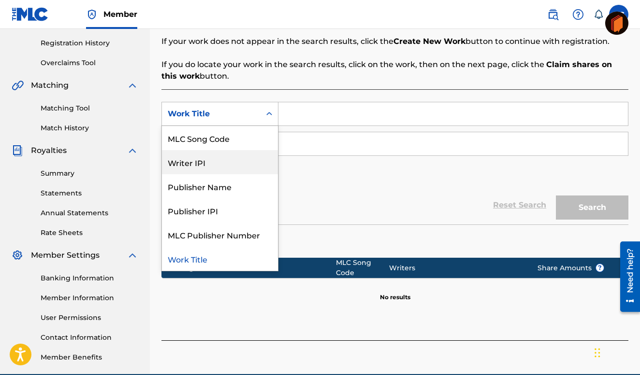
click at [199, 162] on div "Writer IPI" at bounding box center [220, 162] width 116 height 24
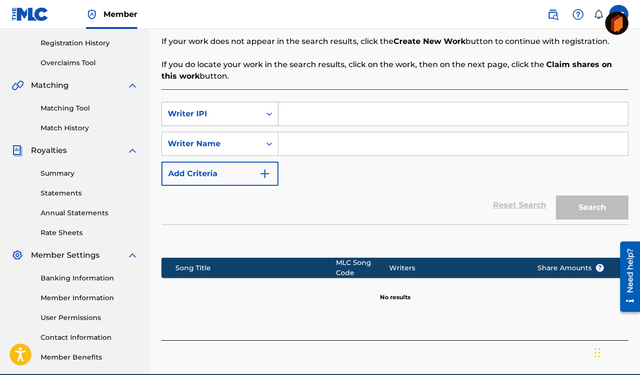
click at [214, 113] on div "Writer IPI" at bounding box center [211, 114] width 87 height 12
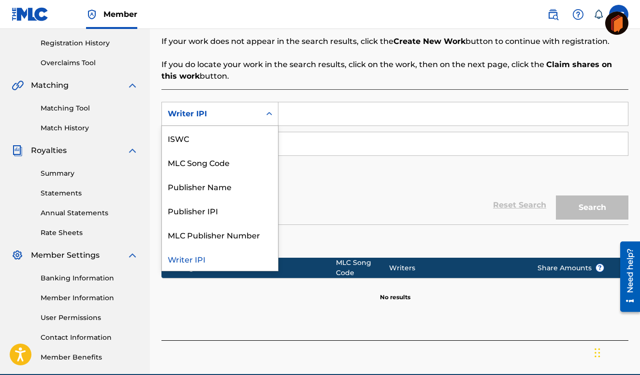
click at [214, 113] on div "Writer IPI" at bounding box center [211, 114] width 87 height 12
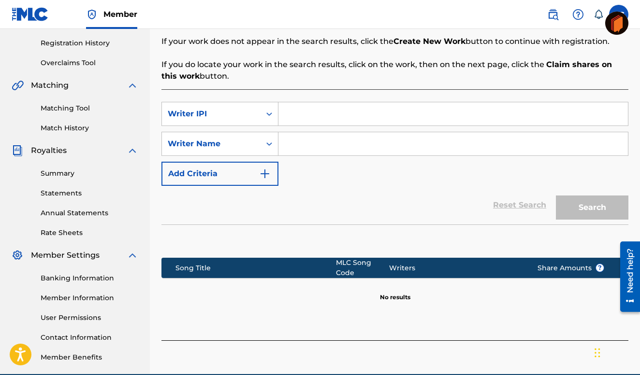
click at [283, 119] on input "Search Form" at bounding box center [452, 113] width 349 height 23
type input "00337240873"
click at [290, 142] on input "Search Form" at bounding box center [452, 143] width 349 height 23
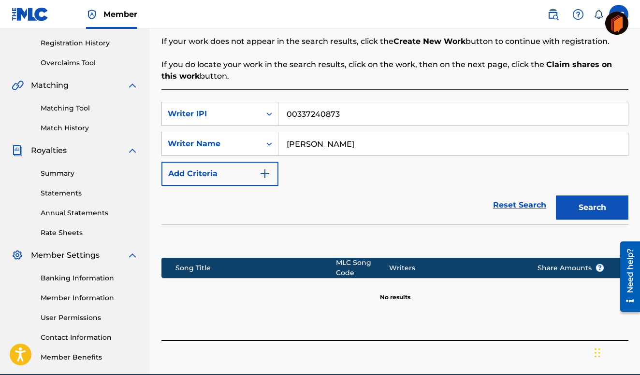
type input "[PERSON_NAME]"
click at [568, 203] on button "Search" at bounding box center [592, 208] width 72 height 24
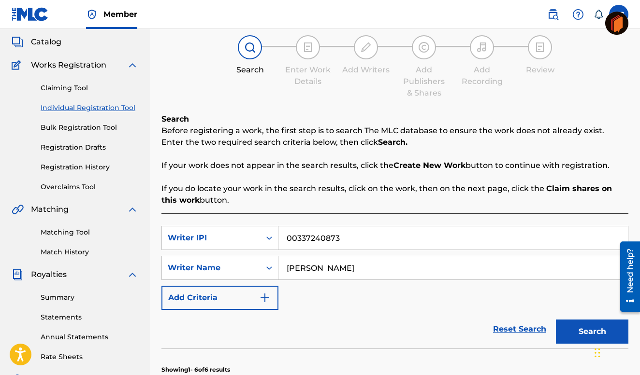
scroll to position [53, 0]
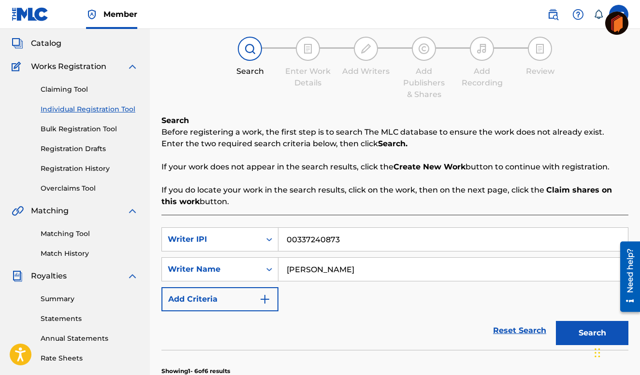
click at [229, 294] on button "Add Criteria" at bounding box center [219, 300] width 117 height 24
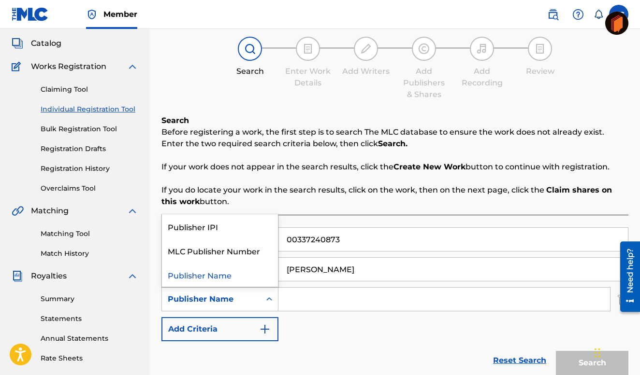
click at [245, 299] on div "Publisher Name" at bounding box center [211, 300] width 87 height 12
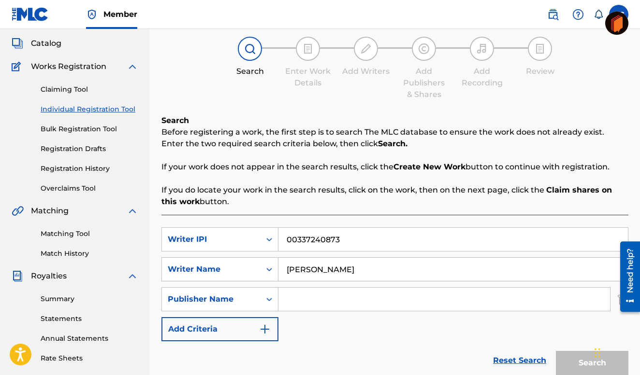
click at [239, 296] on div "Publisher Name" at bounding box center [211, 300] width 87 height 12
click at [238, 300] on div "Publisher Name" at bounding box center [211, 300] width 87 height 12
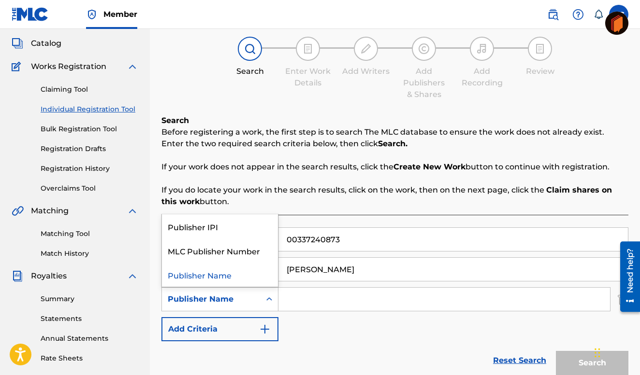
click at [224, 298] on div "Publisher Name" at bounding box center [211, 300] width 87 height 12
click at [237, 297] on div "Publisher Name" at bounding box center [211, 300] width 87 height 12
click at [257, 300] on div "Publisher Name" at bounding box center [211, 299] width 99 height 18
click at [271, 298] on icon "Search Form" at bounding box center [269, 300] width 10 height 10
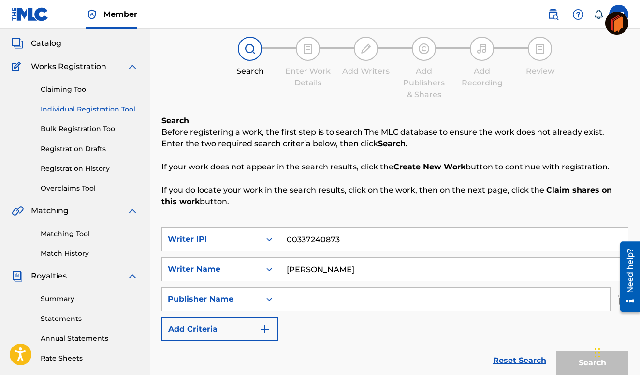
click at [237, 297] on div "Publisher Name" at bounding box center [211, 300] width 87 height 12
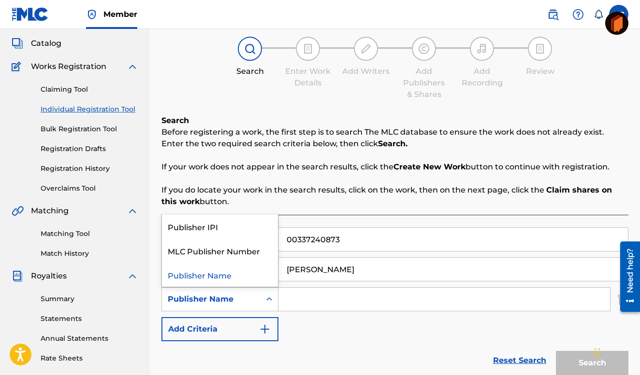
click at [203, 299] on div "Publisher Name" at bounding box center [211, 300] width 87 height 12
click at [268, 297] on icon "Search Form" at bounding box center [269, 300] width 10 height 10
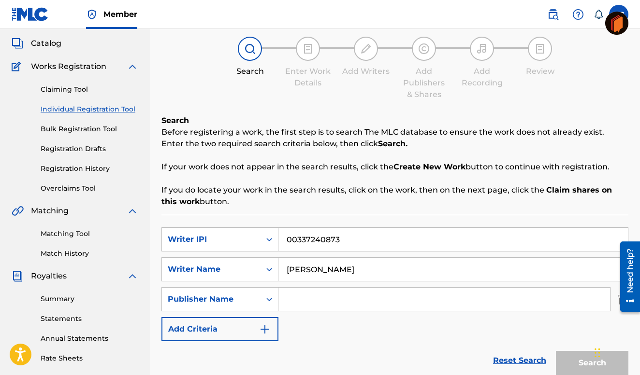
click at [233, 321] on button "Add Criteria" at bounding box center [219, 329] width 117 height 24
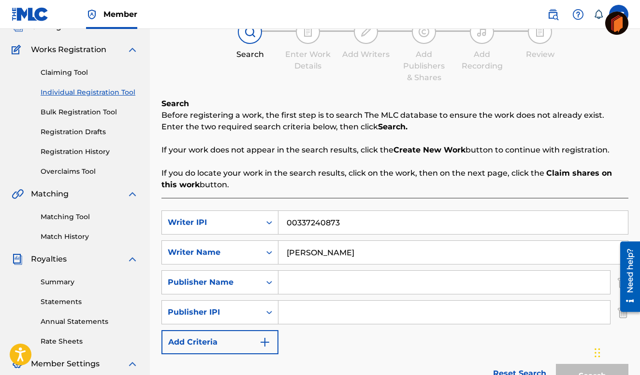
scroll to position [73, 0]
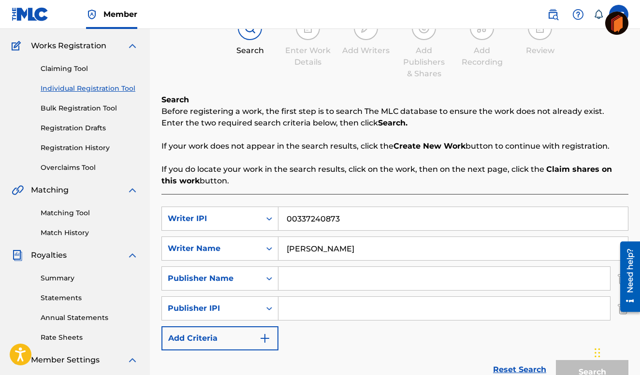
click at [517, 369] on link "Reset Search" at bounding box center [519, 370] width 63 height 21
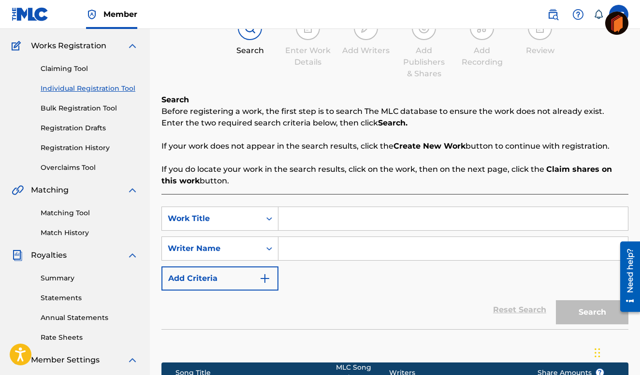
click at [520, 309] on div "Reset Search Search" at bounding box center [394, 310] width 467 height 39
click at [233, 273] on button "Add Criteria" at bounding box center [219, 279] width 117 height 24
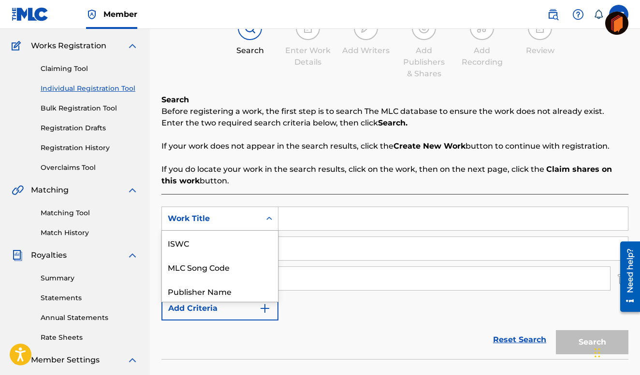
scroll to position [74, 0]
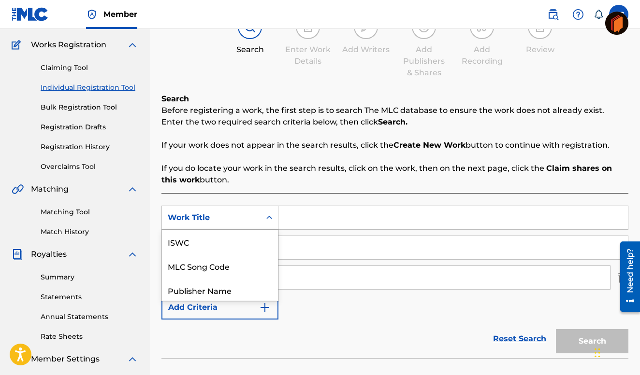
click at [223, 220] on div "Work Title" at bounding box center [211, 218] width 87 height 12
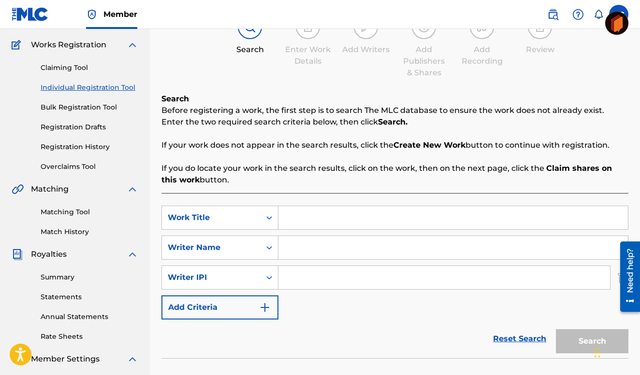
click at [291, 217] on input "Search Form" at bounding box center [452, 217] width 349 height 23
type input "[US_STATE] Delta Dirt"
click at [268, 245] on icon "Search Form" at bounding box center [269, 248] width 10 height 10
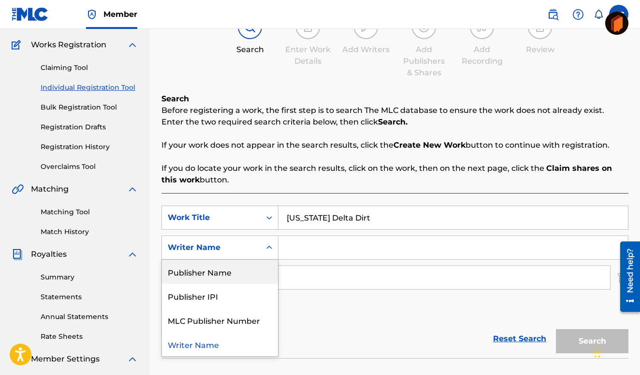
click at [222, 244] on div "Writer Name" at bounding box center [211, 248] width 87 height 12
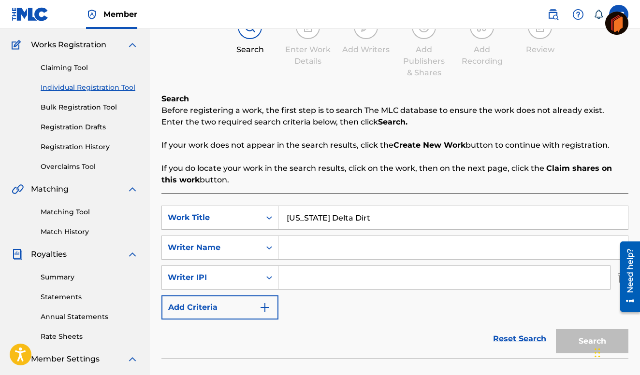
click at [289, 243] on input "Search Form" at bounding box center [452, 247] width 349 height 23
type input "[PERSON_NAME]"
click at [205, 277] on div "Writer IPI" at bounding box center [211, 278] width 87 height 12
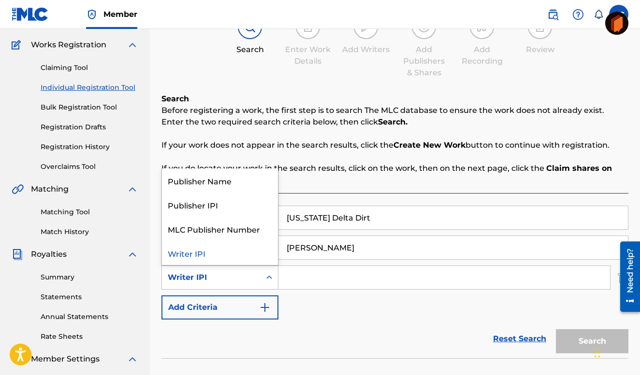
click at [285, 273] on input "Search Form" at bounding box center [443, 277] width 331 height 23
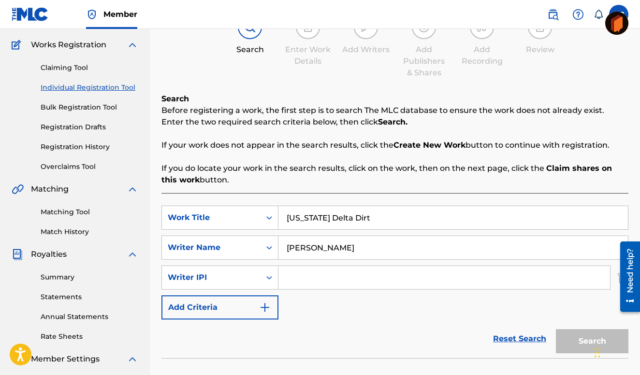
type input "00337240873"
click at [574, 338] on button "Search" at bounding box center [592, 342] width 72 height 24
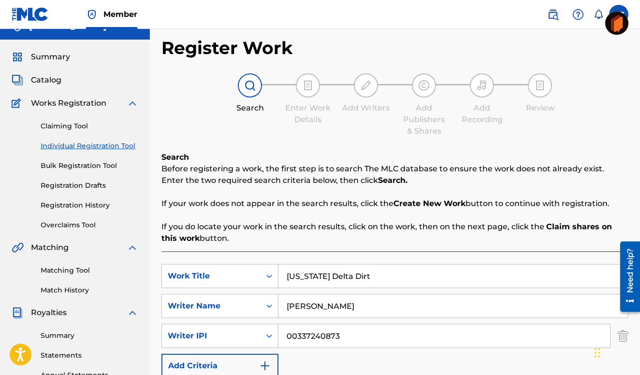
scroll to position [0, 0]
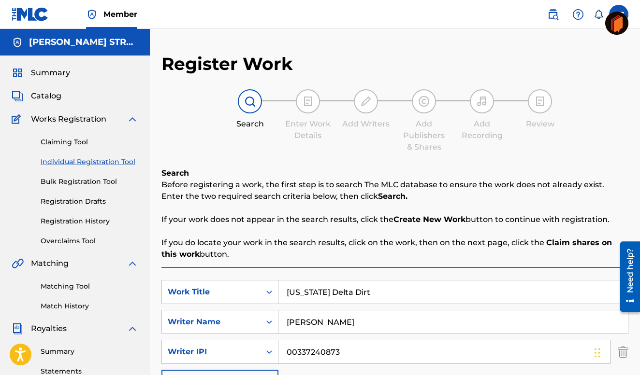
click at [248, 97] on img at bounding box center [250, 102] width 12 height 12
click at [249, 103] on img at bounding box center [250, 102] width 12 height 12
click at [250, 100] on img at bounding box center [250, 102] width 12 height 12
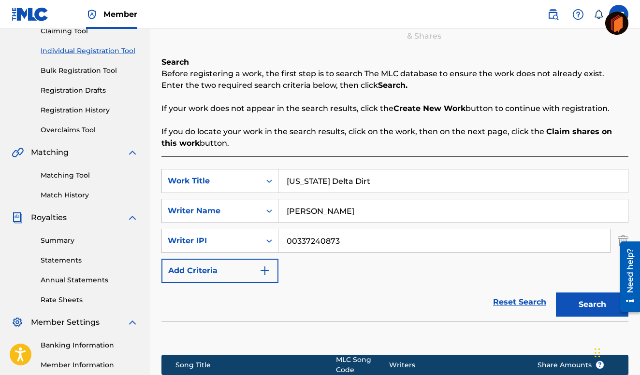
scroll to position [121, 0]
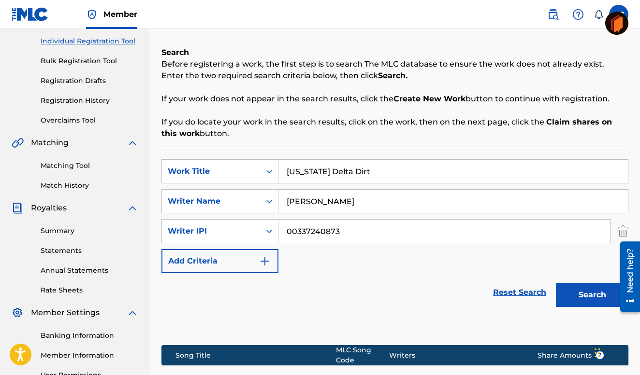
click at [267, 261] on img "Search Form" at bounding box center [265, 262] width 12 height 12
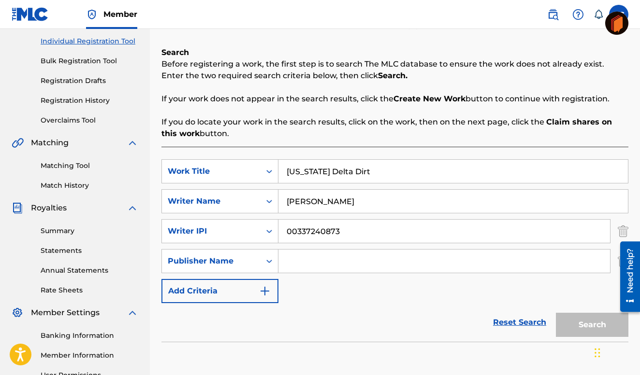
click at [291, 264] on input "Search Form" at bounding box center [443, 261] width 331 height 23
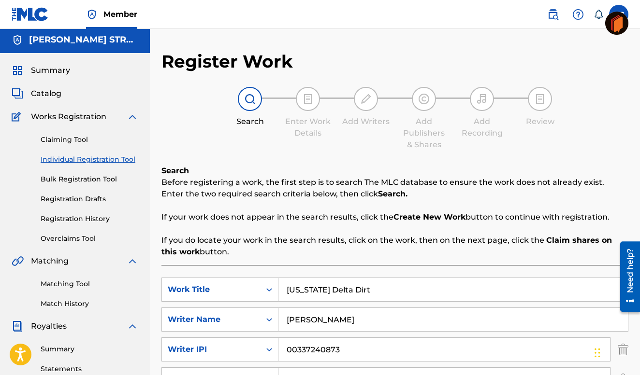
scroll to position [0, 0]
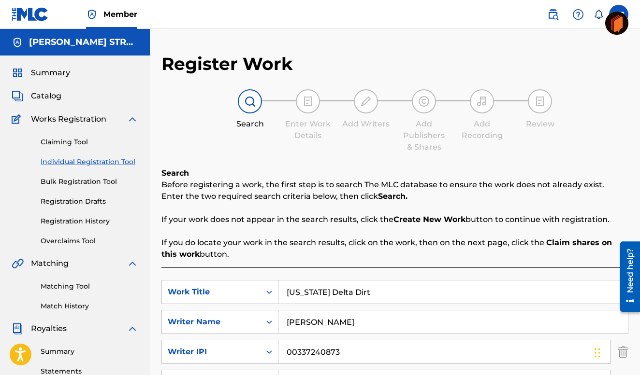
type input "[PERSON_NAME] Street Music"
click at [249, 100] on img at bounding box center [250, 102] width 12 height 12
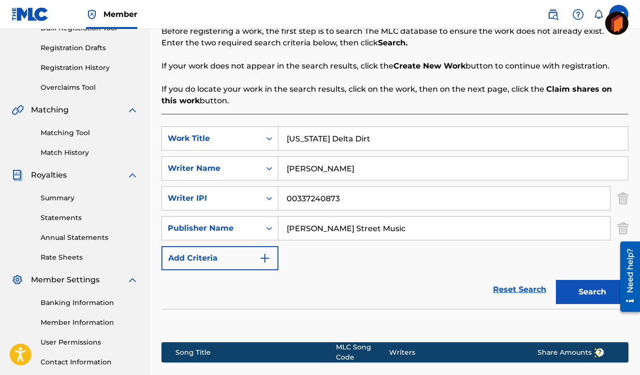
scroll to position [158, 0]
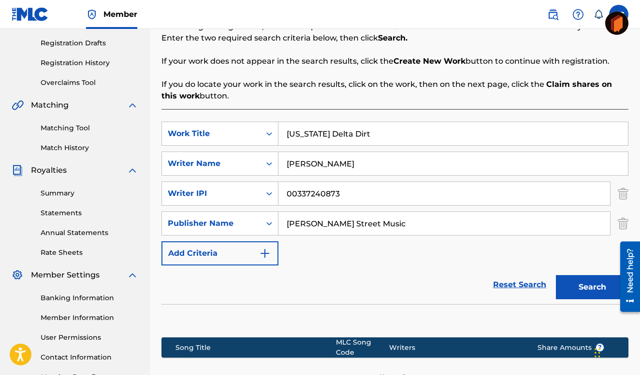
click at [594, 283] on button "Search" at bounding box center [592, 287] width 72 height 24
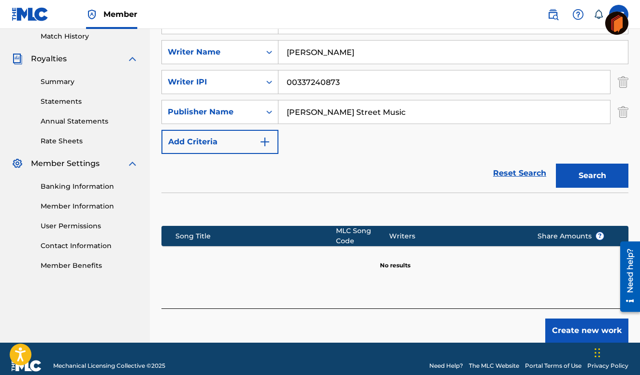
scroll to position [284, 0]
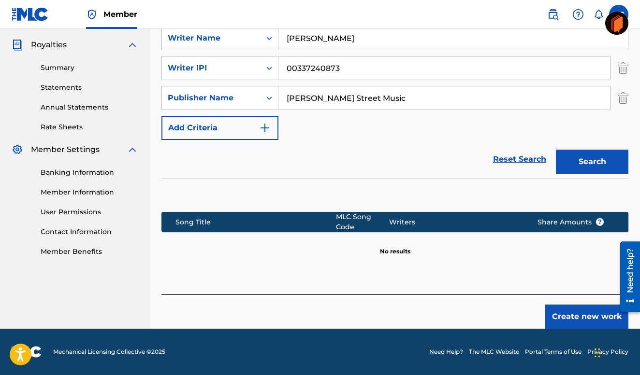
click at [583, 315] on button "Create new work" at bounding box center [586, 317] width 83 height 24
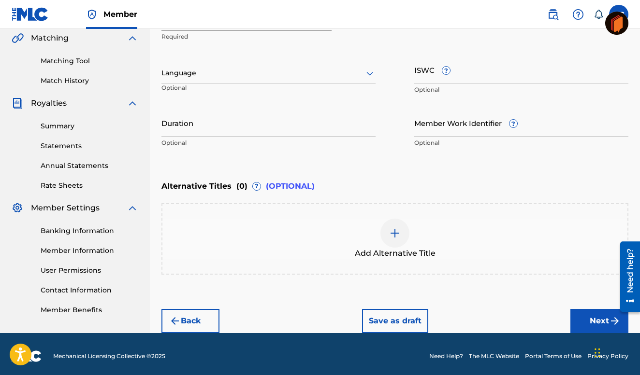
scroll to position [230, 0]
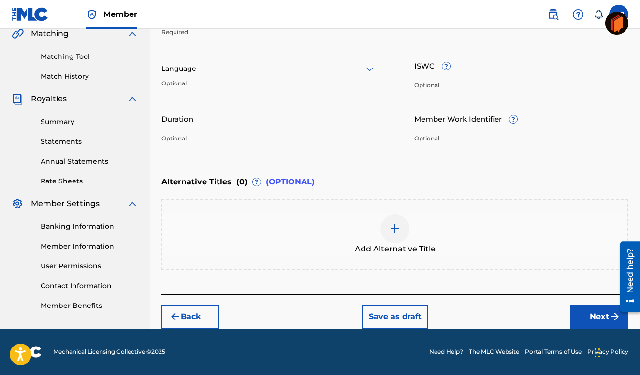
click at [595, 310] on button "Next" at bounding box center [599, 317] width 58 height 24
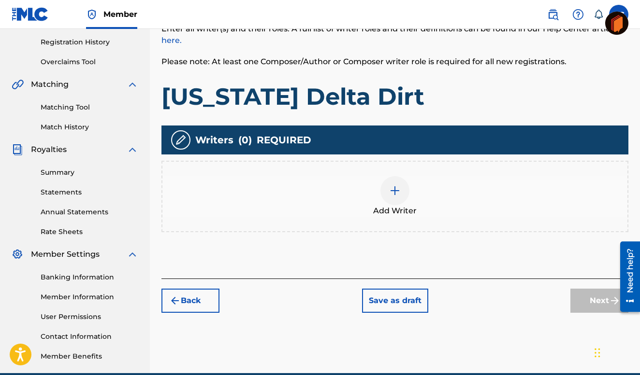
scroll to position [178, 0]
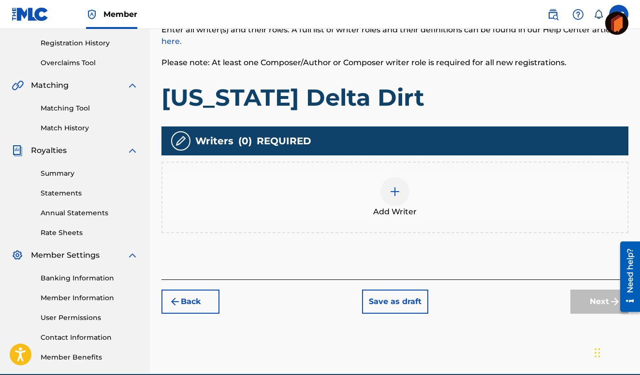
click at [394, 197] on img at bounding box center [395, 192] width 12 height 12
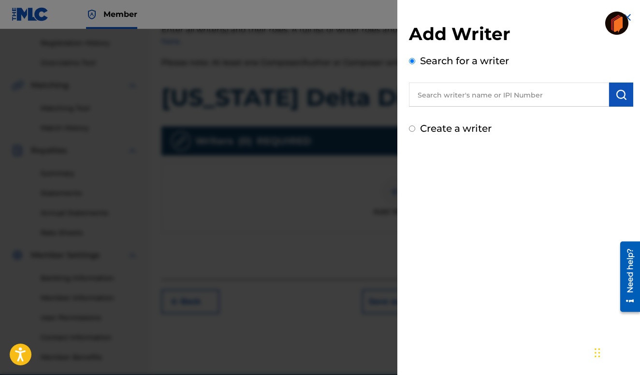
click at [421, 94] on input "text" at bounding box center [509, 95] width 200 height 24
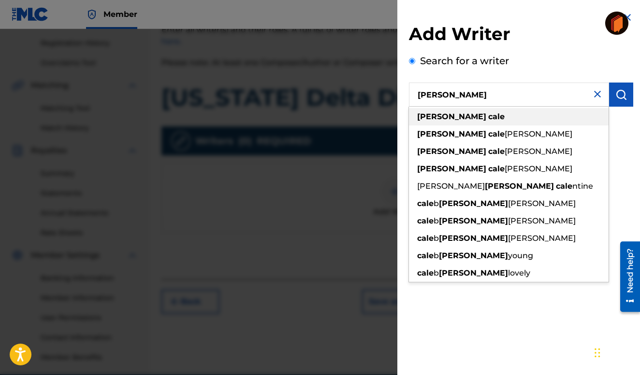
click at [444, 115] on strong "[PERSON_NAME]" at bounding box center [451, 116] width 69 height 9
type input "[PERSON_NAME]"
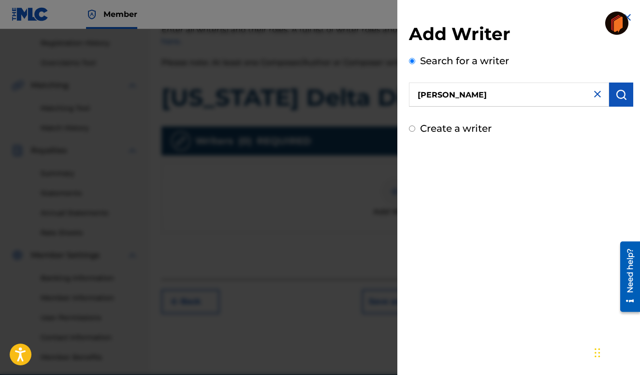
click at [442, 128] on label "Create a writer" at bounding box center [456, 129] width 72 height 12
radio input "true"
click at [415, 128] on input "Create a writer" at bounding box center [412, 129] width 6 height 6
radio input "false"
radio input "true"
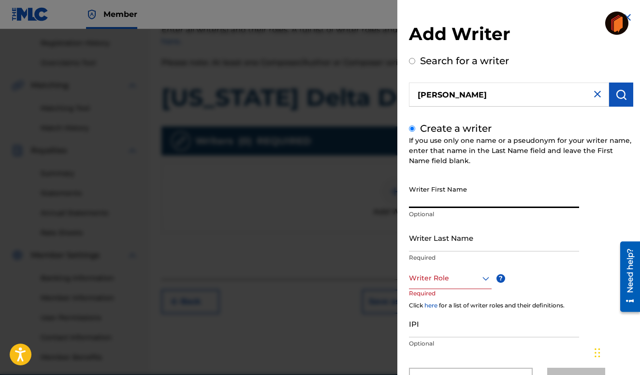
click at [427, 194] on input "Writer First Name" at bounding box center [494, 195] width 170 height 28
type input "[PERSON_NAME]"
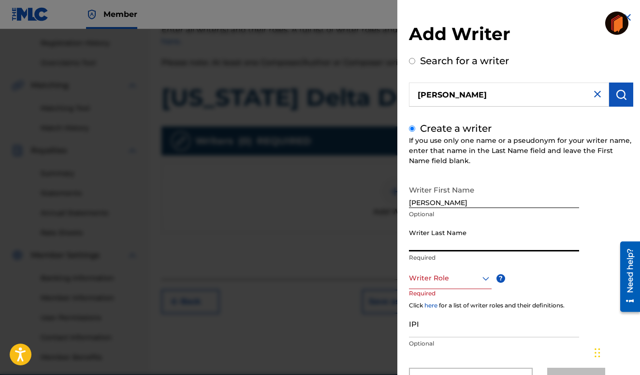
click at [417, 239] on input "Writer Last Name" at bounding box center [494, 238] width 170 height 28
type input "Cale"
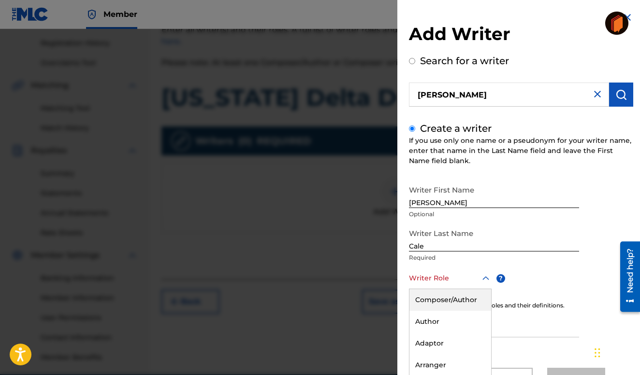
scroll to position [43, 0]
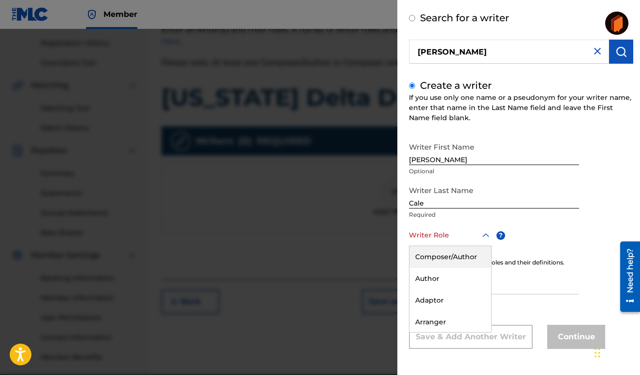
click at [441, 246] on div "Composer/Author, 1 of 8. 8 results available. Use Up and Down to choose options…" at bounding box center [450, 236] width 83 height 22
click at [447, 258] on div "Composer/Author" at bounding box center [450, 257] width 82 height 22
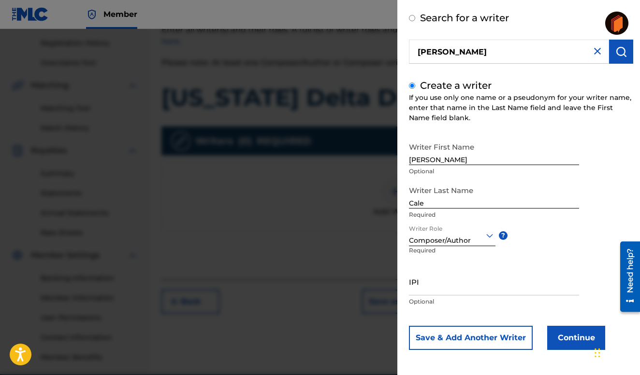
click at [426, 284] on input "IPI" at bounding box center [494, 282] width 170 height 28
type input "00337240873"
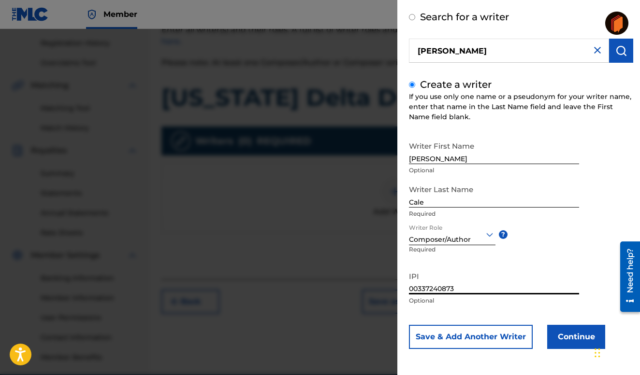
click at [569, 334] on button "Continue" at bounding box center [576, 337] width 58 height 24
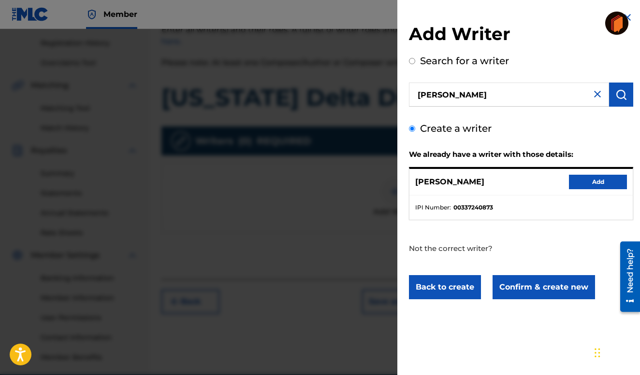
scroll to position [0, 0]
click at [598, 179] on button "Add" at bounding box center [598, 182] width 58 height 14
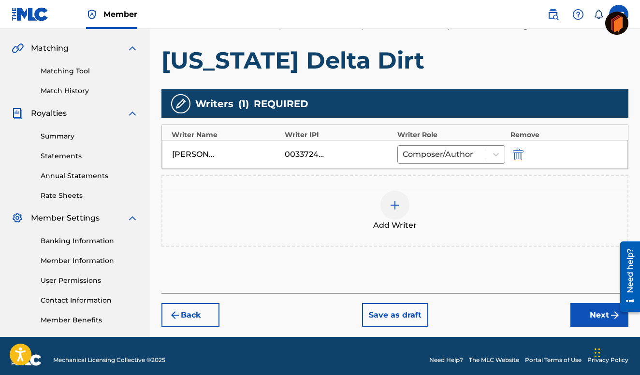
scroll to position [224, 0]
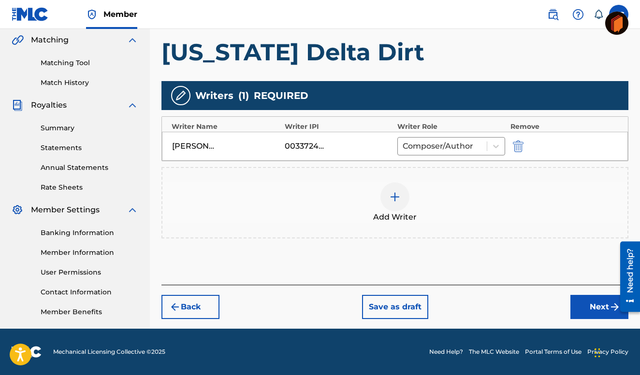
click at [596, 303] on button "Next" at bounding box center [599, 307] width 58 height 24
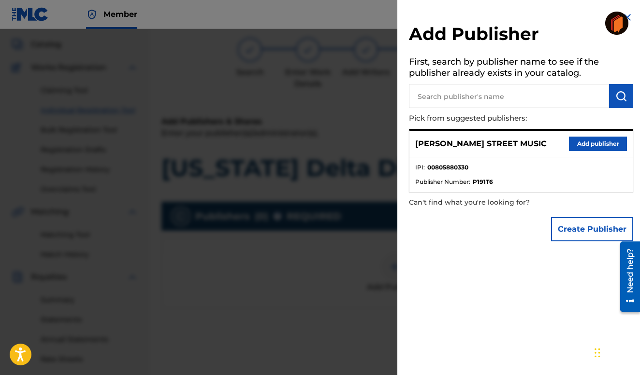
scroll to position [43, 0]
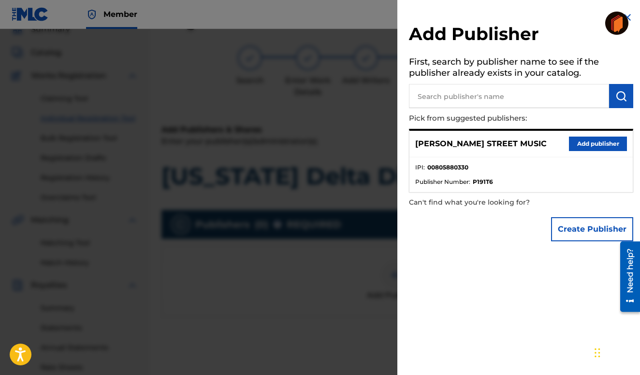
click at [592, 140] on button "Add publisher" at bounding box center [598, 144] width 58 height 14
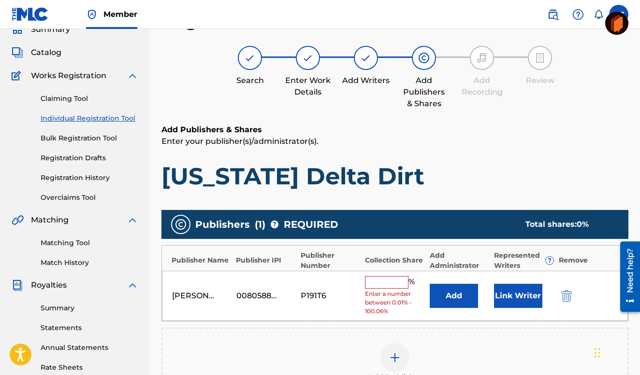
click at [379, 283] on input "text" at bounding box center [386, 282] width 43 height 13
type input "50"
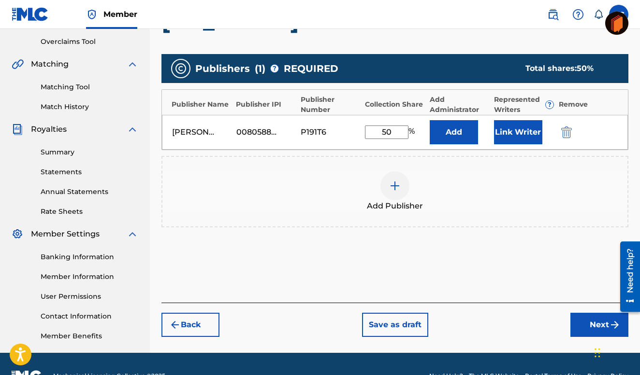
scroll to position [202, 0]
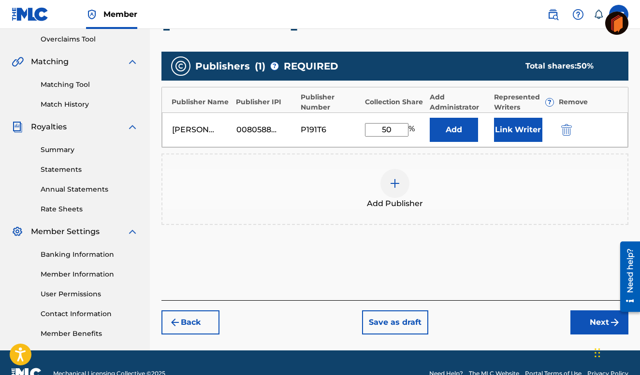
click at [600, 320] on button "Next" at bounding box center [599, 323] width 58 height 24
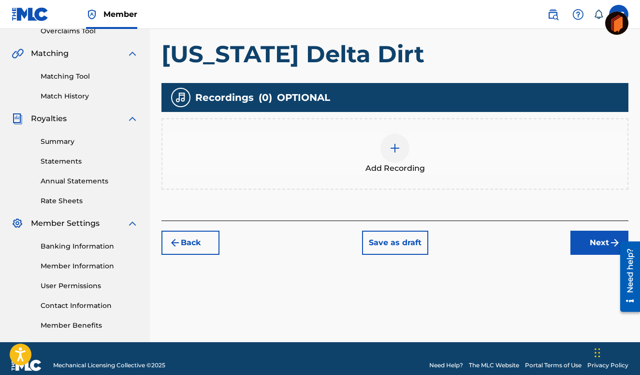
scroll to position [224, 0]
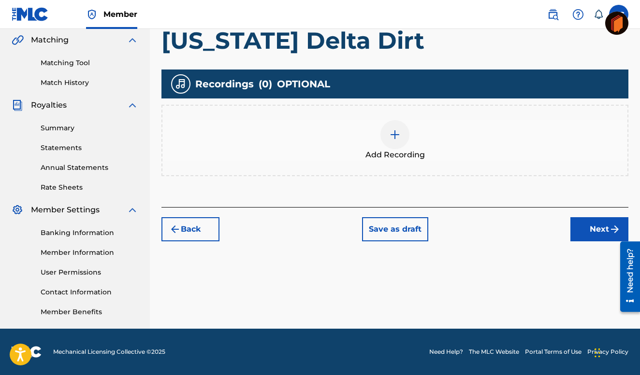
click at [595, 224] on button "Next" at bounding box center [599, 229] width 58 height 24
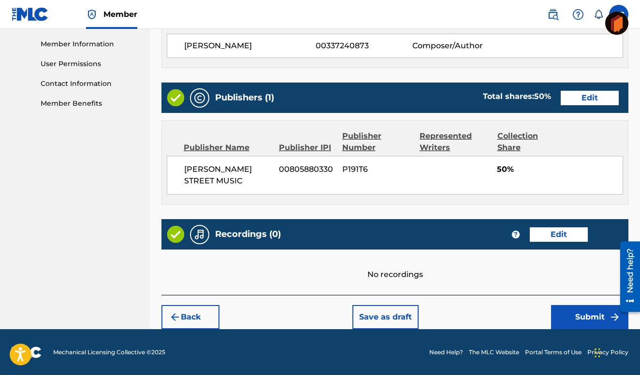
scroll to position [433, 0]
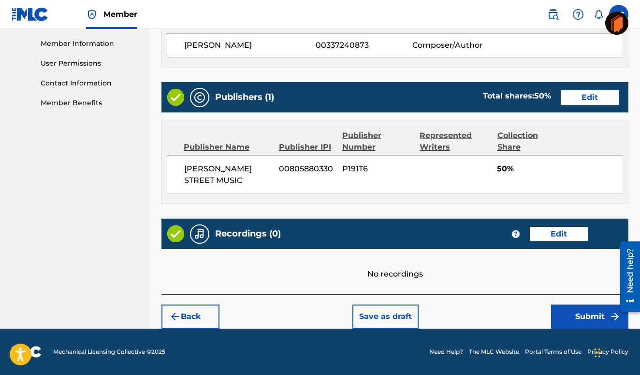
click at [589, 313] on button "Submit" at bounding box center [589, 317] width 77 height 24
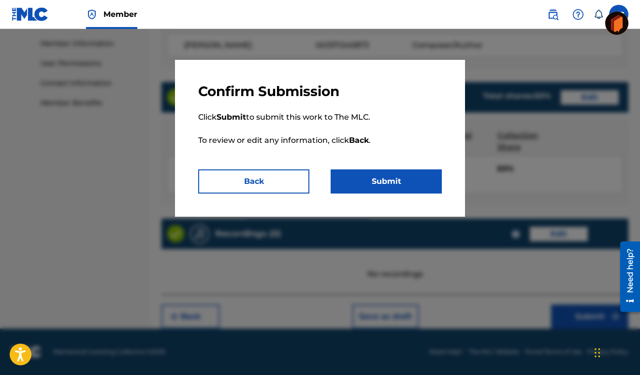
click at [381, 176] on button "Submit" at bounding box center [386, 182] width 111 height 24
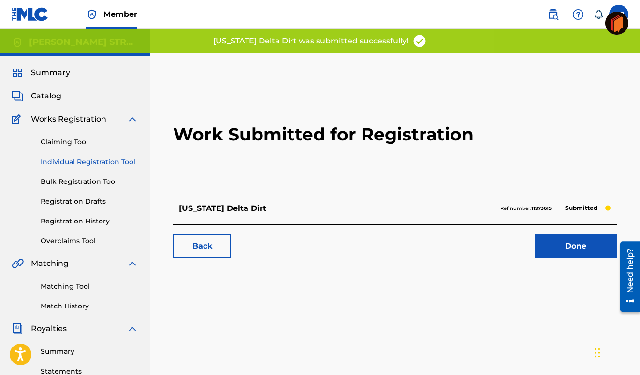
click at [568, 247] on link "Done" at bounding box center [575, 246] width 82 height 24
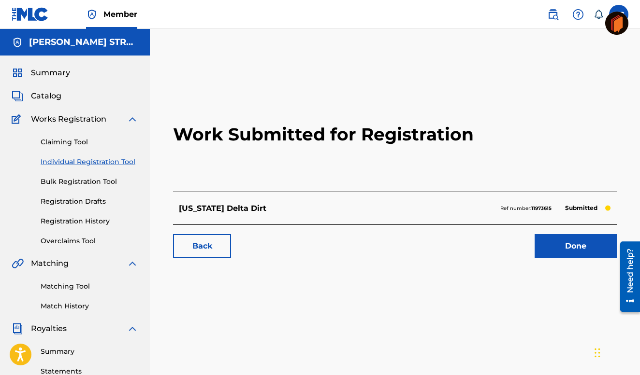
click at [579, 245] on link "Done" at bounding box center [575, 246] width 82 height 24
